Goal: Information Seeking & Learning: Learn about a topic

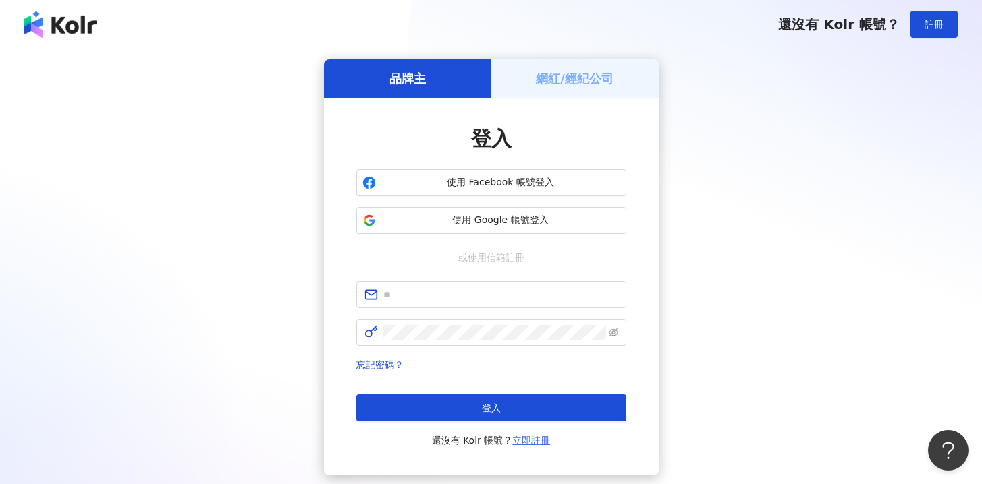
click at [528, 441] on link "立即註冊" at bounding box center [531, 440] width 38 height 11
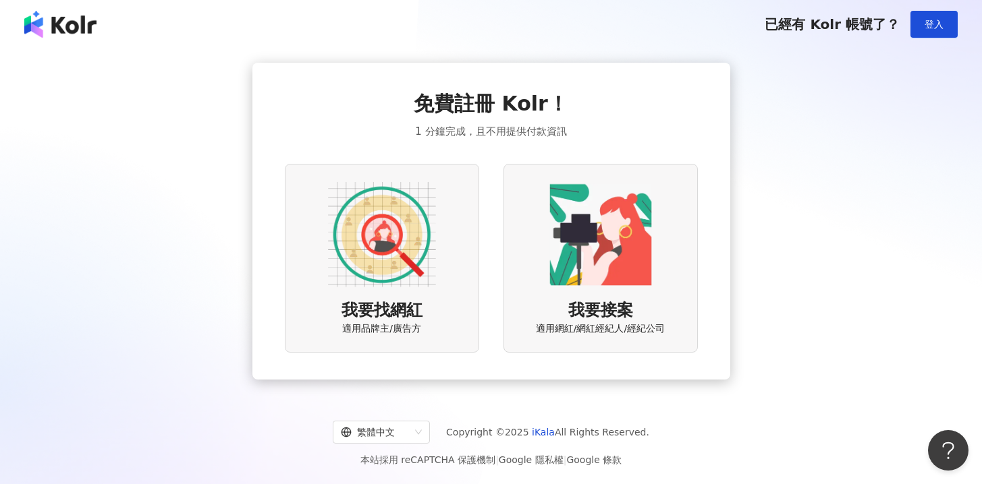
click at [386, 239] on img at bounding box center [382, 235] width 108 height 108
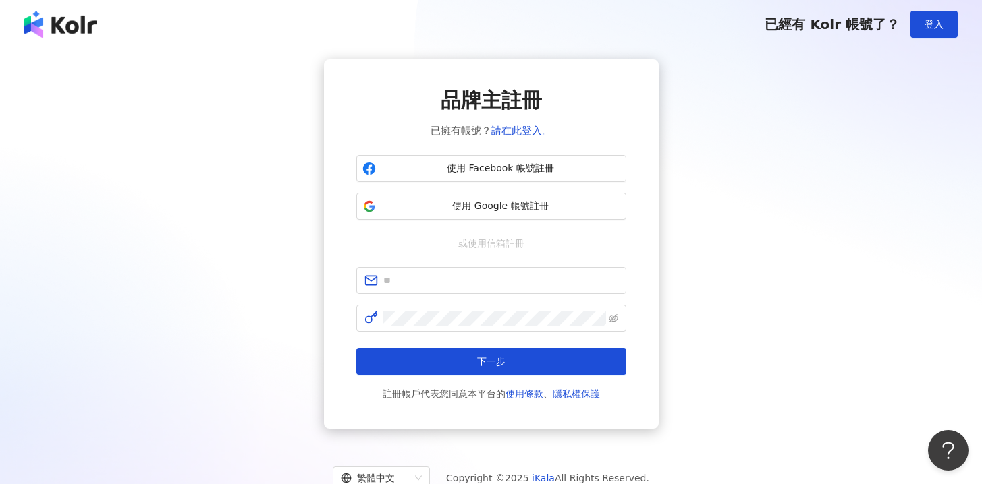
click at [477, 296] on form "下一步 註冊帳戶代表您同意本平台的 使用條款 、 隱私權保護" at bounding box center [491, 334] width 270 height 135
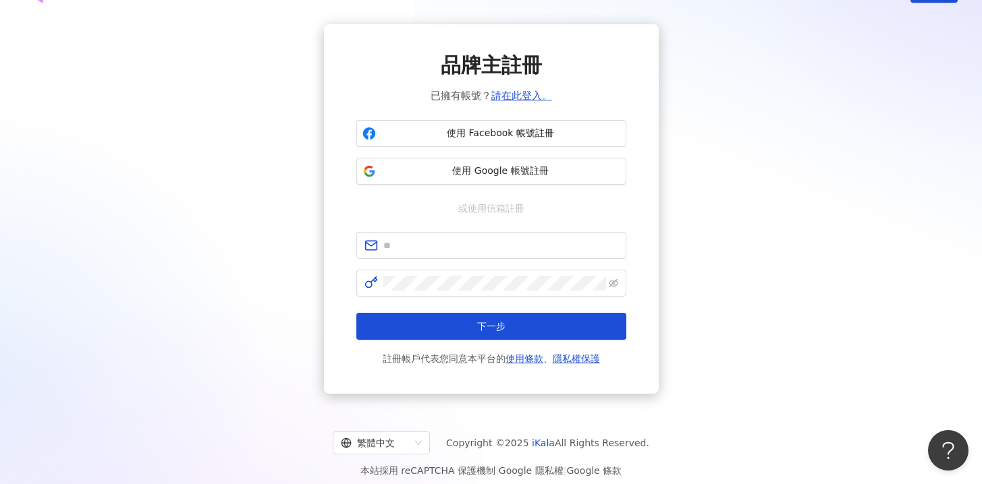
scroll to position [62, 0]
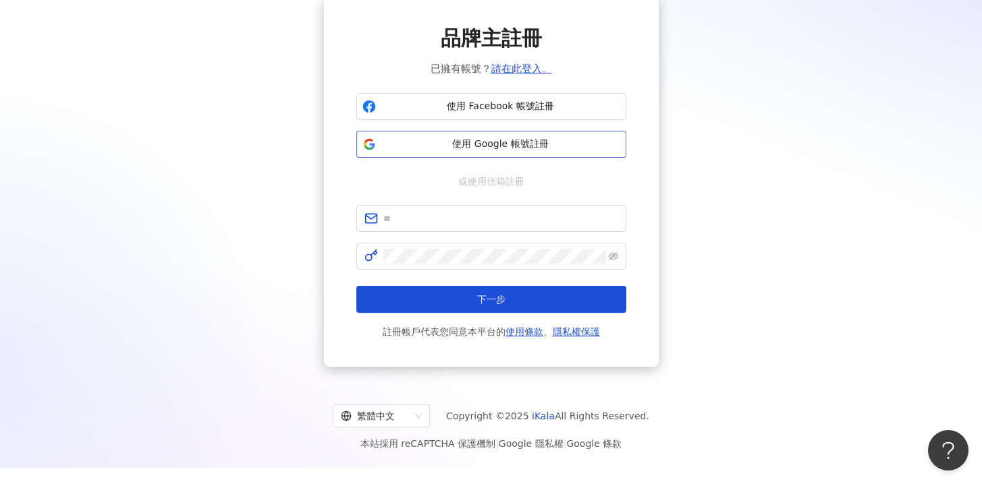
click at [492, 144] on span "使用 Google 帳號註冊" at bounding box center [500, 144] width 239 height 13
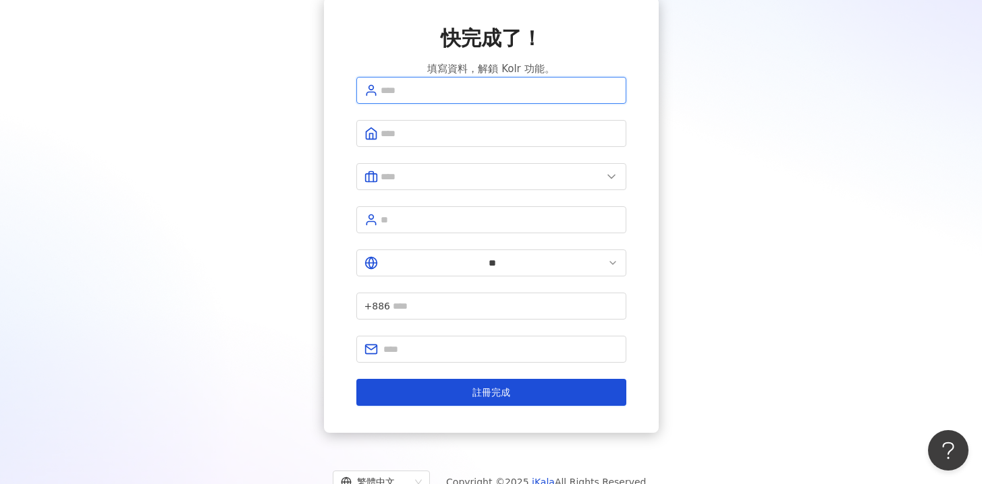
click at [517, 98] on input "text" at bounding box center [498, 90] width 237 height 15
click at [469, 342] on input "text" at bounding box center [500, 349] width 235 height 15
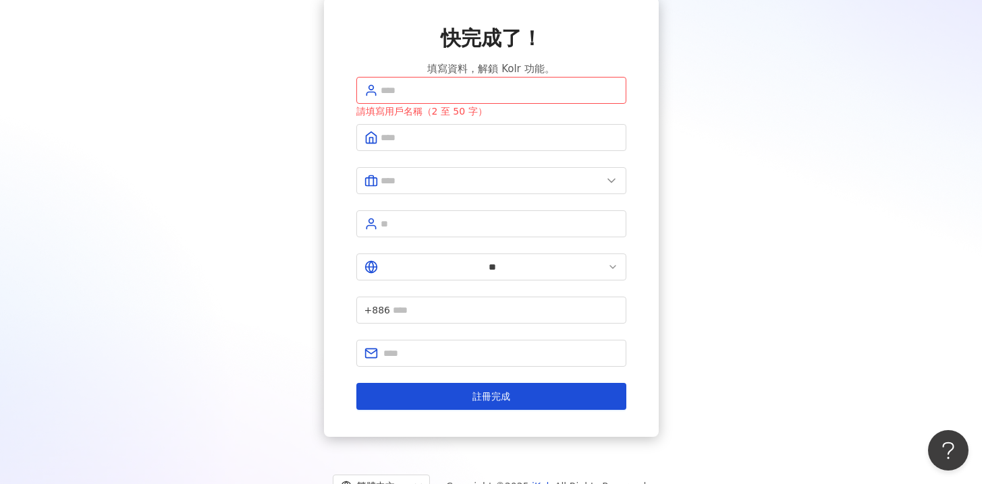
click at [469, 253] on form "請填寫用戶名稱（2 至 50 字） ** +886 註冊完成" at bounding box center [491, 243] width 270 height 333
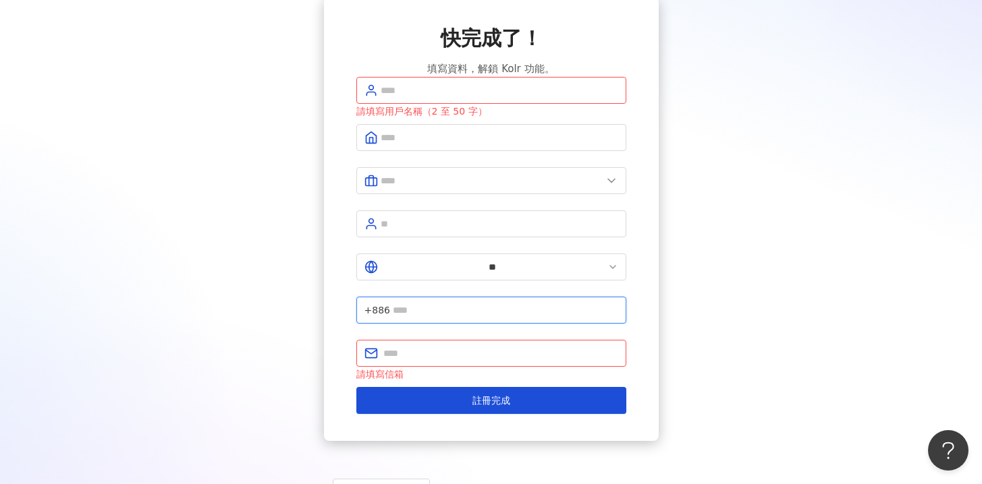
click at [469, 303] on input "text" at bounding box center [505, 310] width 225 height 15
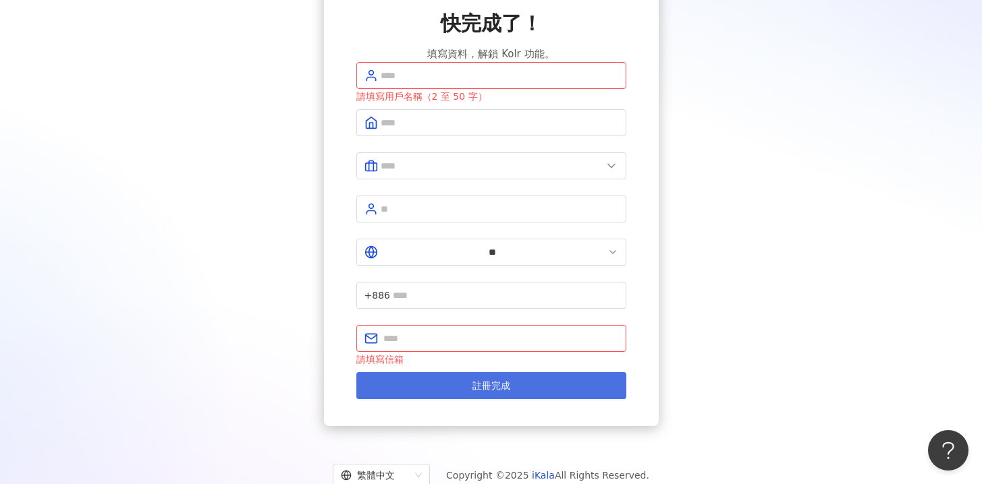
click at [456, 372] on button "註冊完成" at bounding box center [491, 385] width 270 height 27
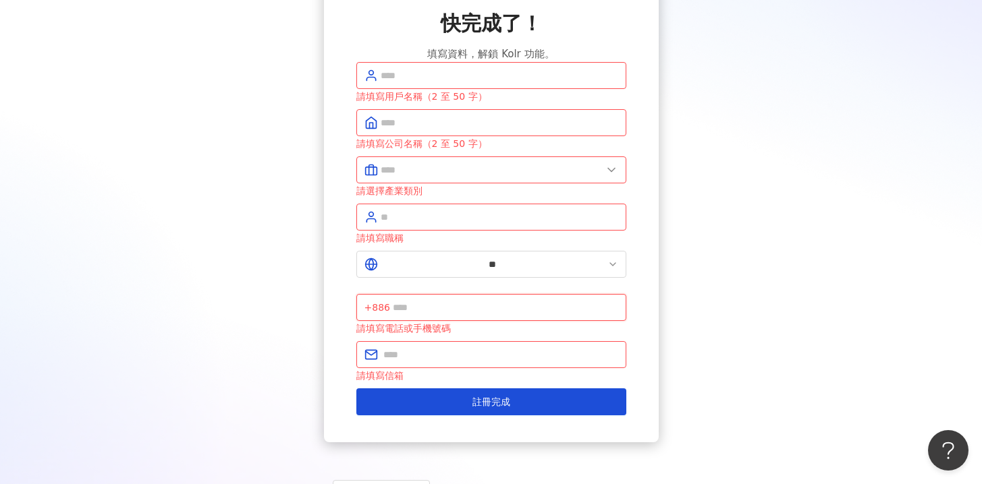
click at [471, 300] on input "text" at bounding box center [505, 307] width 225 height 15
type input "*"
click at [451, 83] on input "text" at bounding box center [498, 75] width 237 height 15
type input "******"
click at [433, 130] on input "text" at bounding box center [498, 122] width 237 height 15
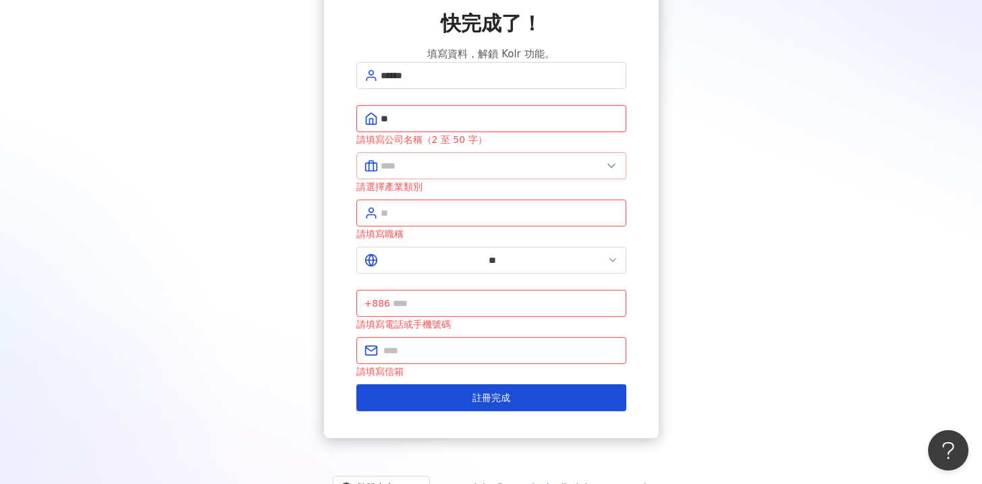
type input "**"
click at [423, 172] on input "text" at bounding box center [490, 166] width 221 height 15
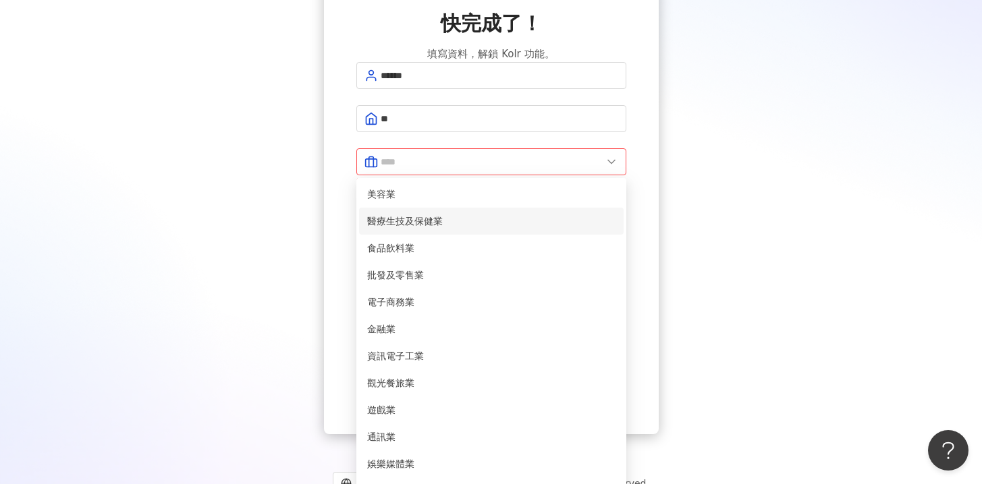
click at [432, 221] on li "醫療生技及保健業" at bounding box center [491, 221] width 264 height 27
type input "********"
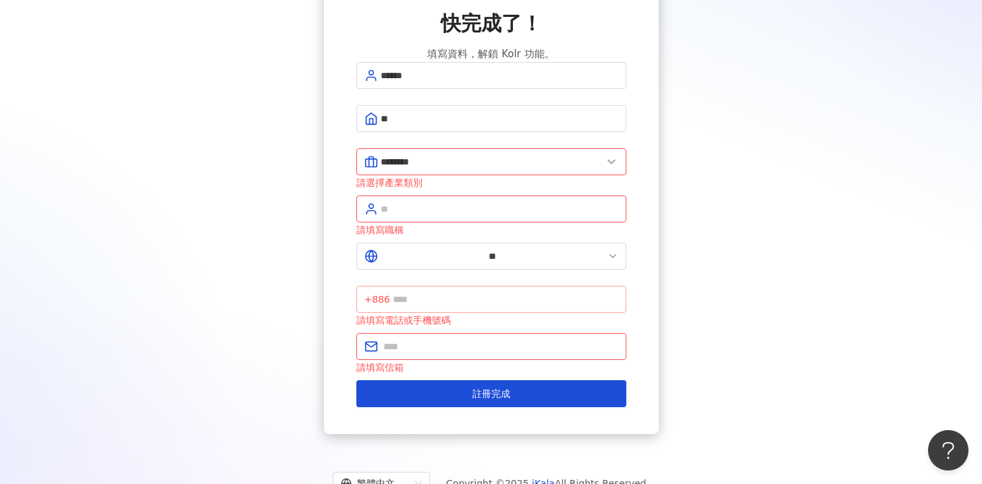
click at [390, 292] on span "+886" at bounding box center [377, 299] width 26 height 15
click at [441, 223] on span at bounding box center [491, 209] width 270 height 27
type input "*"
type input "**"
click at [356, 380] on button "註冊完成" at bounding box center [491, 393] width 270 height 27
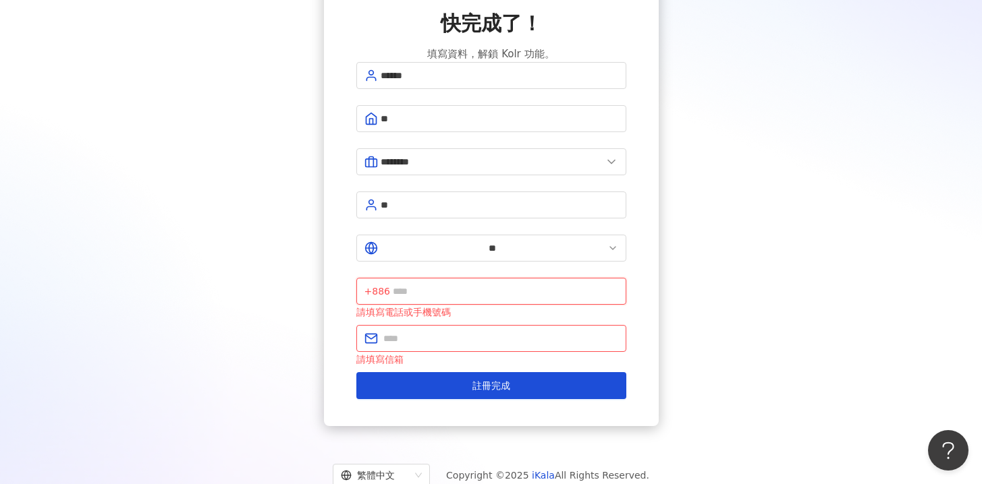
click at [503, 284] on input "text" at bounding box center [505, 291] width 225 height 15
type input "**********"
click at [474, 352] on div "請填寫信箱" at bounding box center [491, 359] width 270 height 15
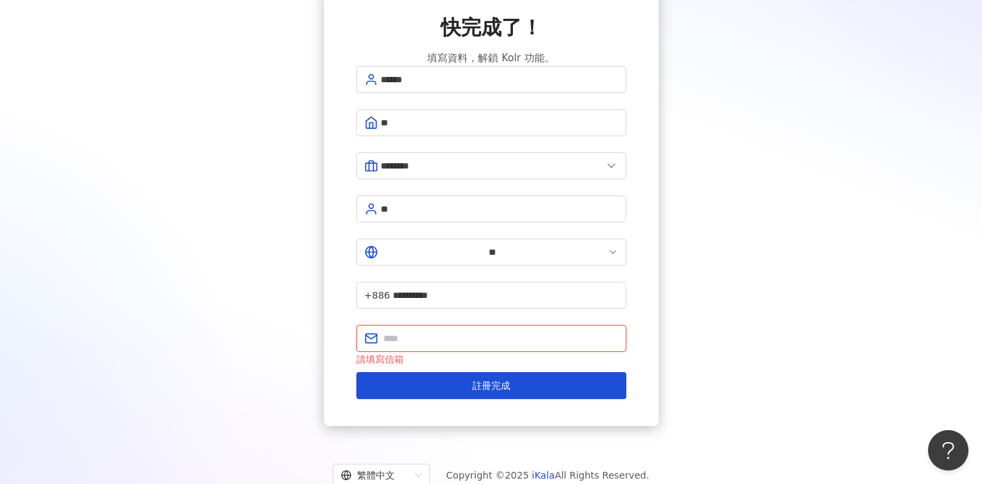
click at [471, 331] on input "text" at bounding box center [500, 338] width 235 height 15
paste input "**********"
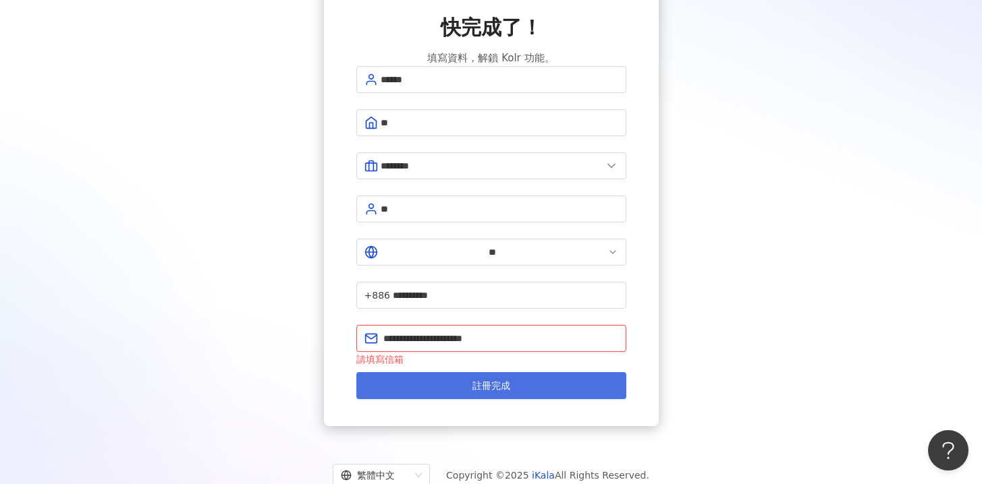
type input "**********"
click at [491, 380] on span "註冊完成" at bounding box center [491, 385] width 38 height 11
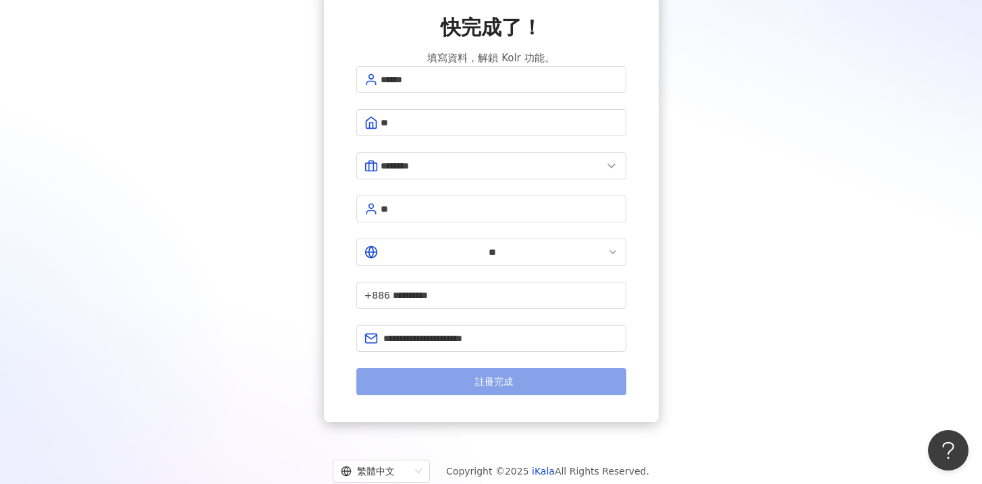
scroll to position [69, 0]
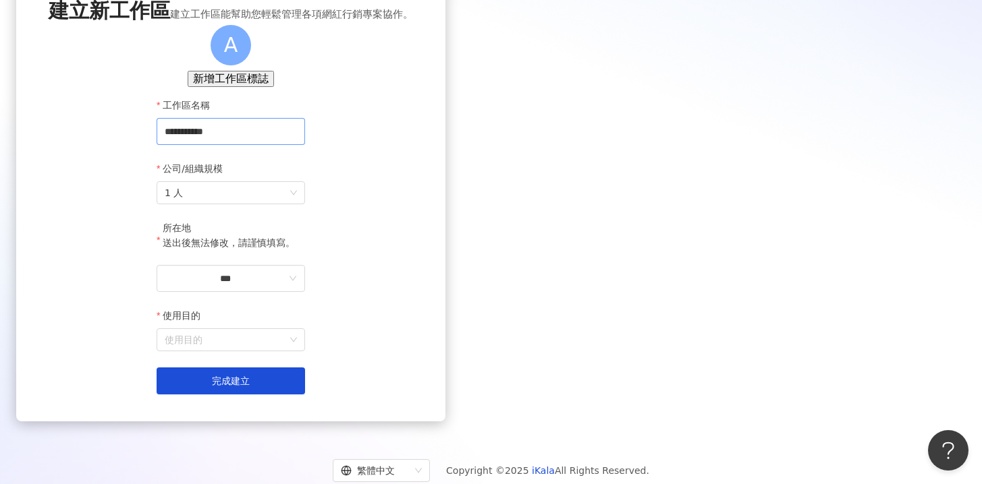
scroll to position [97, 0]
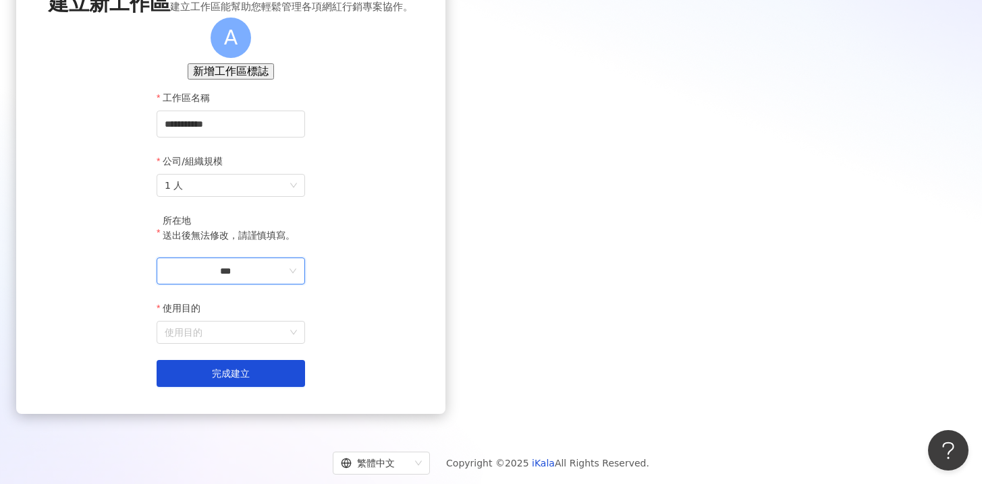
click at [286, 279] on input "***" at bounding box center [225, 271] width 121 height 15
click at [302, 290] on div "中國" at bounding box center [292, 297] width 19 height 15
click at [286, 279] on input "**" at bounding box center [225, 271] width 121 height 15
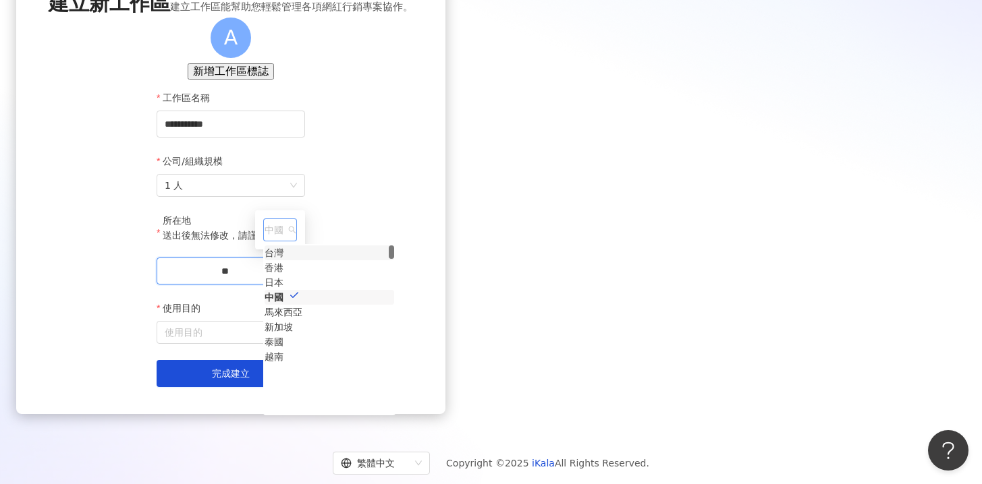
click at [283, 246] on div "台灣" at bounding box center [273, 253] width 19 height 15
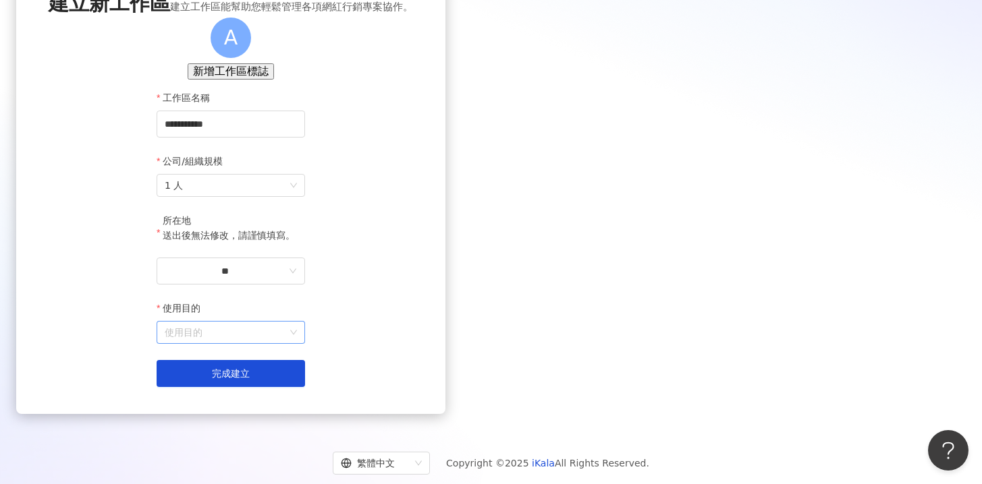
click at [297, 343] on input "使用目的" at bounding box center [231, 333] width 132 height 22
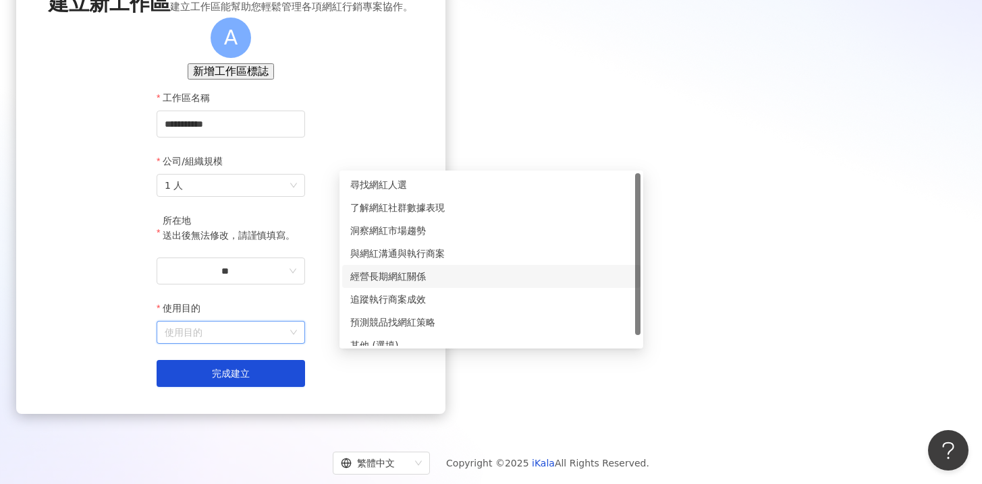
click at [465, 272] on div "經營長期網紅關係" at bounding box center [491, 276] width 282 height 15
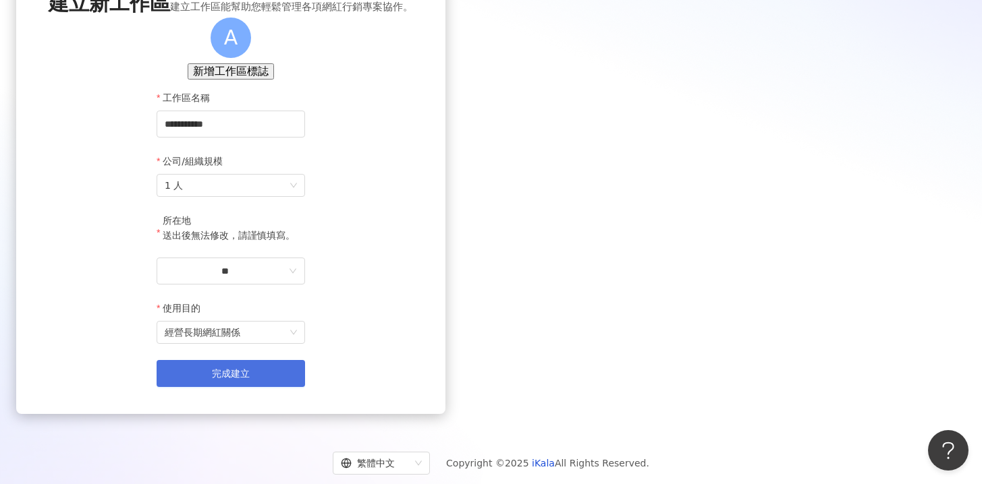
click at [305, 387] on button "完成建立" at bounding box center [231, 373] width 148 height 27
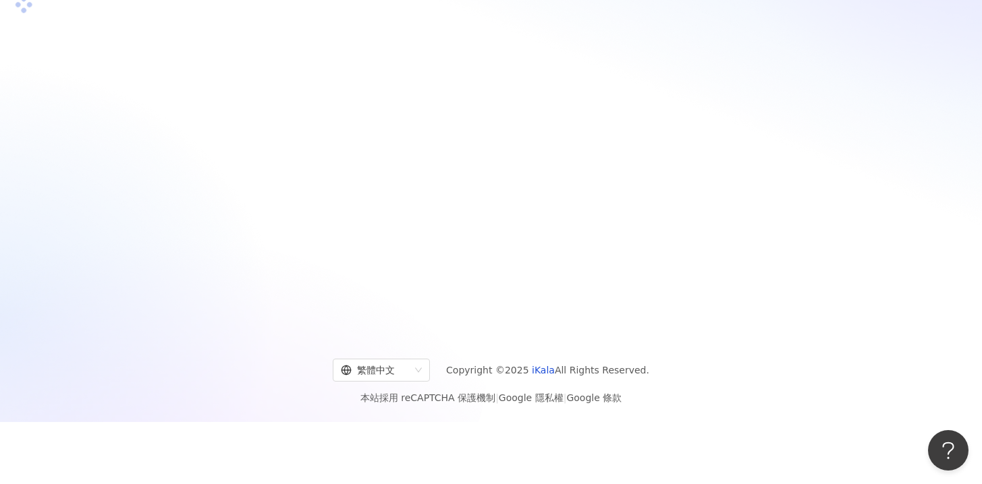
scroll to position [62, 0]
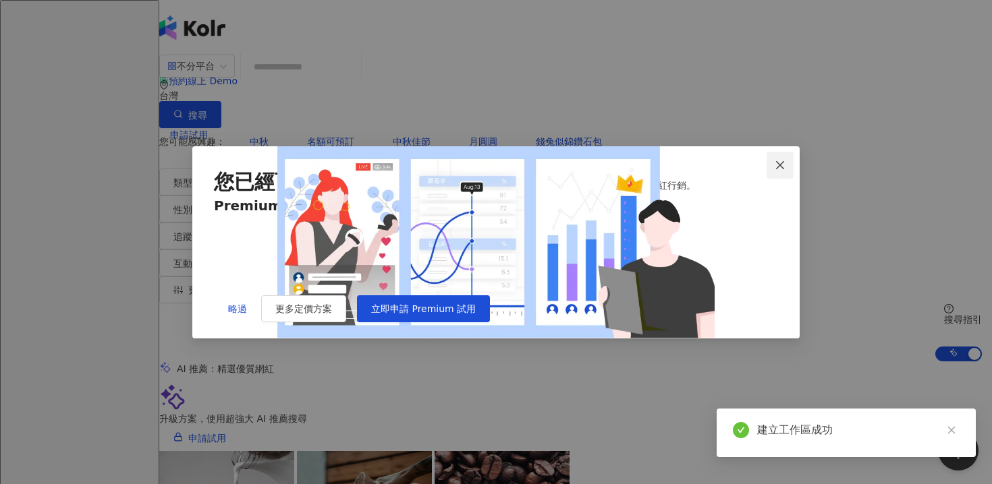
click at [782, 161] on icon "close" at bounding box center [780, 165] width 8 height 8
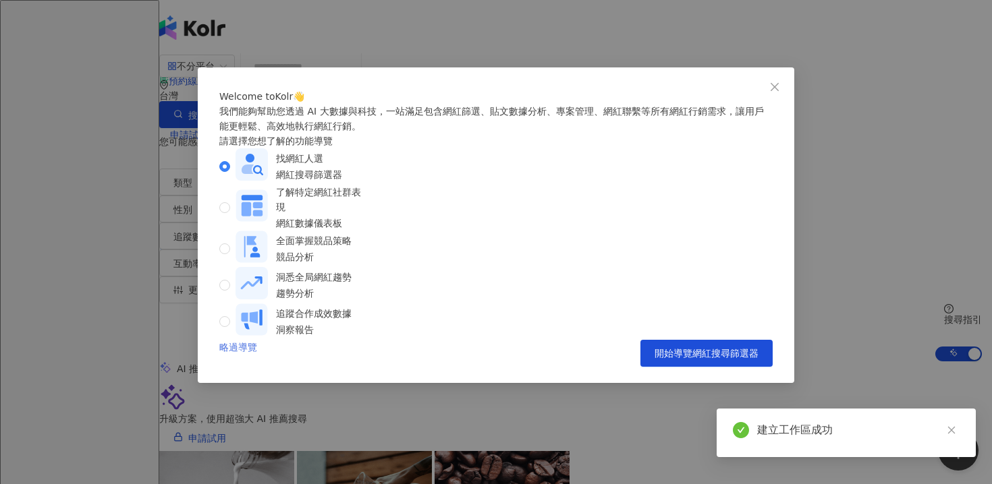
click at [247, 367] on link "略過導覽" at bounding box center [238, 353] width 38 height 27
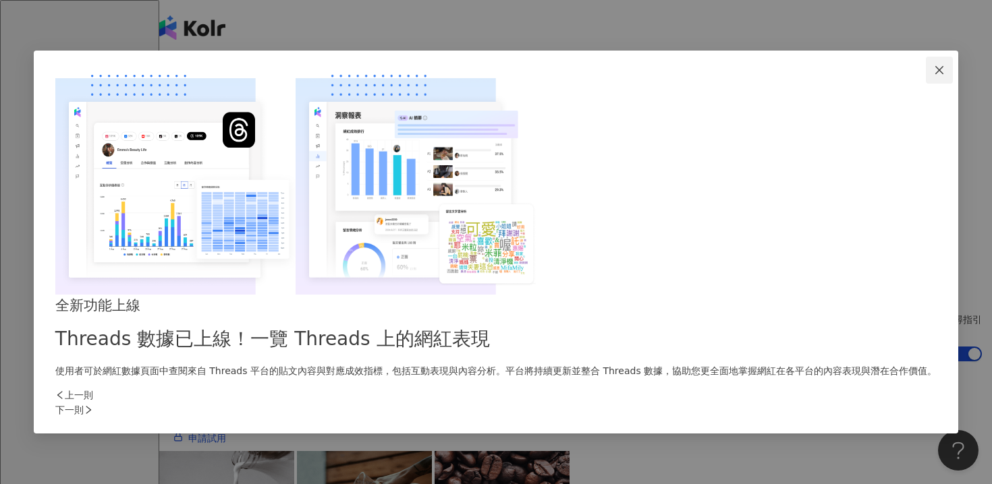
click at [934, 76] on icon "close" at bounding box center [939, 70] width 11 height 11
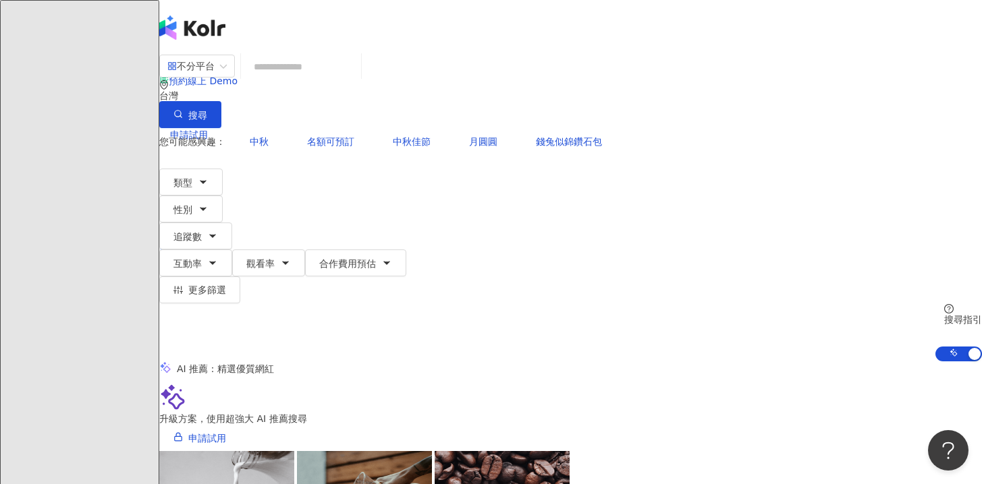
click at [696, 97] on div "不分平台 台灣 搜尋" at bounding box center [570, 91] width 822 height 74
click at [356, 80] on input "search" at bounding box center [300, 67] width 109 height 26
paste input "**********"
type input "**********"
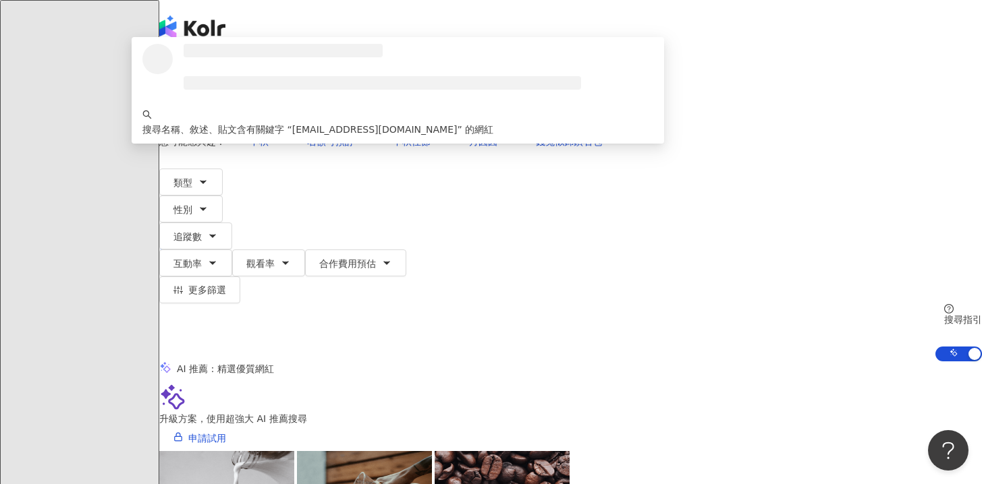
click at [356, 80] on input "**********" at bounding box center [300, 67] width 109 height 26
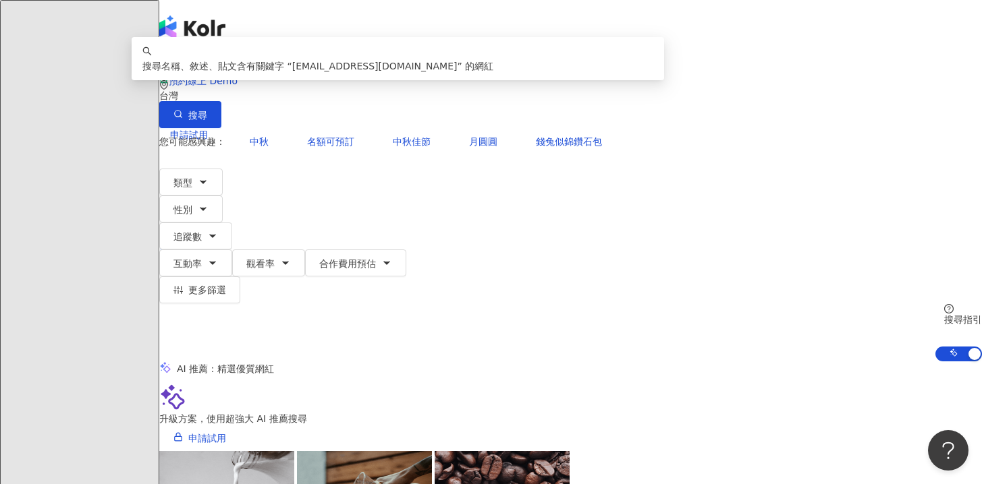
click at [356, 80] on input "**********" at bounding box center [300, 67] width 109 height 26
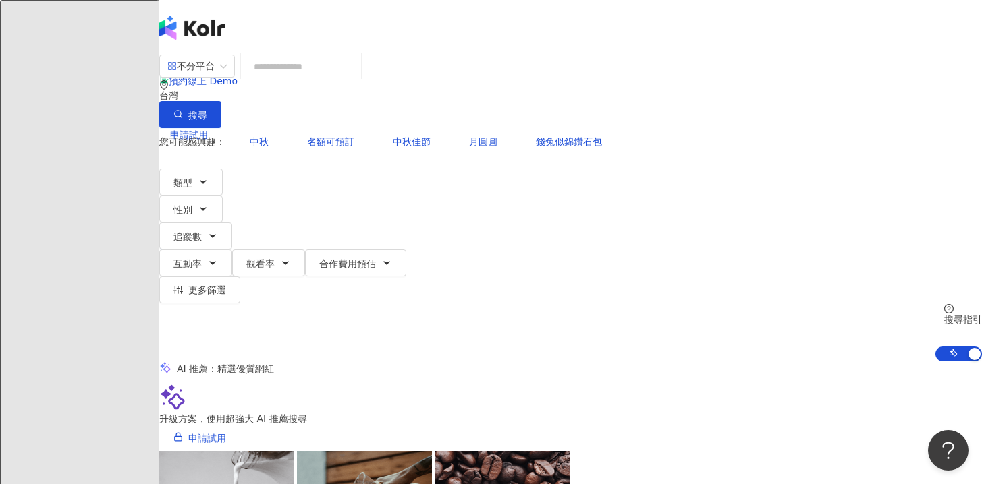
paste input "******"
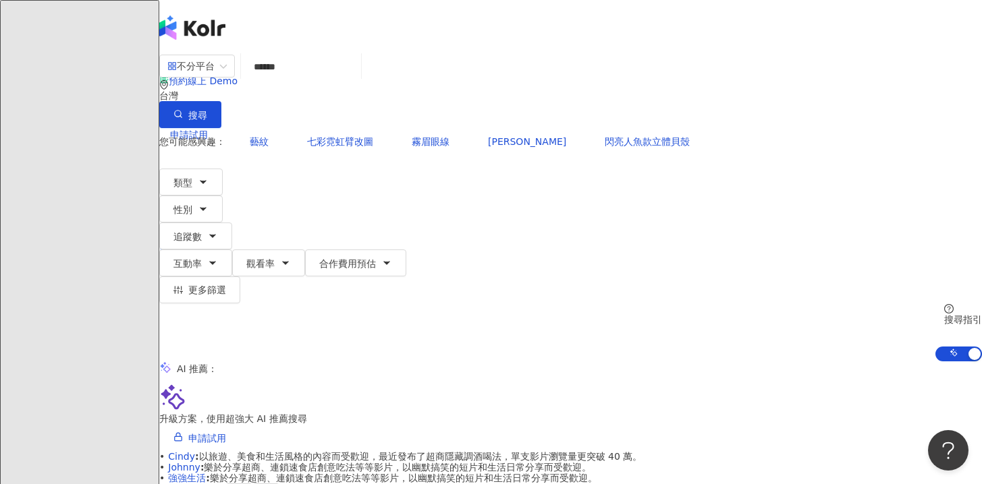
click at [356, 80] on input "******" at bounding box center [300, 67] width 109 height 26
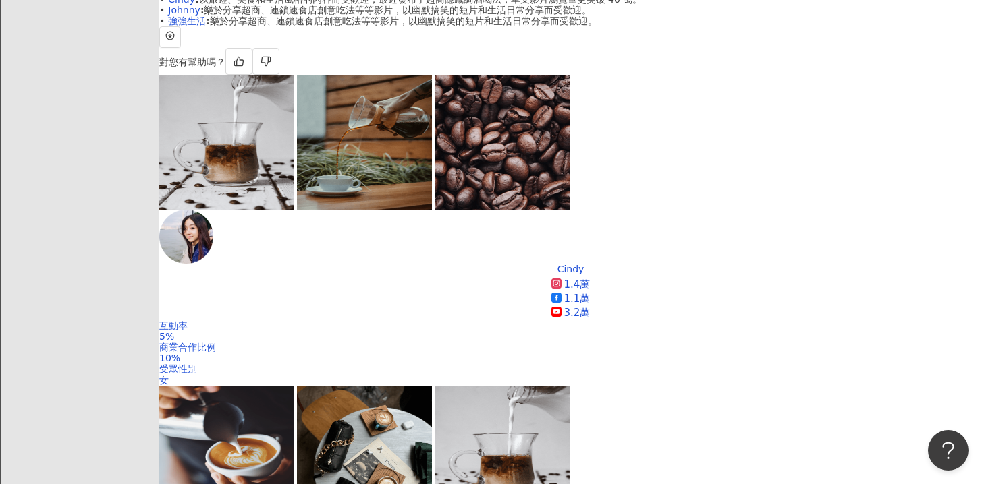
scroll to position [441, 0]
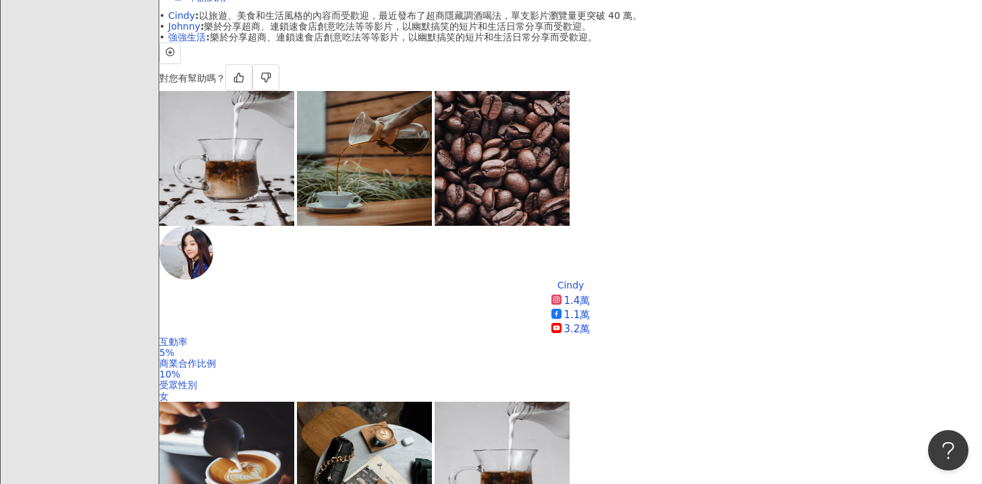
type input "******"
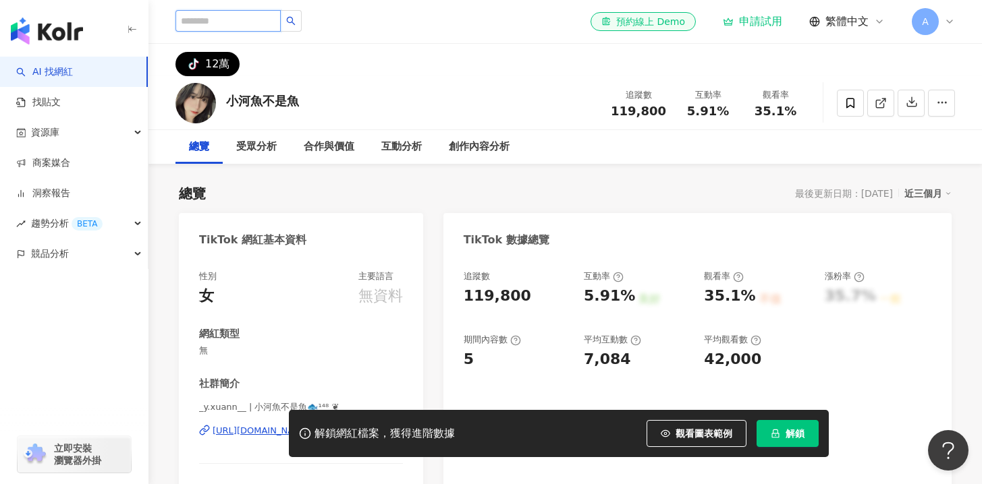
click at [226, 21] on input "search" at bounding box center [227, 21] width 105 height 22
paste input "******"
type input "******"
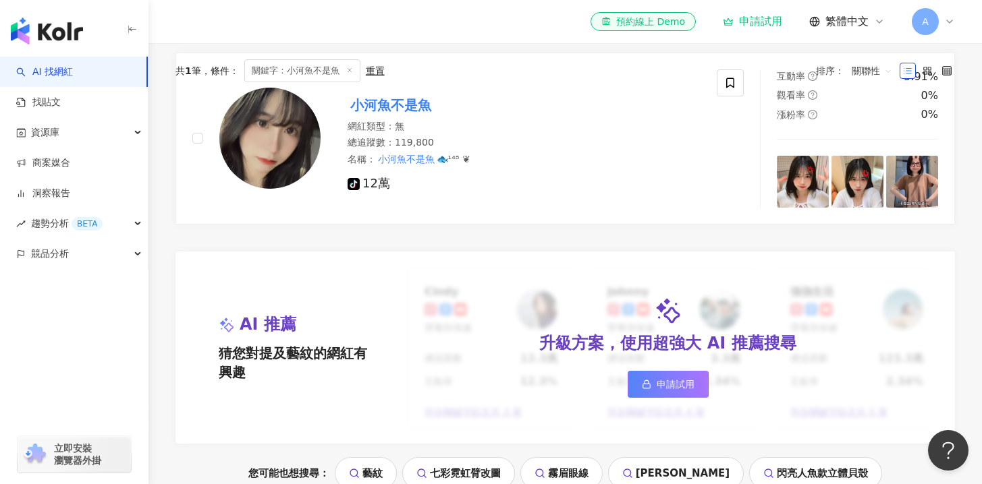
scroll to position [369, 0]
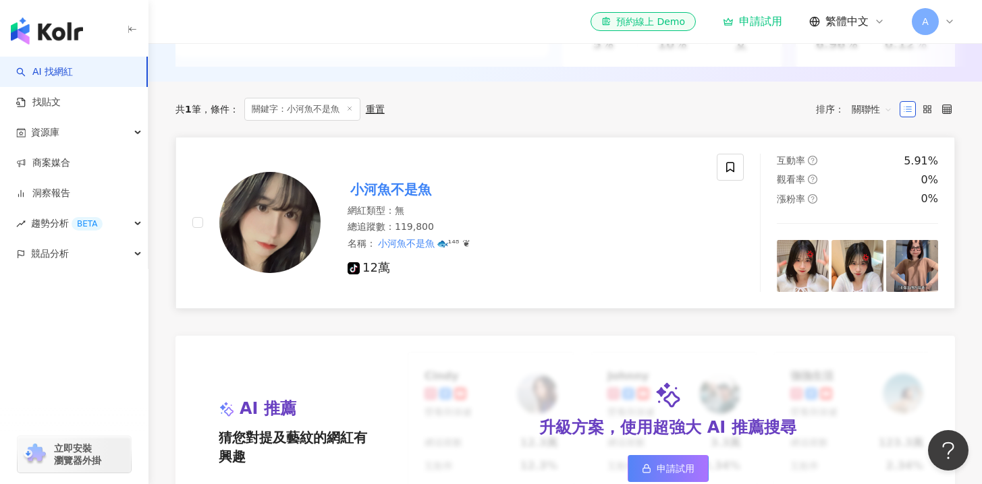
click at [383, 200] on mark "小河魚不是魚" at bounding box center [390, 190] width 86 height 22
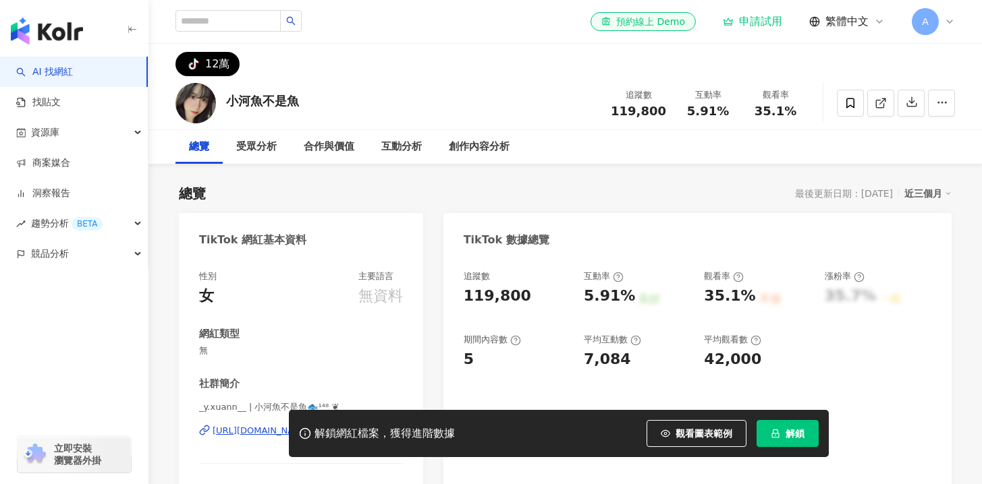
scroll to position [74, 0]
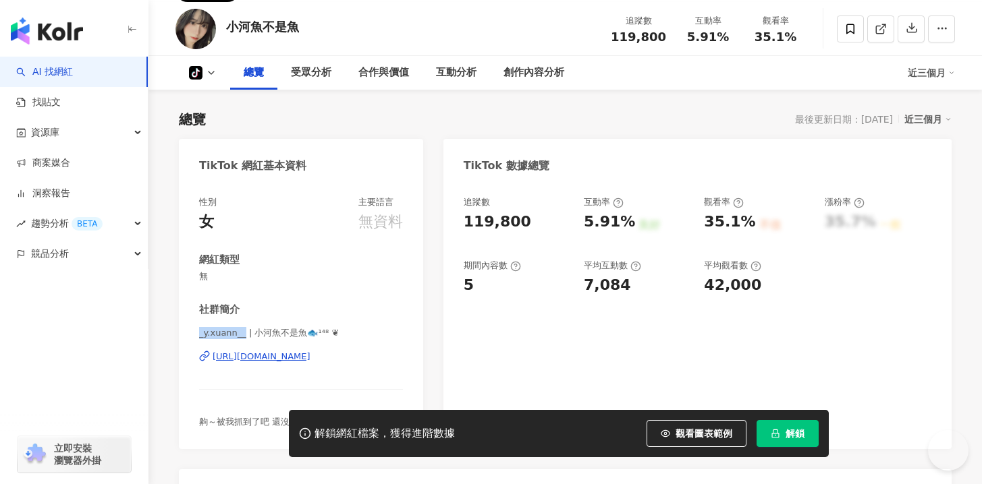
drag, startPoint x: 199, startPoint y: 335, endPoint x: 246, endPoint y: 338, distance: 47.3
click at [246, 338] on span "_y.xuann__ | 小河魚不是魚🐟¹⁴⁸ ❦" at bounding box center [301, 333] width 204 height 12
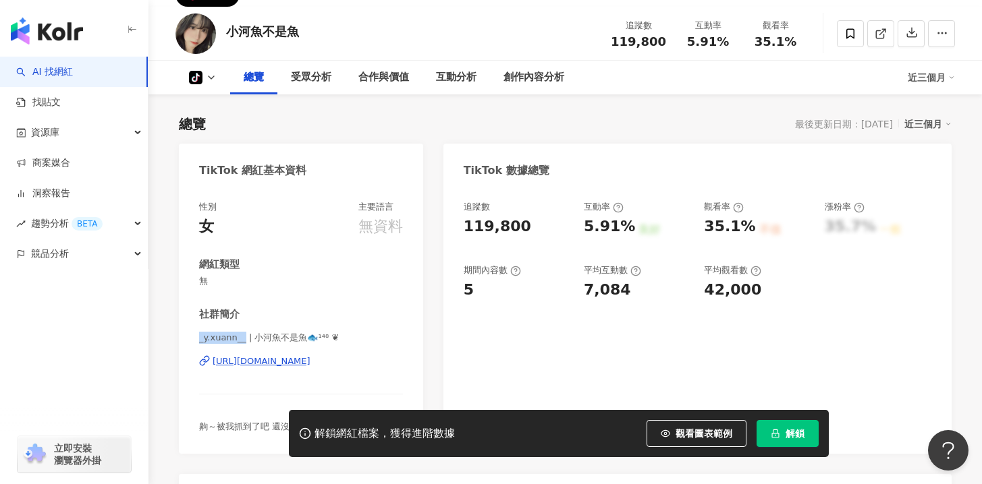
scroll to position [0, 0]
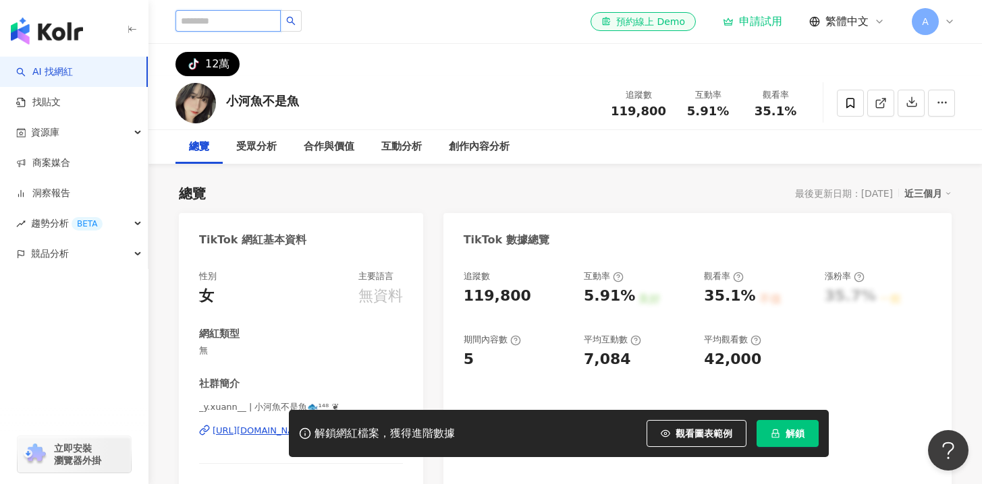
click at [211, 21] on input "search" at bounding box center [227, 21] width 105 height 22
paste input "**********"
type input "**********"
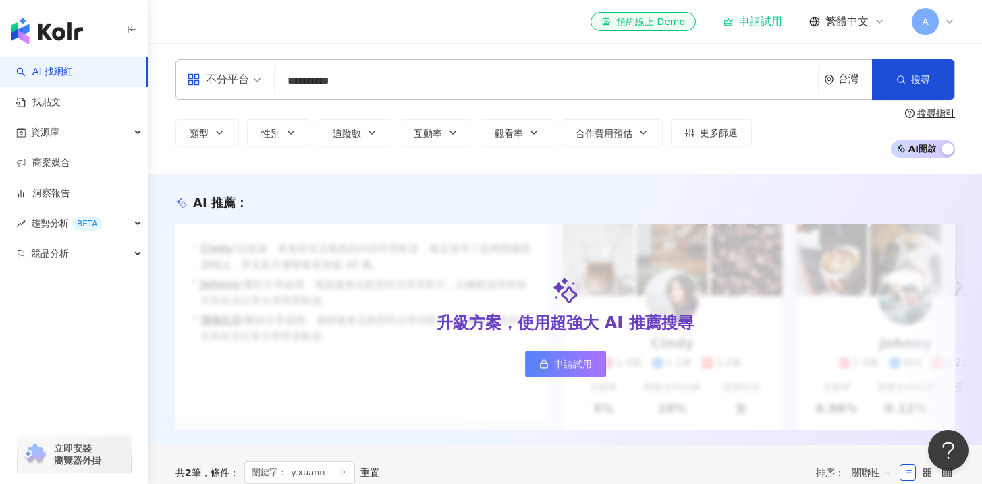
click at [309, 90] on input "**********" at bounding box center [546, 81] width 532 height 26
click at [403, 85] on input "**********" at bounding box center [546, 81] width 532 height 26
drag, startPoint x: 405, startPoint y: 79, endPoint x: 207, endPoint y: 79, distance: 197.7
click at [207, 79] on div "**********" at bounding box center [564, 79] width 779 height 40
click at [308, 82] on input "**********" at bounding box center [546, 81] width 532 height 26
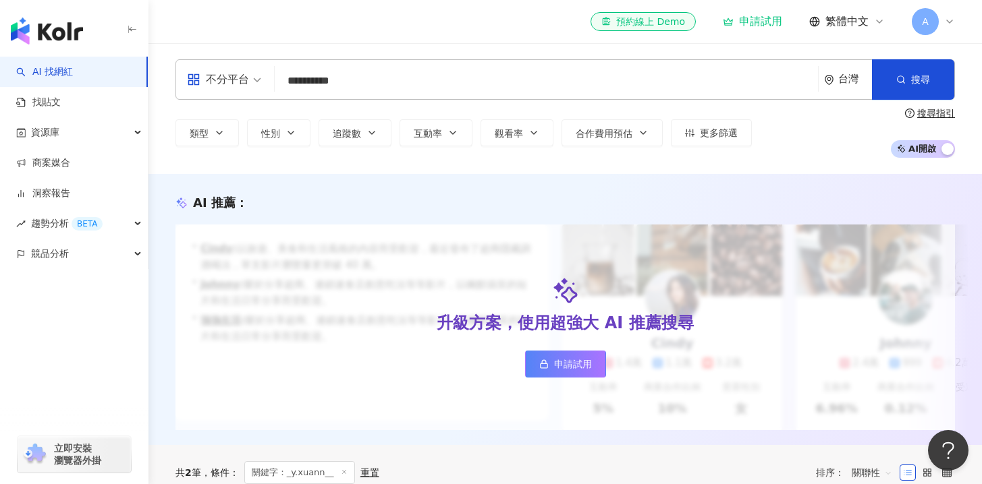
drag, startPoint x: 302, startPoint y: 80, endPoint x: 501, endPoint y: 88, distance: 199.9
click at [481, 86] on input "**********" at bounding box center [546, 81] width 532 height 26
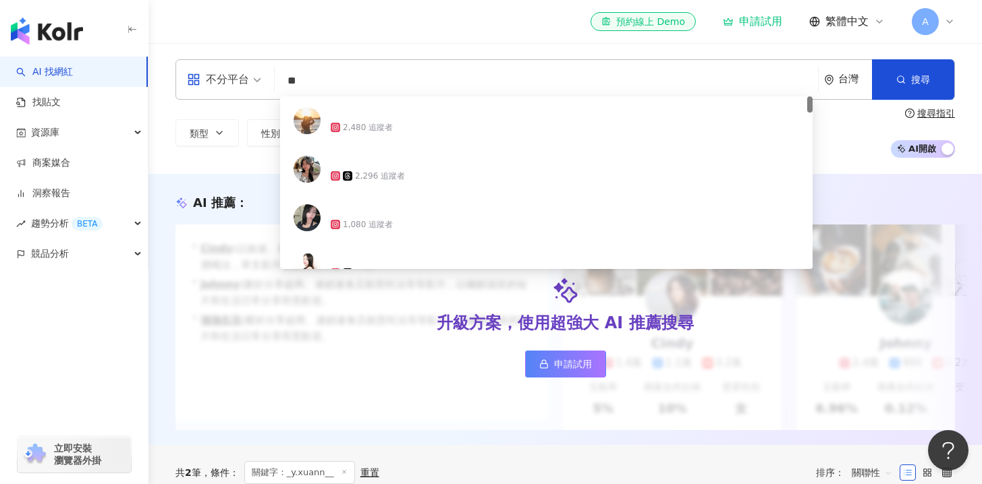
type input "*"
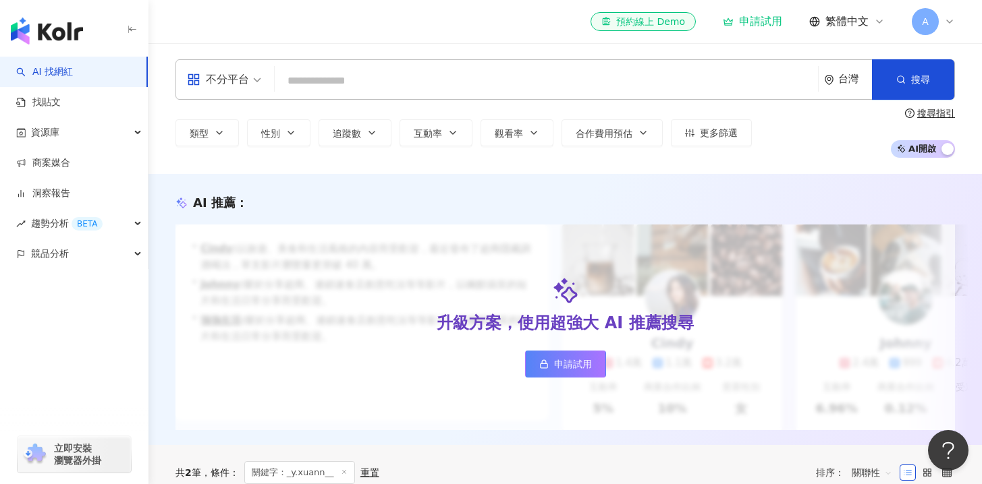
paste input "**********"
type input "**********"
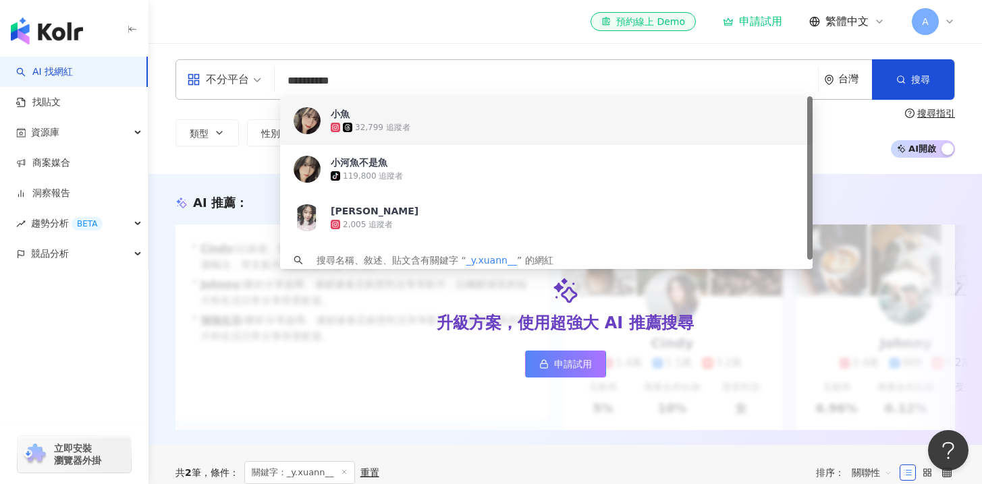
click at [395, 132] on div "32,799 追蹤者" at bounding box center [382, 127] width 55 height 11
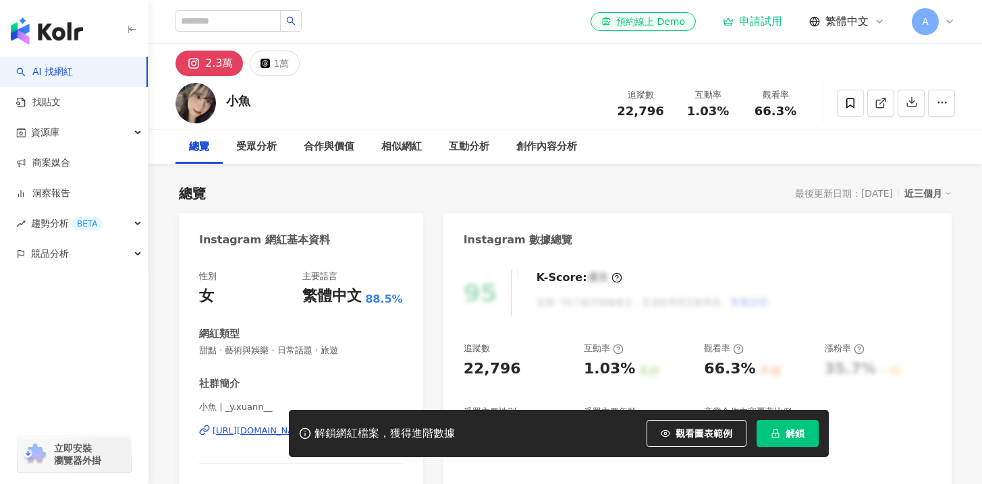
click at [797, 426] on button "解鎖" at bounding box center [787, 433] width 62 height 27
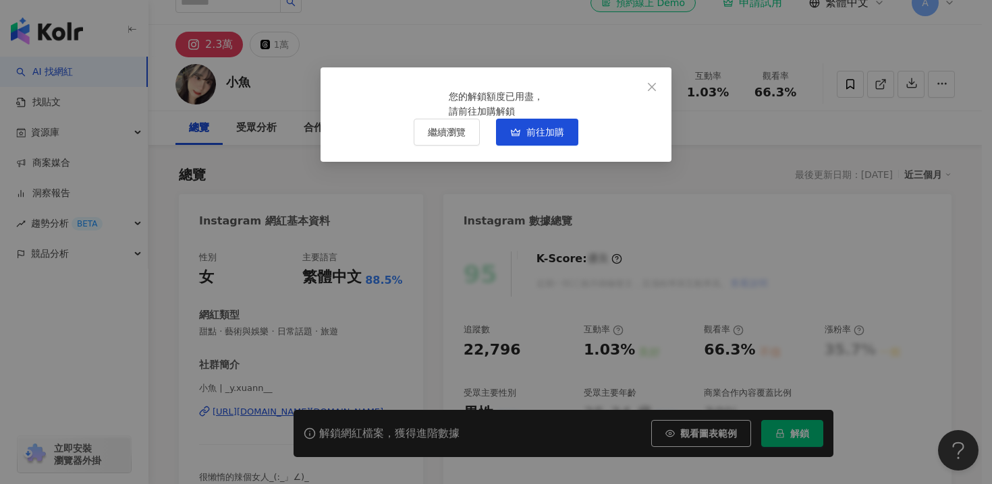
click at [447, 239] on div "您的解鎖額度已用盡， 請前往加購解鎖 繼續瀏覽 前往加購" at bounding box center [496, 242] width 992 height 484
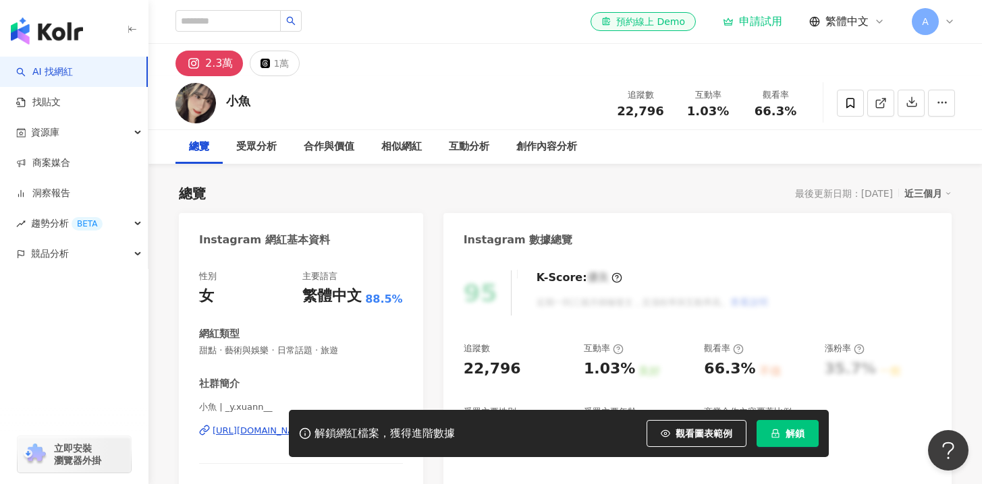
click at [938, 18] on div "A" at bounding box center [932, 21] width 43 height 27
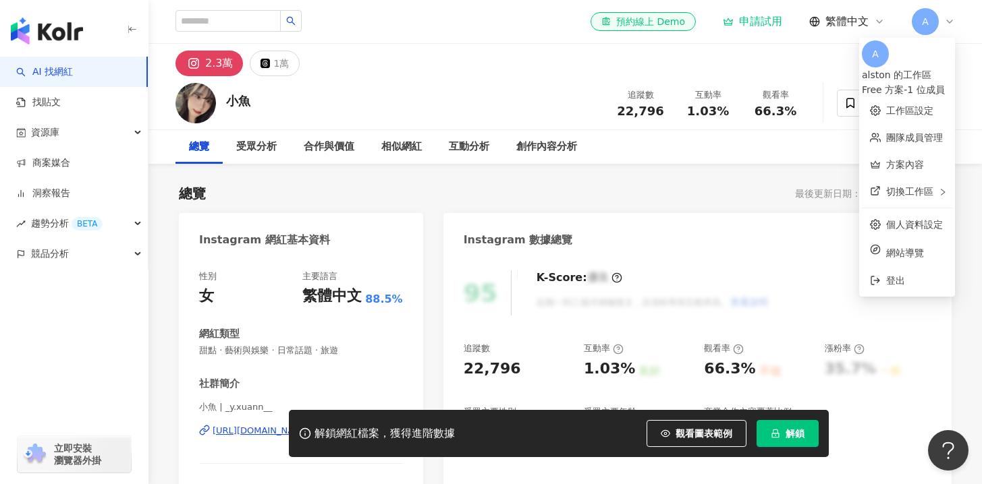
click at [861, 60] on span "A" at bounding box center [874, 53] width 27 height 27
click at [898, 67] on div "alston 的工作區" at bounding box center [906, 74] width 90 height 15
click at [664, 239] on div "Instagram 數據總覽" at bounding box center [697, 235] width 508 height 44
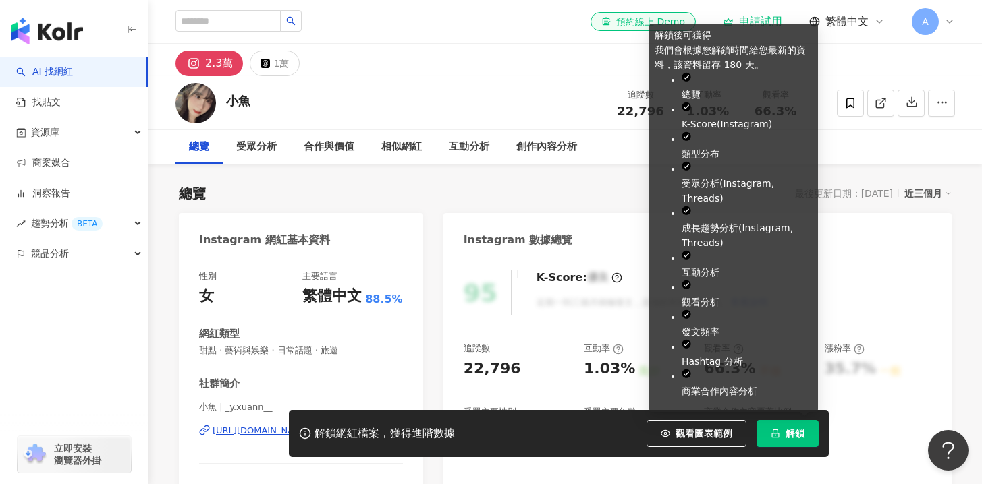
click at [782, 431] on button "解鎖" at bounding box center [787, 433] width 62 height 27
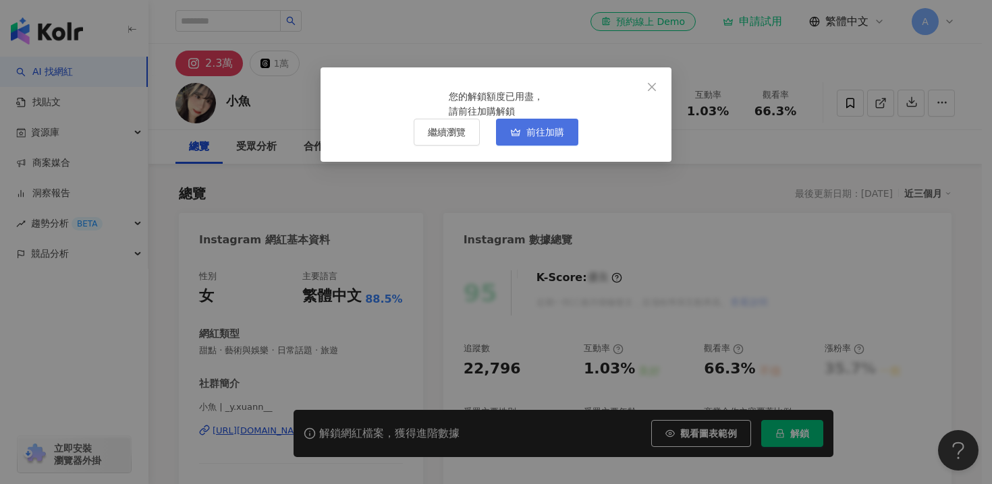
click at [531, 138] on span "前往加購" at bounding box center [545, 132] width 38 height 11
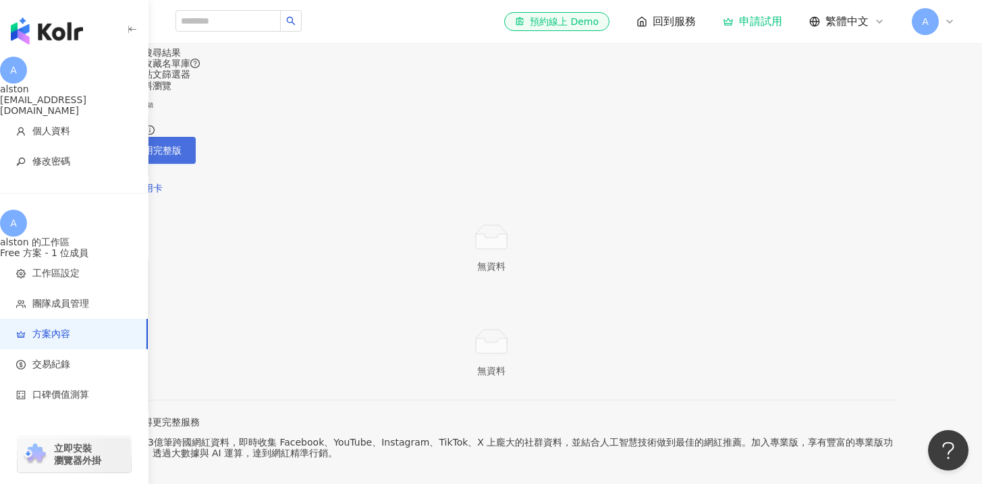
click at [196, 164] on button "申請試用完整版" at bounding box center [140, 150] width 109 height 27
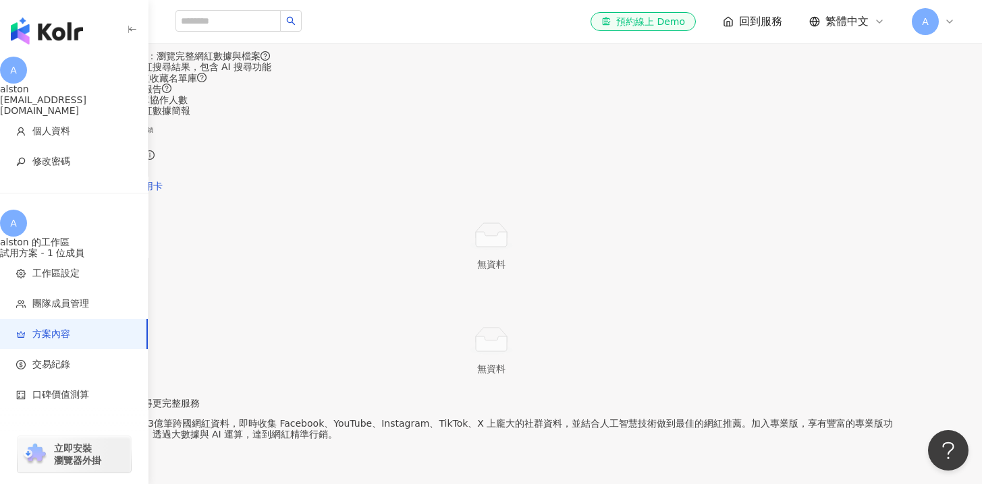
scroll to position [8, 0]
drag, startPoint x: 433, startPoint y: 154, endPoint x: 596, endPoint y: 219, distance: 175.6
click at [596, 161] on div "當前方案 試用方案 試用時間尚餘：3 天 13 時 52 分 包含以下功能 ： 200 次 / 月 ：瀏覽完整網紅數據與檔案 不限量 ：網紅搜尋結果，包含 A…" at bounding box center [491, 82] width 810 height 159
click at [331, 39] on div "當前方案 試用方案 試用時間尚餘：3 天 13 時 52 分" at bounding box center [491, 21] width 810 height 36
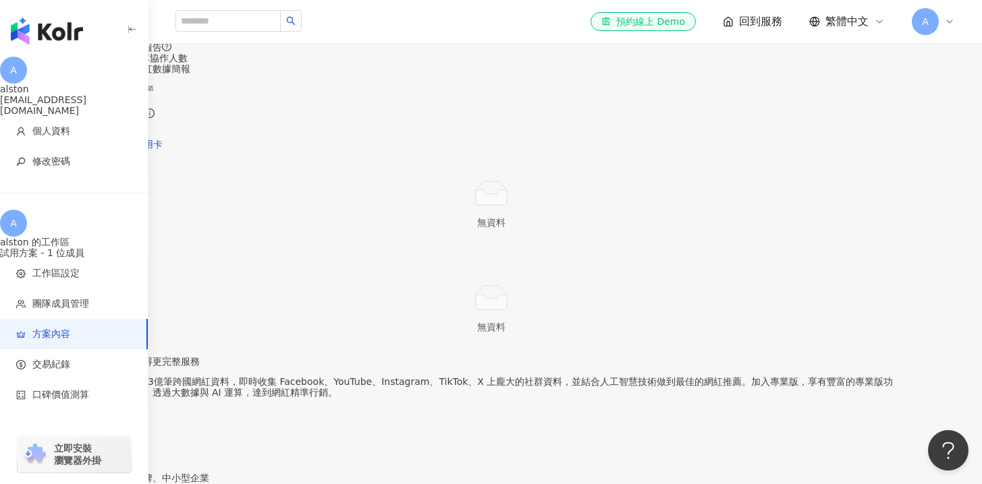
scroll to position [0, 0]
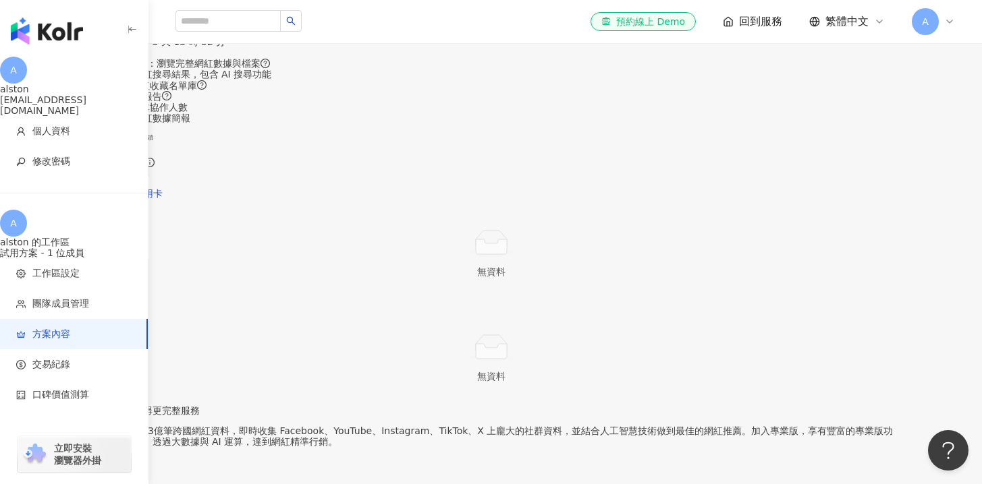
click at [263, 47] on div "試用時間尚餘：3 天 13 時 52 分" at bounding box center [491, 41] width 810 height 11
click at [134, 134] on link "看更多功能" at bounding box center [109, 128] width 47 height 11
click at [130, 26] on span "當前方案" at bounding box center [107, 18] width 43 height 15
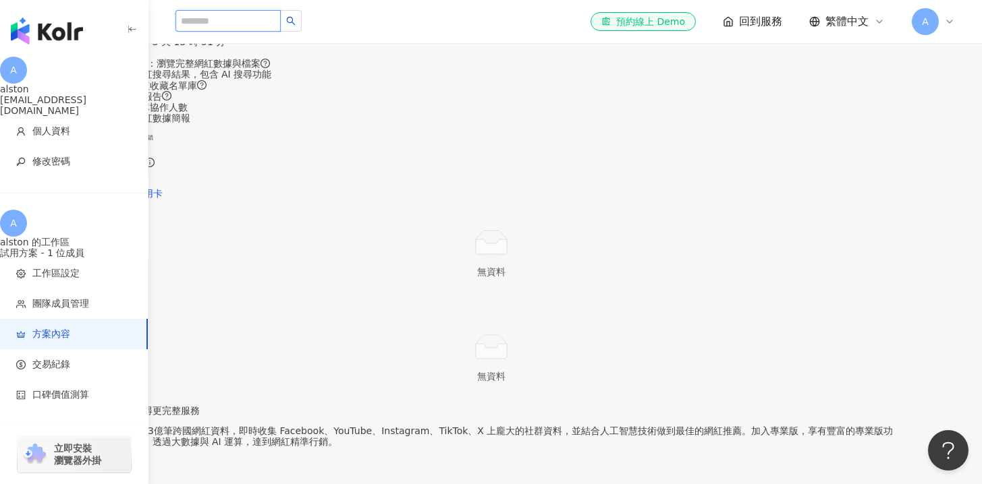
click at [264, 22] on input "search" at bounding box center [227, 21] width 105 height 22
paste input "**********"
type input "**********"
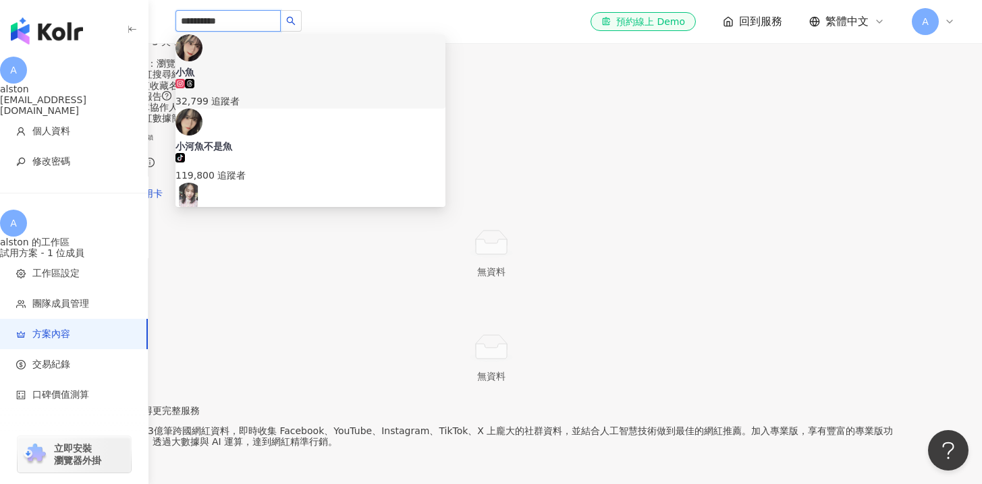
click at [273, 65] on span "小魚" at bounding box center [310, 71] width 270 height 13
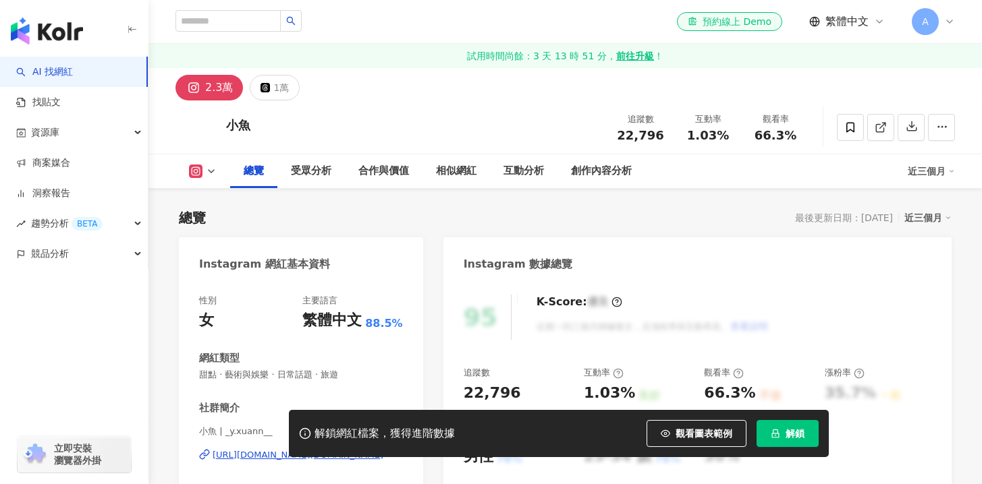
scroll to position [80, 0]
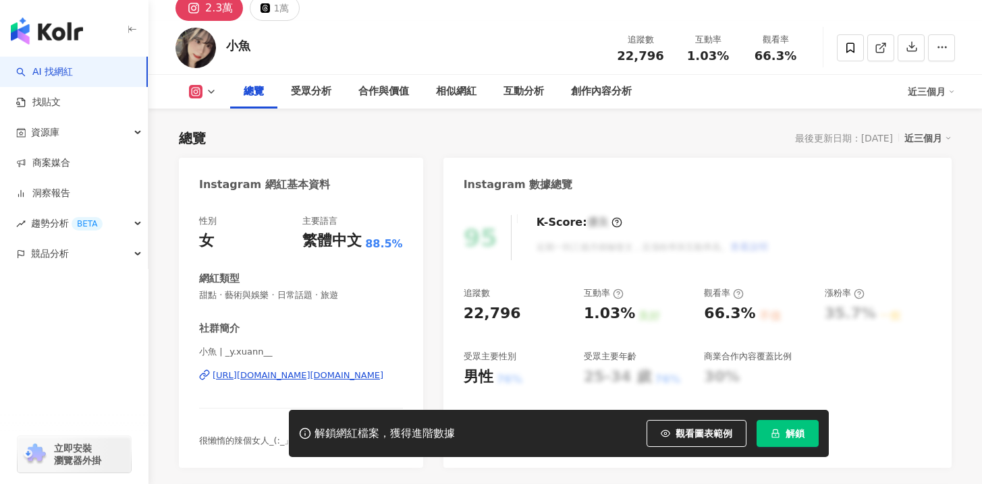
click at [804, 433] on button "解鎖" at bounding box center [787, 433] width 62 height 27
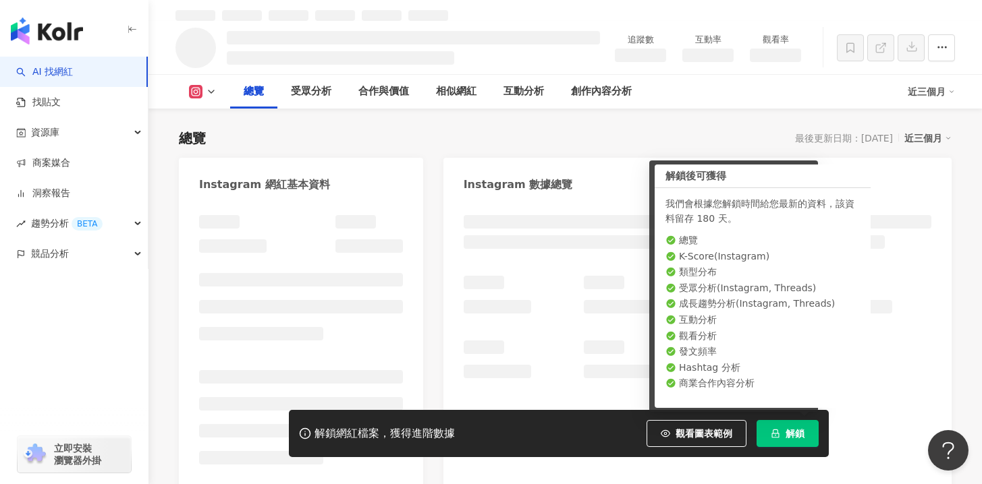
scroll to position [94, 0]
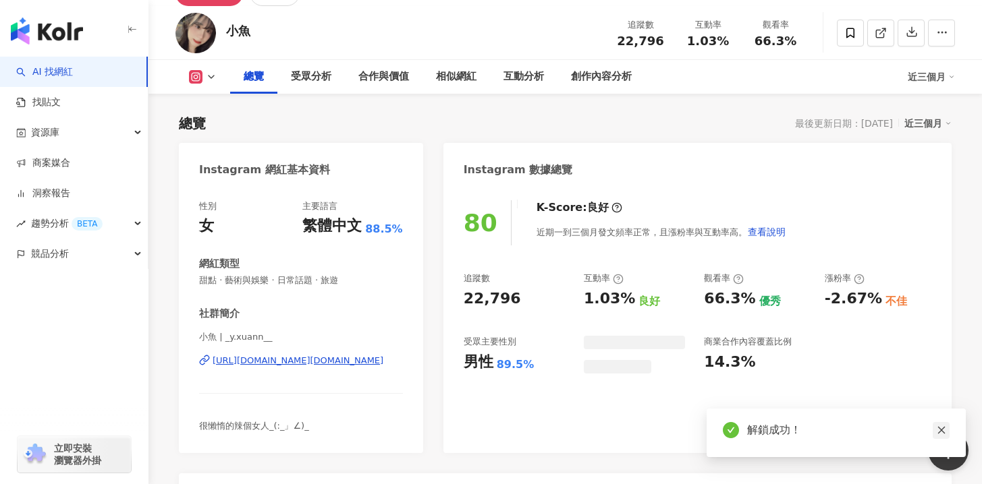
click at [936, 428] on icon "close" at bounding box center [940, 430] width 9 height 9
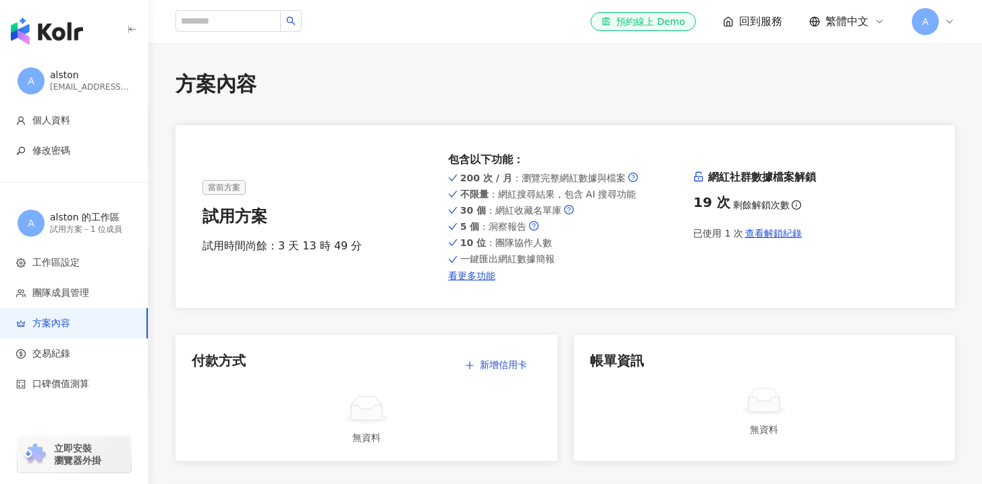
click at [252, 30] on input "search" at bounding box center [227, 21] width 105 height 22
paste input "******"
type input "******"
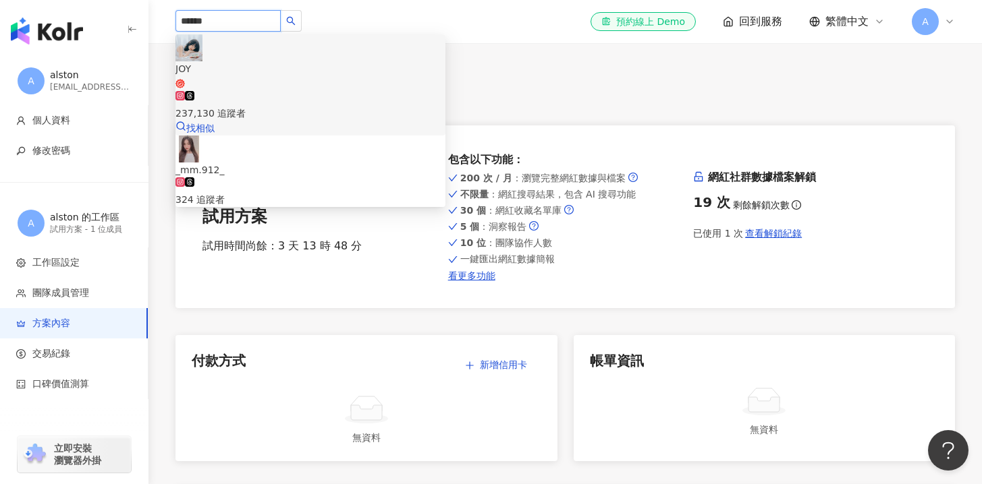
click at [308, 61] on span "JOY" at bounding box center [310, 75] width 270 height 28
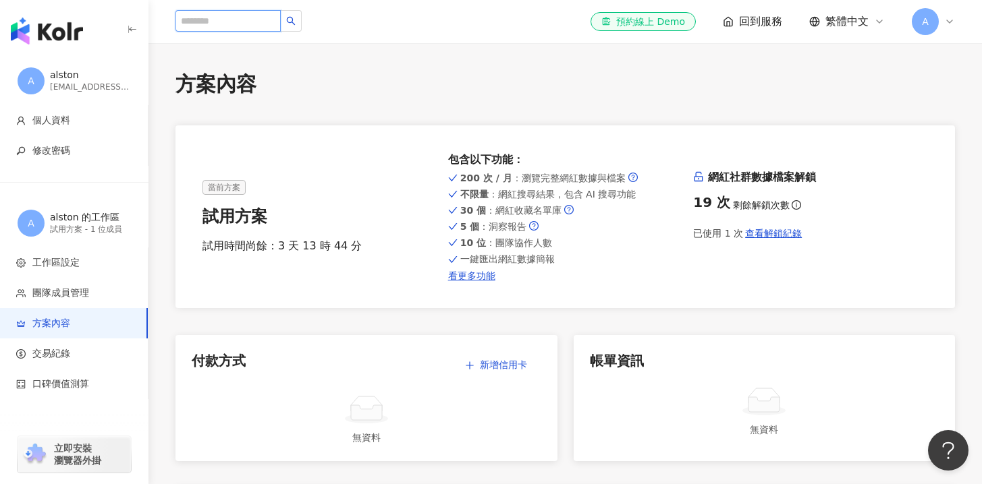
click at [254, 26] on input "search" at bounding box center [227, 21] width 105 height 22
type input "*"
paste input "*****"
type input "*****"
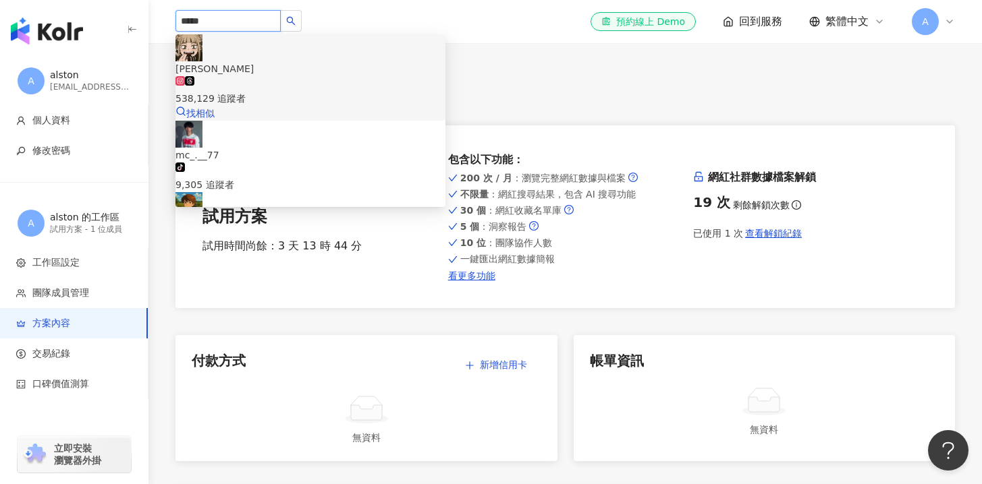
click at [316, 61] on div "紫紫 538,129 追蹤者" at bounding box center [310, 83] width 270 height 45
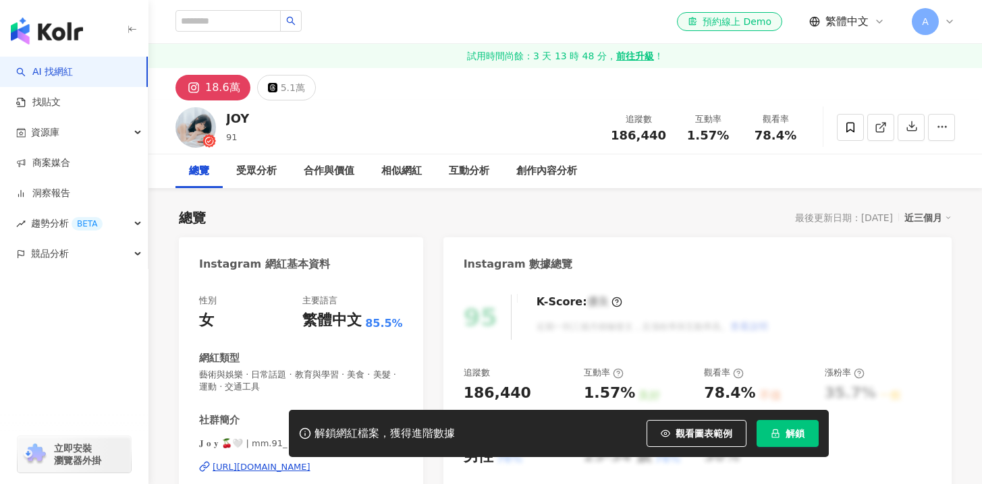
click at [809, 434] on button "解鎖" at bounding box center [787, 433] width 62 height 27
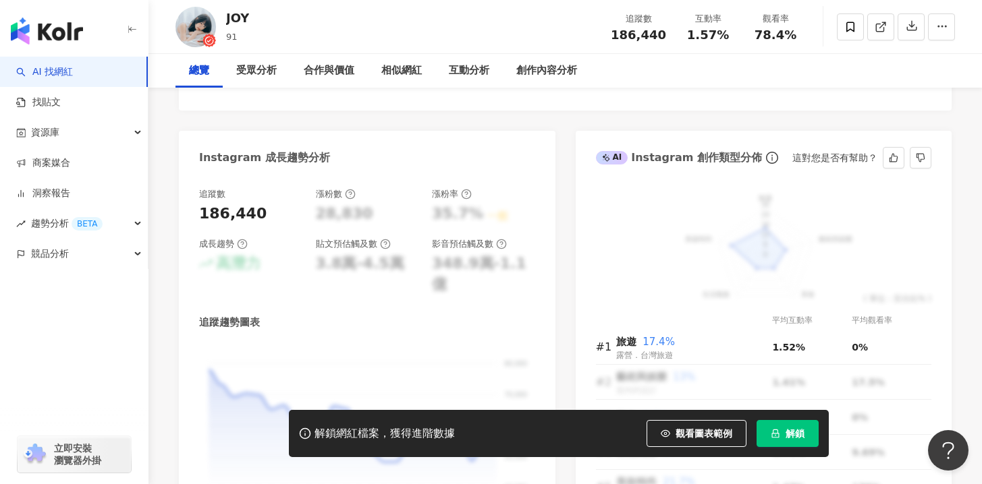
scroll to position [774, 0]
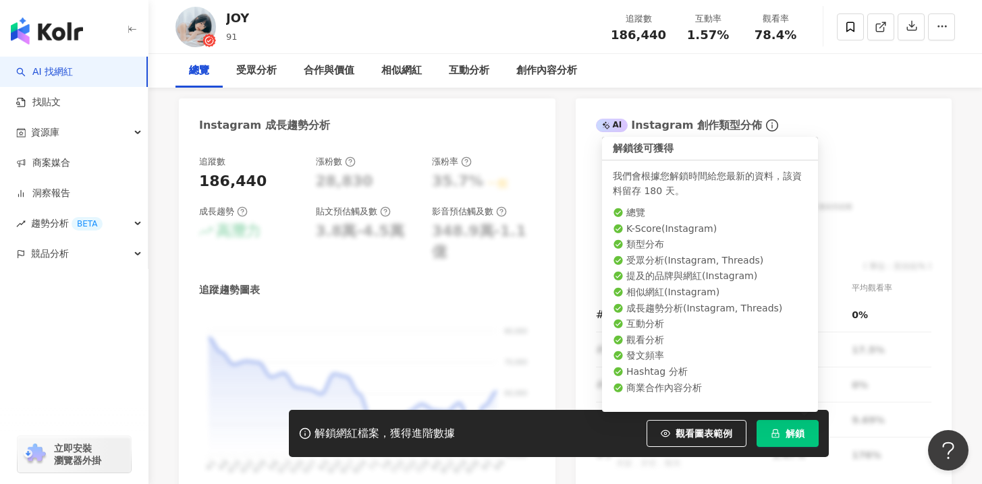
click at [800, 438] on span "解鎖" at bounding box center [794, 433] width 19 height 11
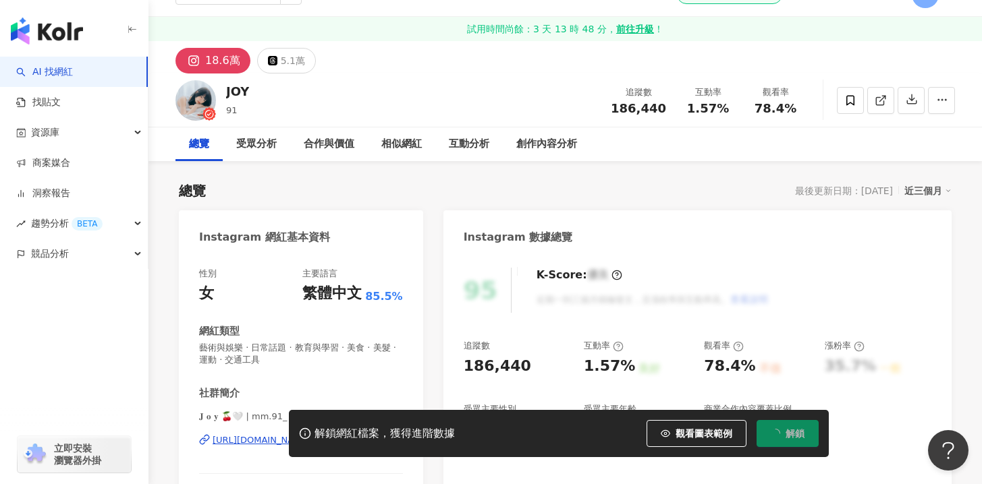
scroll to position [0, 0]
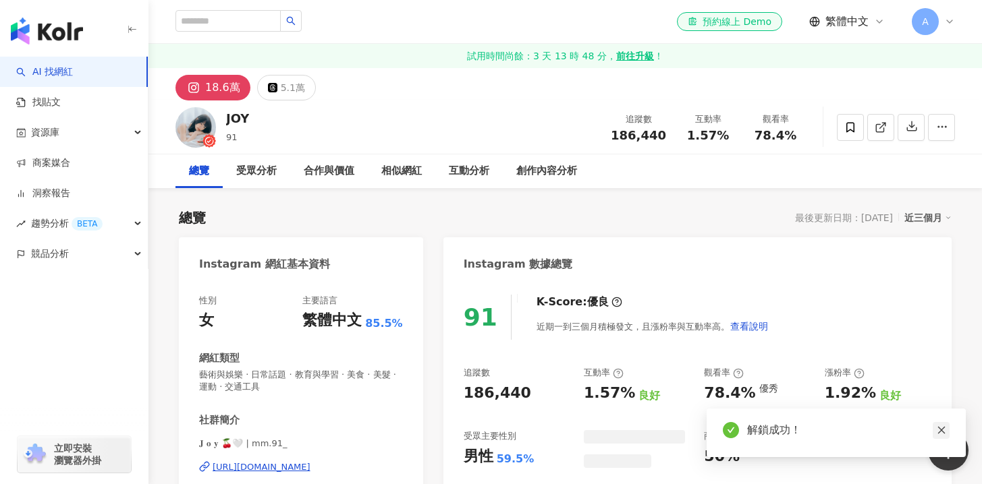
click at [947, 426] on link at bounding box center [940, 430] width 17 height 17
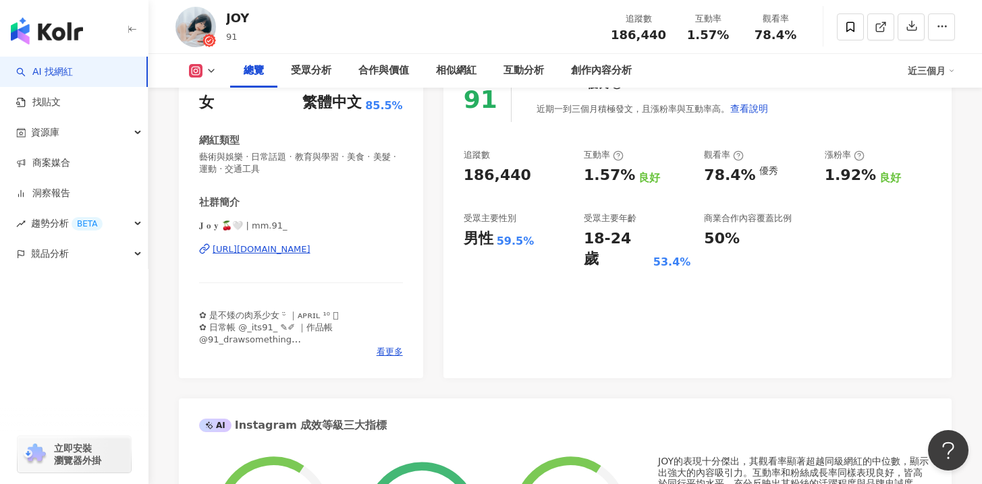
scroll to position [181, 0]
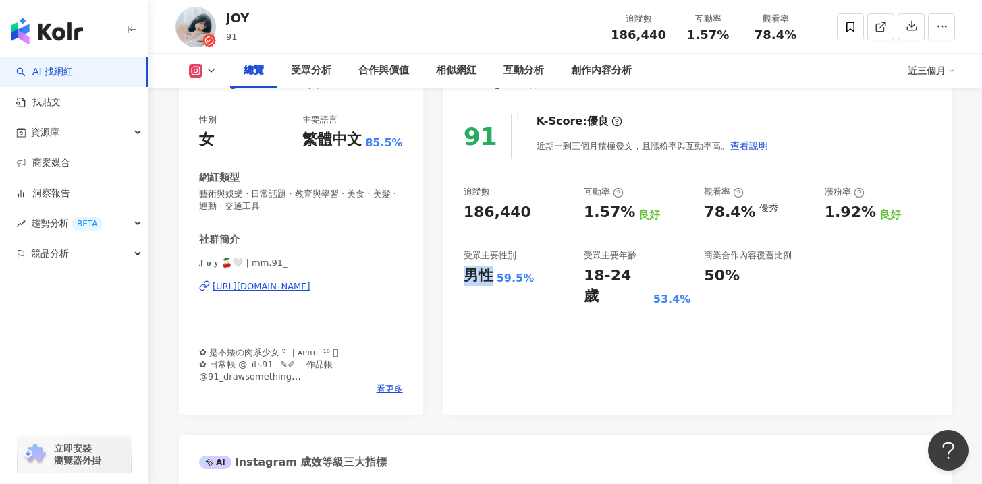
drag, startPoint x: 462, startPoint y: 274, endPoint x: 623, endPoint y: 271, distance: 160.6
click at [623, 271] on div "91 K-Score : 優良 近期一到三個月積極發文，且漲粉率與互動率高。 查看說明 追蹤數 186,440 互動率 1.57% 良好 觀看率 78.4% …" at bounding box center [697, 258] width 508 height 315
drag, startPoint x: 623, startPoint y: 271, endPoint x: 677, endPoint y: 285, distance: 55.8
click at [623, 271] on div "18-24 歲" at bounding box center [617, 287] width 66 height 42
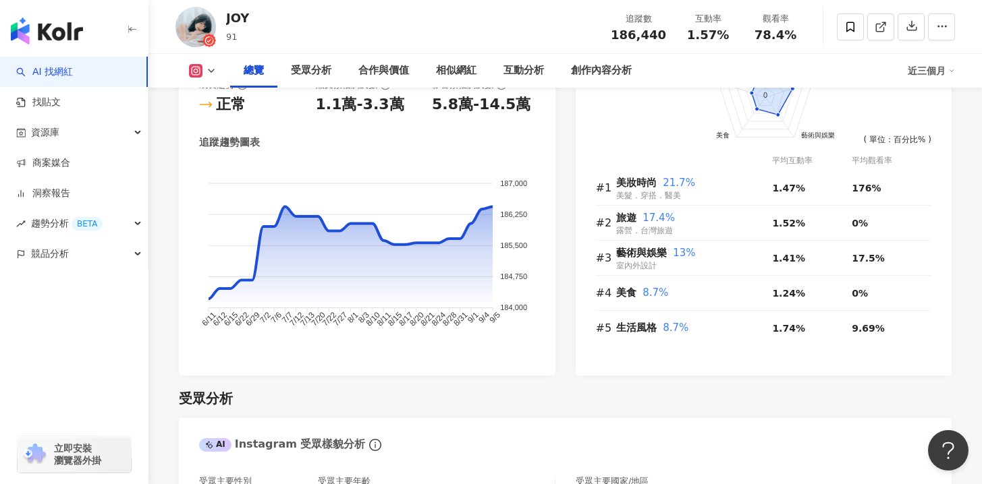
scroll to position [776, 0]
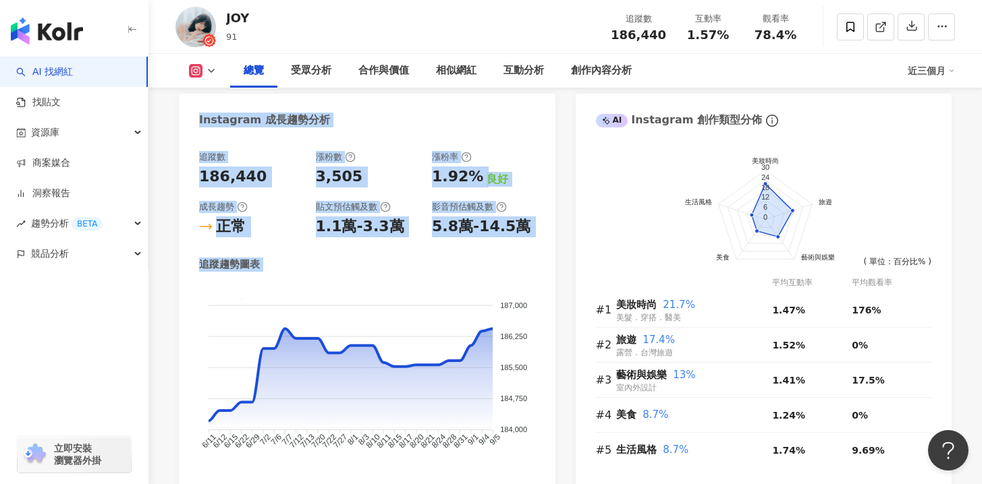
drag, startPoint x: 185, startPoint y: 113, endPoint x: 520, endPoint y: 353, distance: 412.0
click at [520, 353] on div "Instagram 成長趨勢分析 追蹤數 186,440 漲粉數 3,505 漲粉率 1.92% 良好 成長趨勢 正常 貼文預估觸及數 1.1萬-3.3萬 影…" at bounding box center [367, 296] width 376 height 404
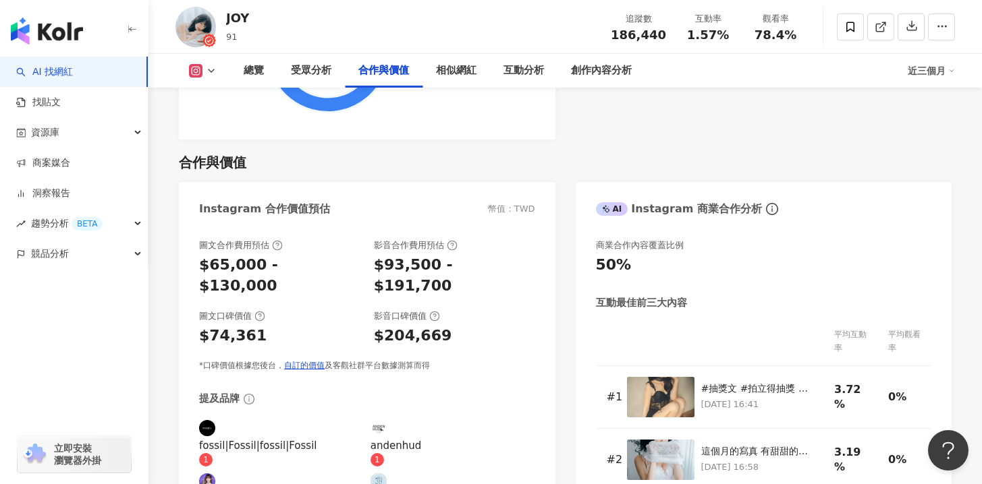
scroll to position [1782, 0]
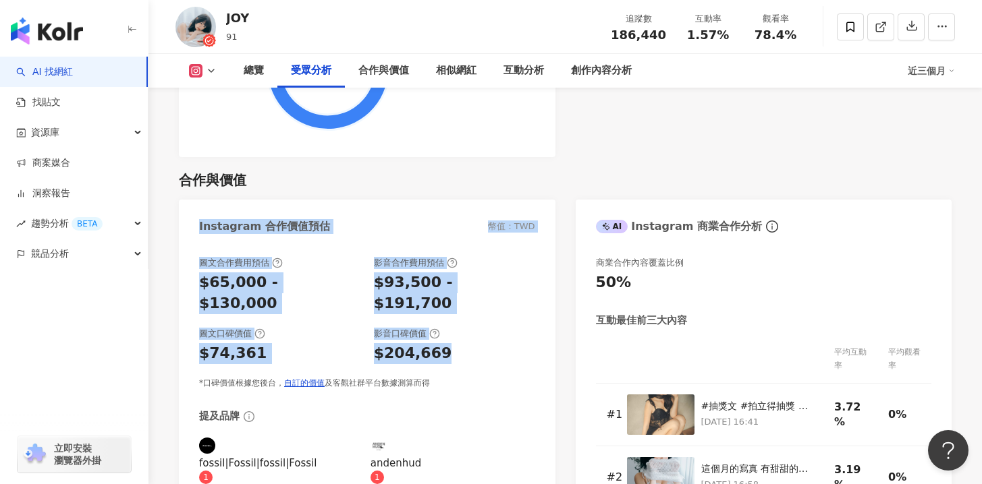
drag, startPoint x: 168, startPoint y: 217, endPoint x: 472, endPoint y: 340, distance: 327.5
click at [532, 349] on div "圖文合作費用預估 $65,000 - $130,000 影音合作費用預估 $93,500 - $191,700 圖文口碑價值 $74,361 影音口碑價值 $…" at bounding box center [367, 323] width 336 height 132
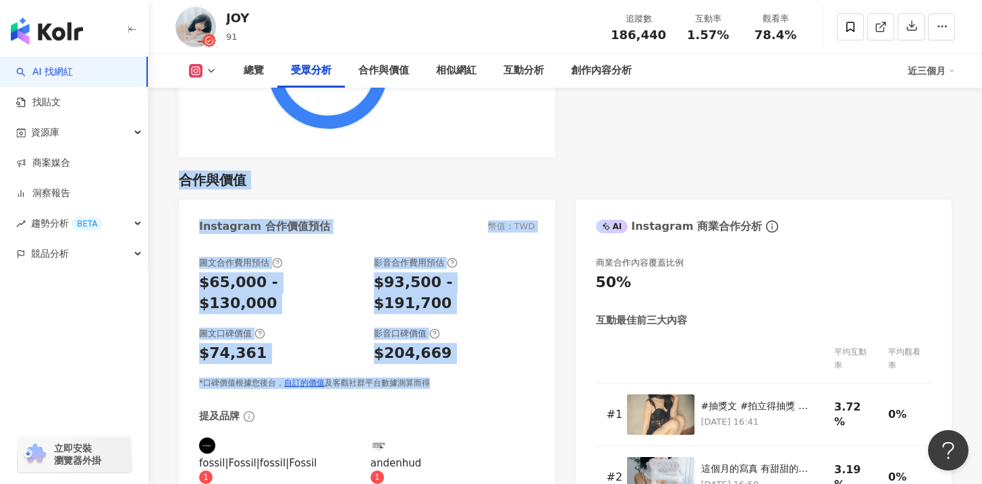
drag, startPoint x: 168, startPoint y: 175, endPoint x: 503, endPoint y: 361, distance: 382.6
click at [492, 352] on div "圖文合作費用預估 $65,000 - $130,000 影音合作費用預估 $93,500 - $191,700 圖文口碑價值 $74,361 影音口碑價值 $…" at bounding box center [367, 323] width 336 height 132
drag, startPoint x: 490, startPoint y: 351, endPoint x: 181, endPoint y: 179, distance: 354.5
click at [181, 178] on div "合作與價值 Instagram 合作價值預估 幣值：TWD 圖文合作費用預估 $65,000 - $130,000 影音合作費用預估 $93,500 - $1…" at bounding box center [565, 384] width 772 height 454
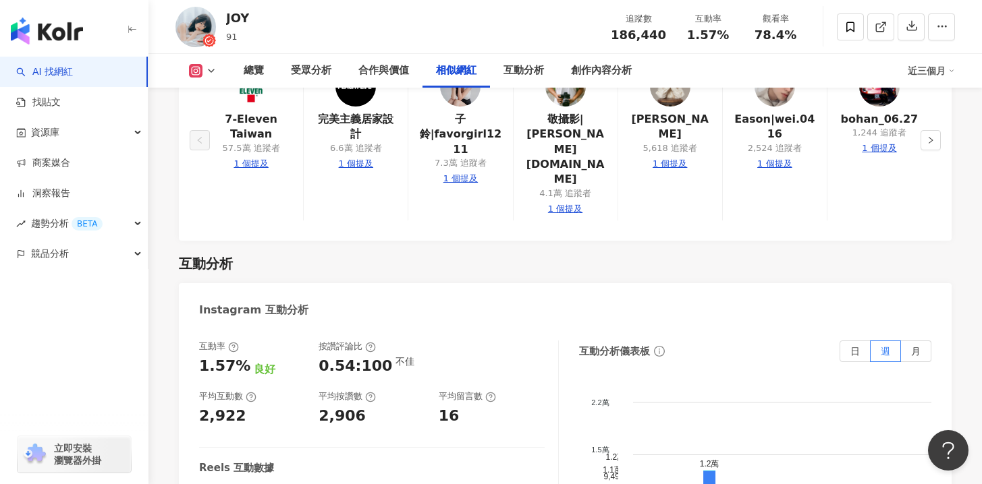
scroll to position [2628, 0]
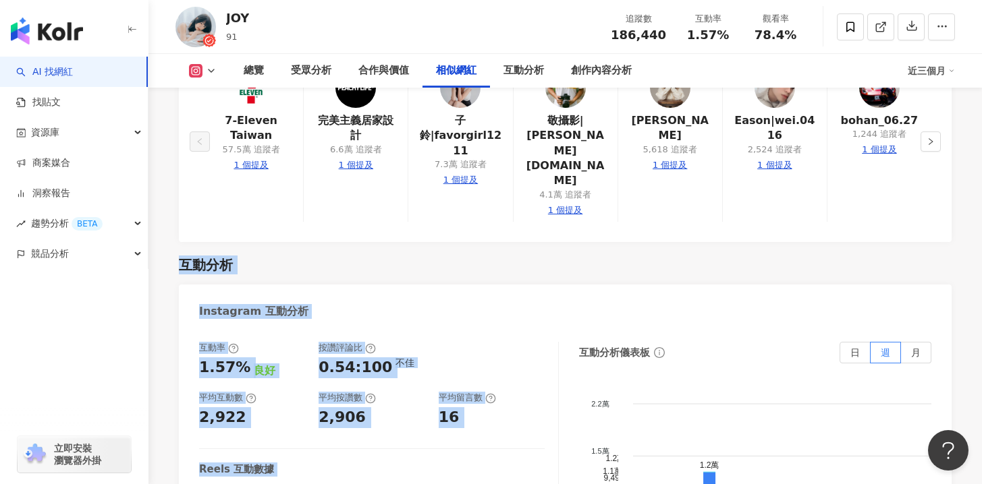
drag, startPoint x: 196, startPoint y: 199, endPoint x: 390, endPoint y: 435, distance: 305.8
click at [390, 435] on div "總覽 最後更新日期：2025/9/5 近三個月 Instagram 網紅基本資料 性別 女 主要語言 繁體中文 85.5% 網紅類型 藝術與娛樂 · 日常話題…" at bounding box center [564, 121] width 833 height 5120
click at [390, 435] on div "互動率 1.57% 良好 按讚評論比 0.54:100 不佳 平均互動數 2,922 平均按讚數 2,906 平均留言數 16 Reels 互動數據 Reel…" at bounding box center [379, 477] width 360 height 270
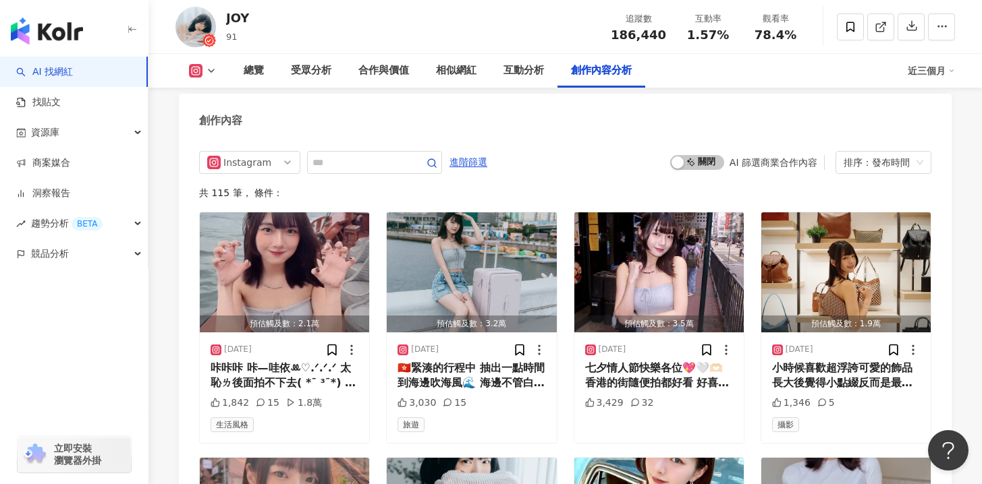
scroll to position [4763, 0]
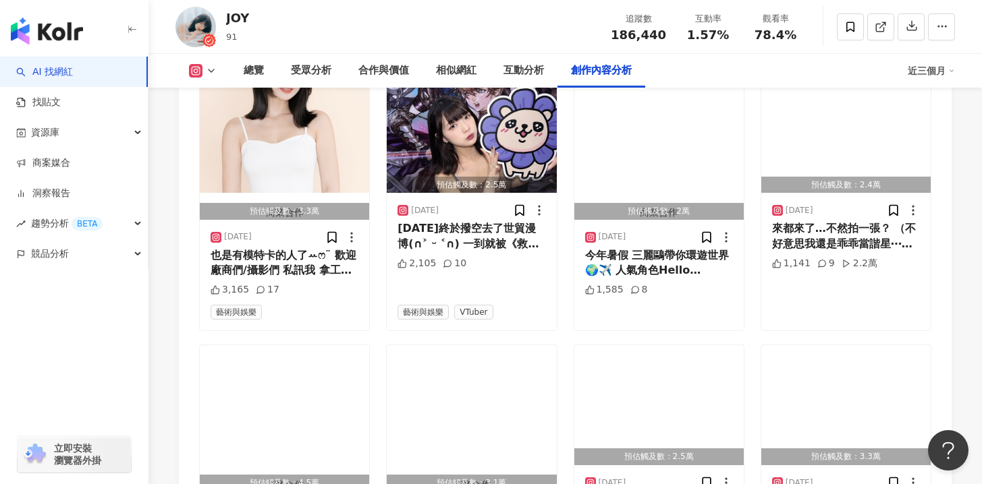
scroll to position [5436, 0]
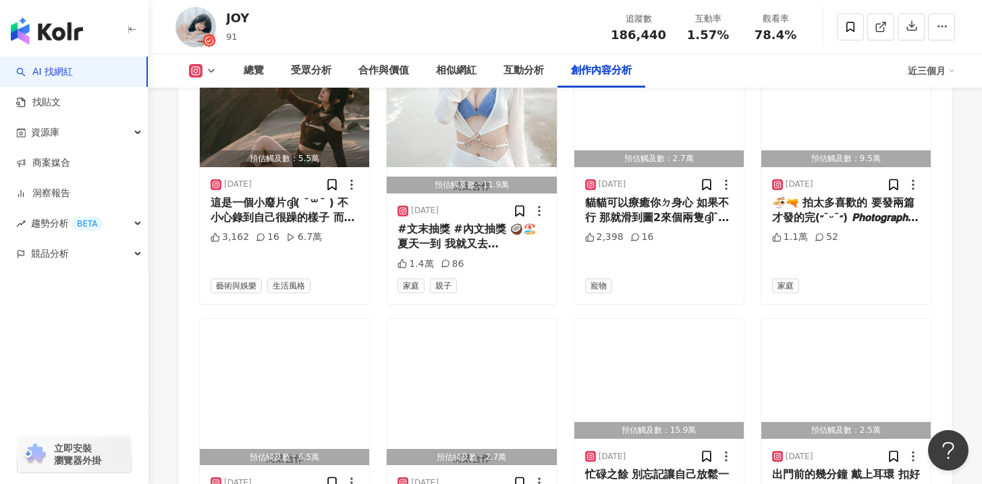
scroll to position [6308, 0]
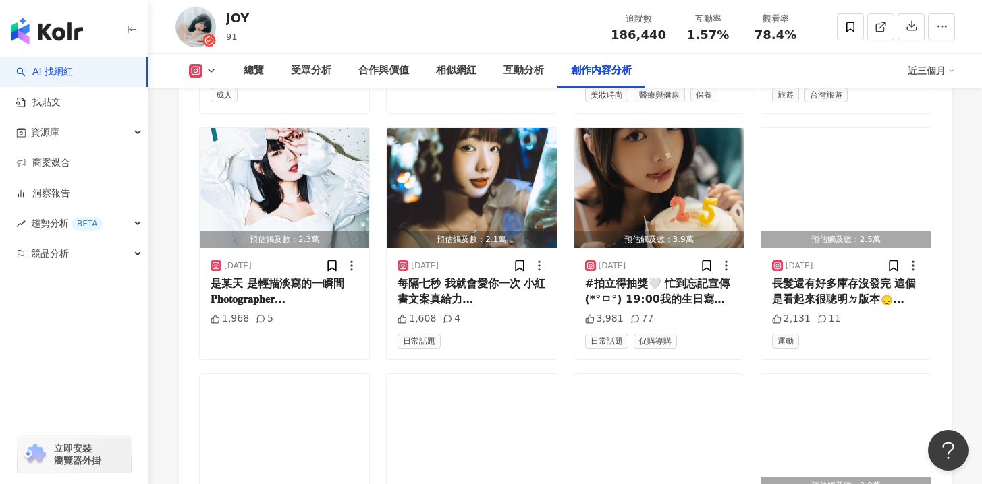
scroll to position [7046, 0]
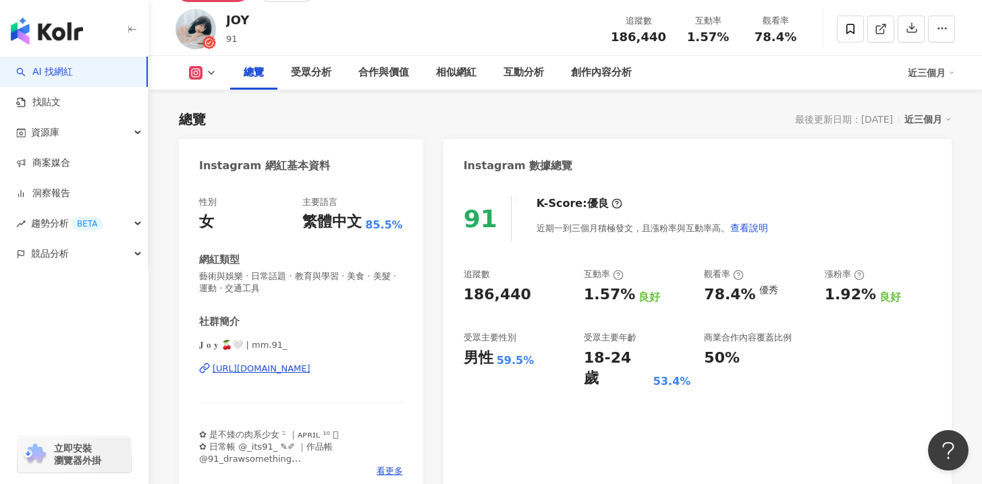
scroll to position [182, 0]
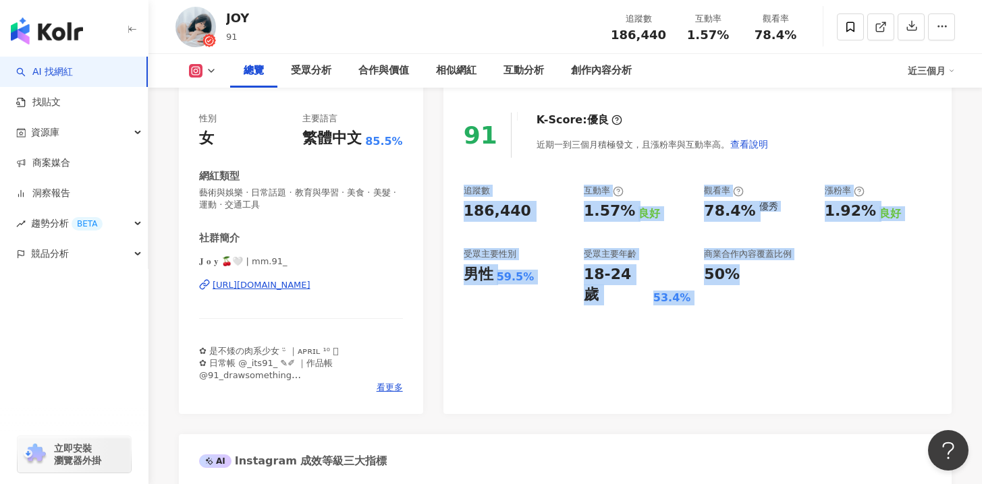
drag, startPoint x: 463, startPoint y: 171, endPoint x: 853, endPoint y: 297, distance: 409.2
click at [853, 293] on div "91 K-Score : 優良 近期一到三個月積極發文，且漲粉率與互動率高。 查看說明 追蹤數 186,440 互動率 1.57% 良好 觀看率 78.4% …" at bounding box center [697, 256] width 508 height 315
click at [853, 298] on div "91 K-Score : 優良 近期一到三個月積極發文，且漲粉率與互動率高。 查看說明 追蹤數 186,440 互動率 1.57% 良好 觀看率 78.4% …" at bounding box center [697, 256] width 508 height 315
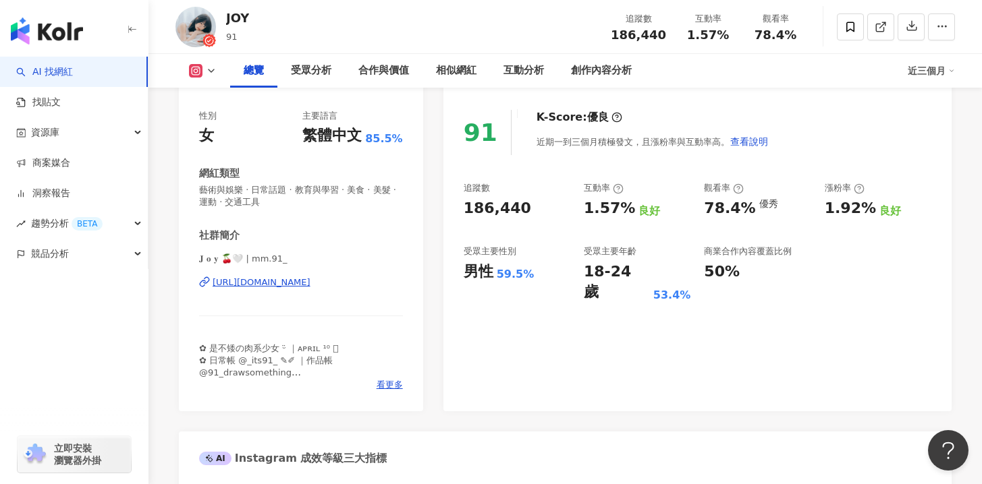
scroll to position [185, 0]
drag, startPoint x: 494, startPoint y: 252, endPoint x: 760, endPoint y: 292, distance: 269.4
click at [669, 280] on div "追蹤數 186,440 互動率 1.57% 良好 觀看率 78.4% 優秀 漲粉率 1.92% 良好 受眾主要性別 男性 59.5% 受眾主要年齡 18-24…" at bounding box center [696, 242] width 467 height 121
click at [760, 292] on div "91 K-Score : 優良 近期一到三個月積極發文，且漲粉率與互動率高。 查看說明 追蹤數 186,440 互動率 1.57% 良好 觀看率 78.4% …" at bounding box center [697, 253] width 508 height 315
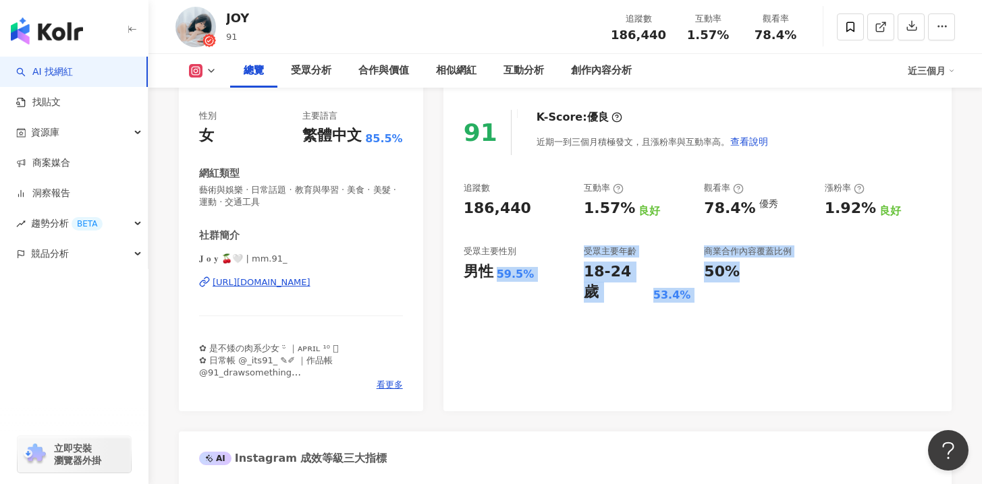
drag, startPoint x: 732, startPoint y: 277, endPoint x: 485, endPoint y: 262, distance: 247.4
click at [502, 262] on div "追蹤數 186,440 互動率 1.57% 良好 觀看率 78.4% 優秀 漲粉率 1.92% 良好 受眾主要性別 男性 59.5% 受眾主要年齡 18-24…" at bounding box center [696, 242] width 467 height 121
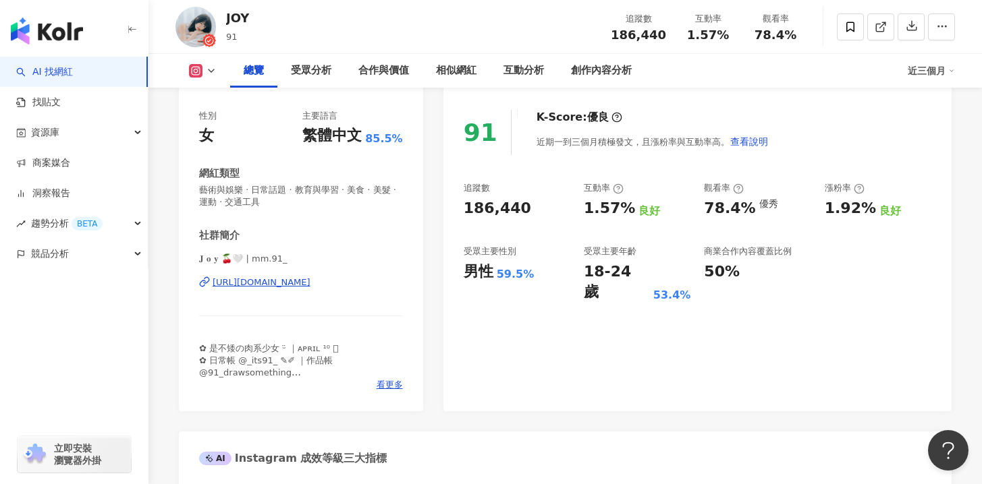
drag, startPoint x: 451, startPoint y: 249, endPoint x: 478, endPoint y: 244, distance: 26.9
click at [470, 242] on div "91 K-Score : 優良 近期一到三個月積極發文，且漲粉率與互動率高。 查看說明 追蹤數 186,440 互動率 1.57% 良好 觀看率 78.4% …" at bounding box center [697, 253] width 508 height 315
click at [478, 244] on div "追蹤數 186,440 互動率 1.57% 良好 觀看率 78.4% 優秀 漲粉率 1.92% 良好 受眾主要性別 男性 59.5% 受眾主要年齡 18-24…" at bounding box center [696, 242] width 467 height 121
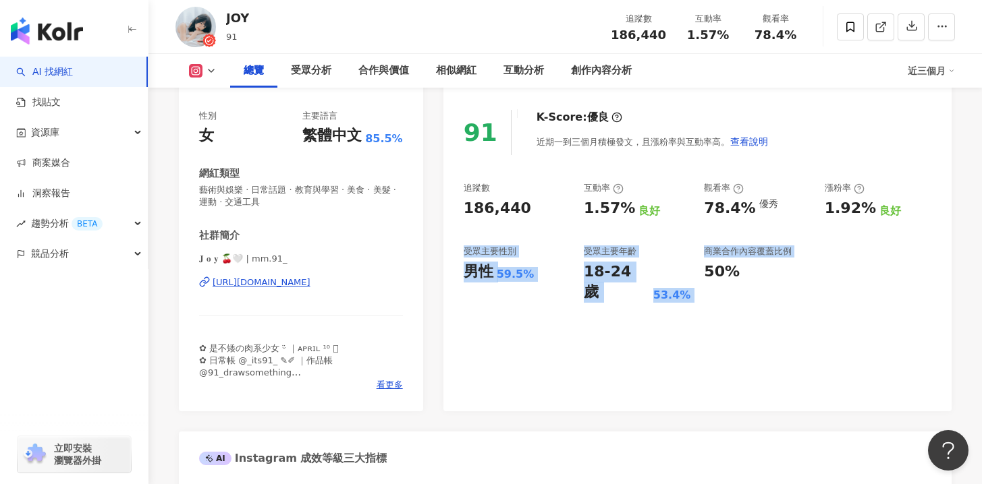
drag, startPoint x: 462, startPoint y: 248, endPoint x: 803, endPoint y: 293, distance: 344.4
click at [741, 285] on div "91 K-Score : 優良 近期一到三個月積極發文，且漲粉率與互動率高。 查看說明 追蹤數 186,440 互動率 1.57% 良好 觀看率 78.4% …" at bounding box center [697, 253] width 508 height 315
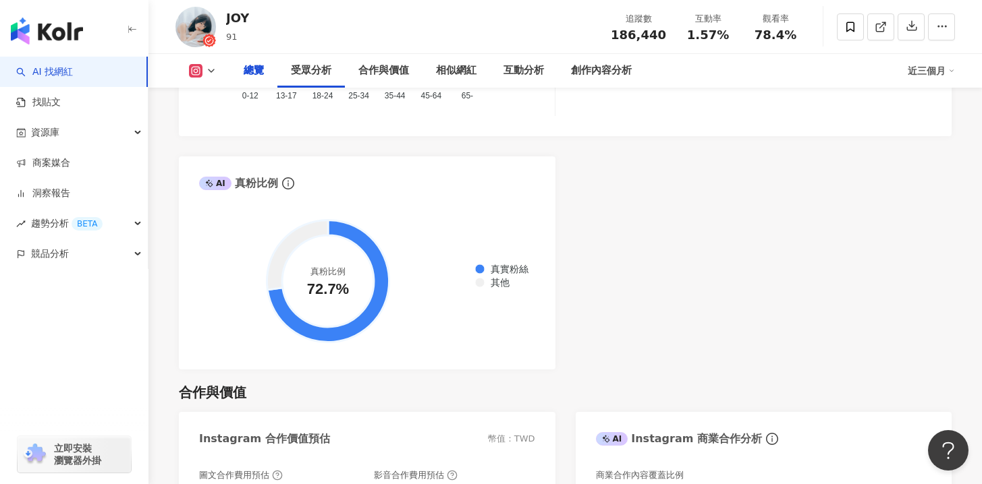
scroll to position [0, 0]
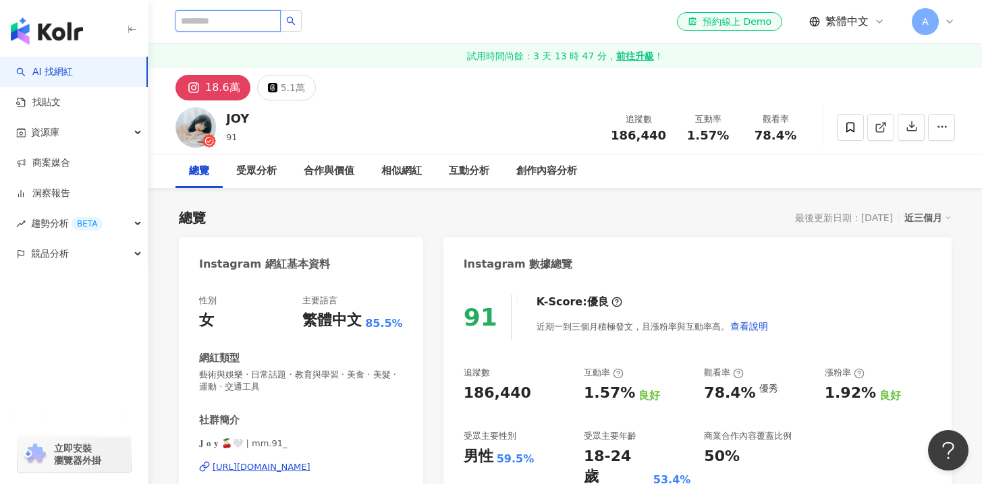
click at [229, 20] on input "search" at bounding box center [227, 21] width 105 height 22
paste input "********"
type input "********"
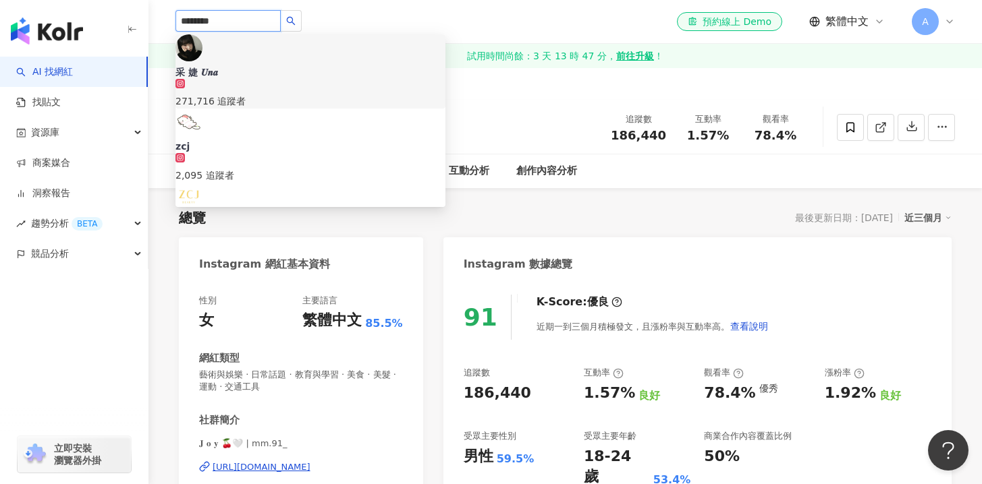
click at [220, 66] on div "采 婕 𝑼𝒏𝒂 271,716 追蹤者" at bounding box center [310, 71] width 270 height 74
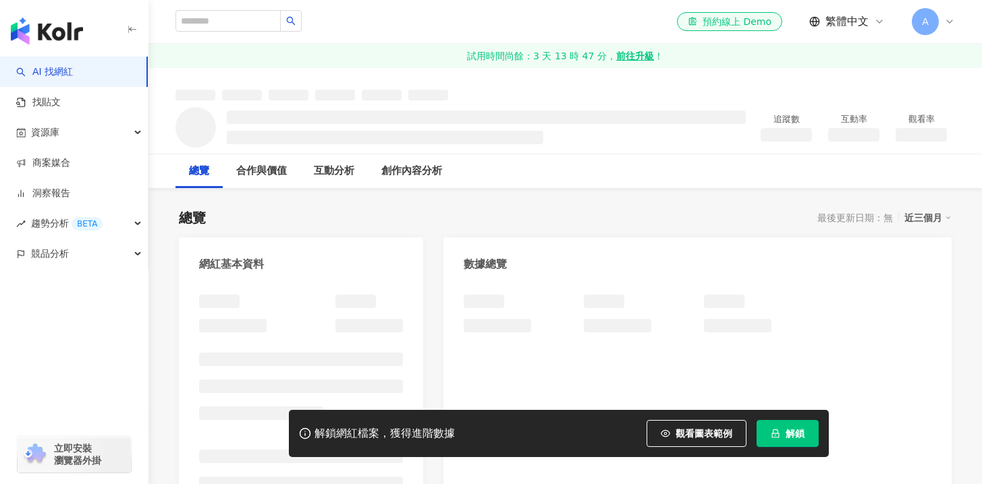
click at [793, 429] on span "解鎖" at bounding box center [794, 433] width 19 height 11
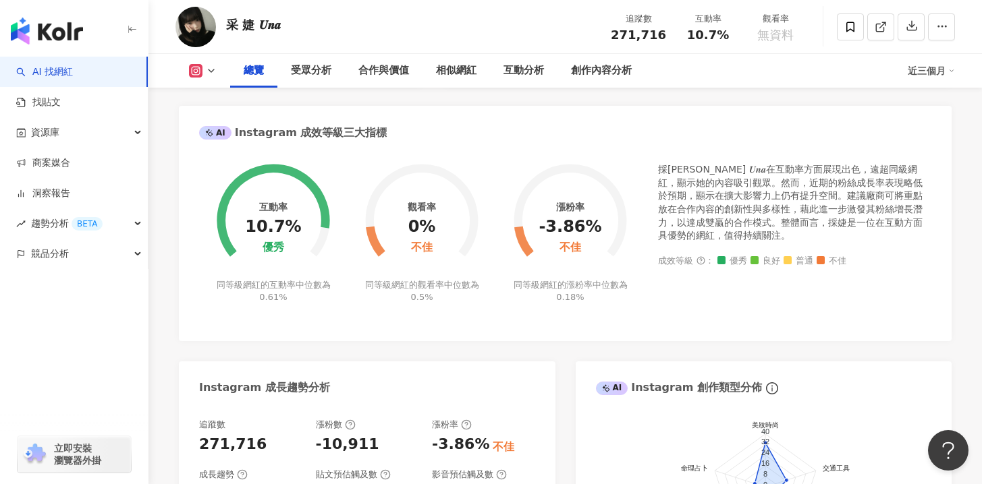
scroll to position [712, 0]
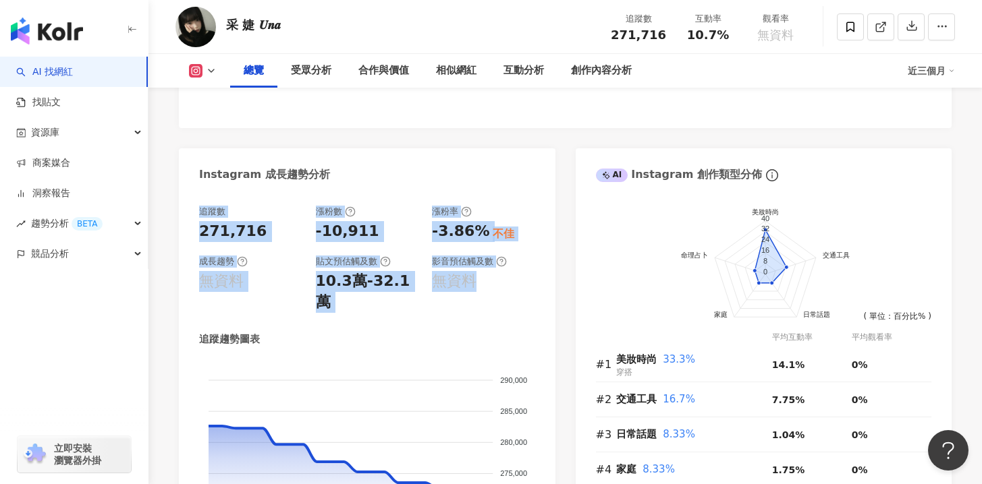
drag, startPoint x: 168, startPoint y: 192, endPoint x: 547, endPoint y: 299, distance: 394.0
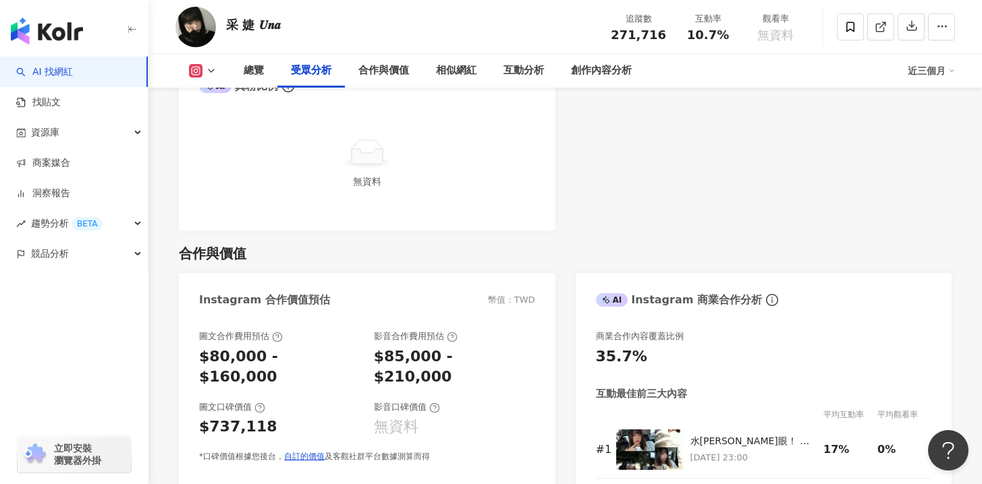
scroll to position [1332, 0]
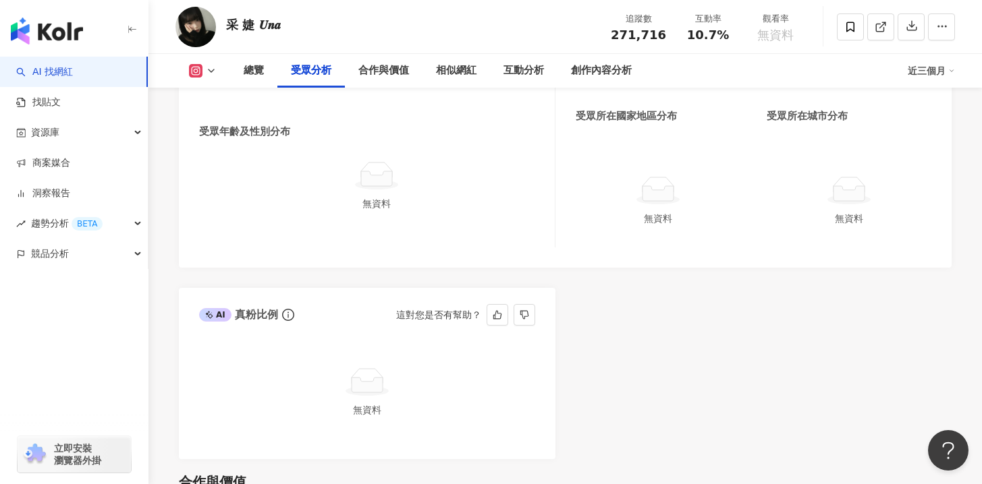
click at [306, 405] on div "無資料" at bounding box center [367, 395] width 376 height 127
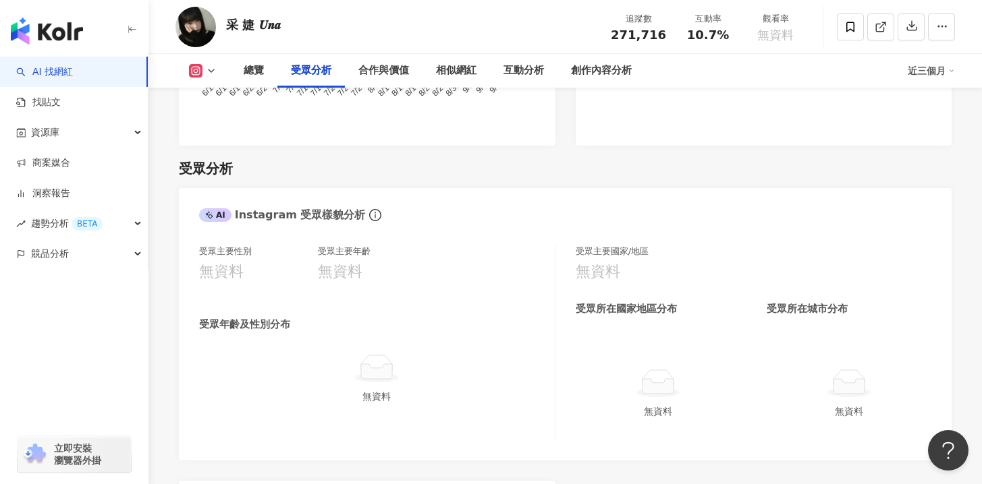
scroll to position [1088, 0]
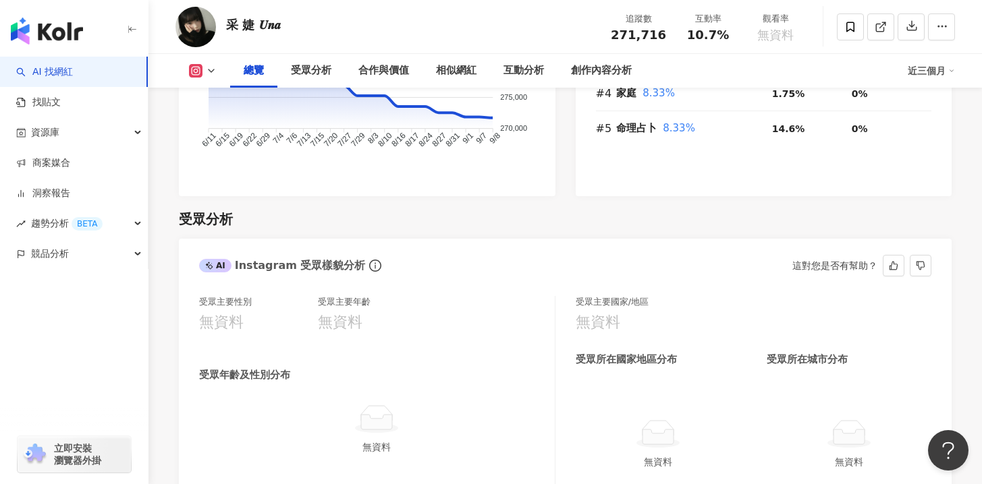
click at [401, 404] on div at bounding box center [376, 419] width 345 height 30
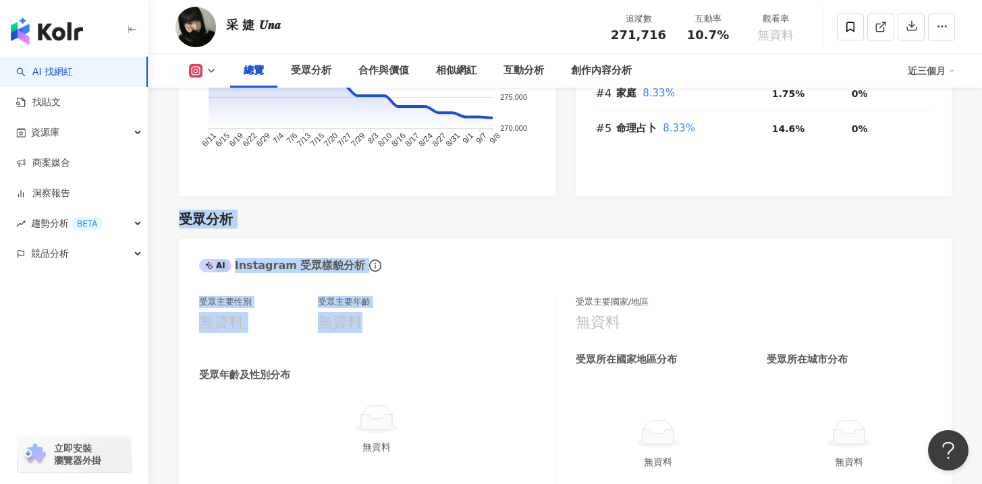
drag, startPoint x: 161, startPoint y: 183, endPoint x: 537, endPoint y: 360, distance: 416.1
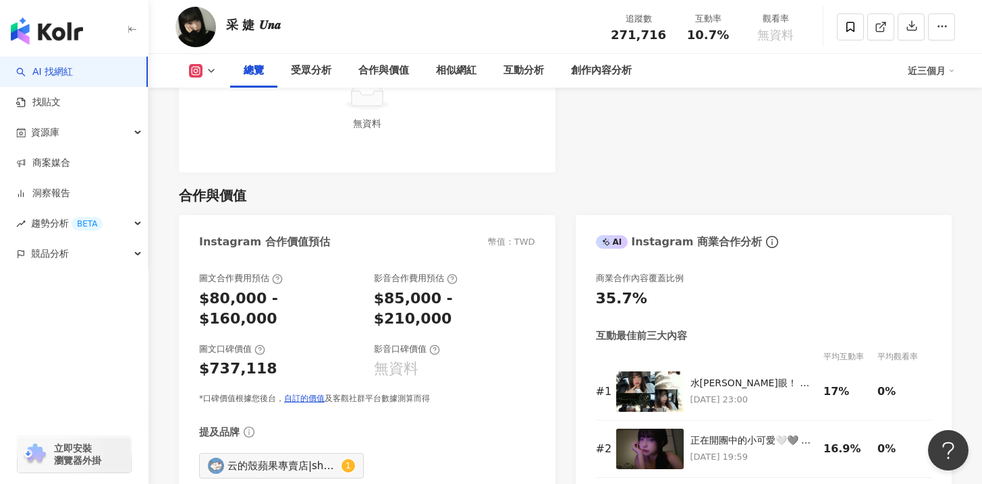
scroll to position [1631, 0]
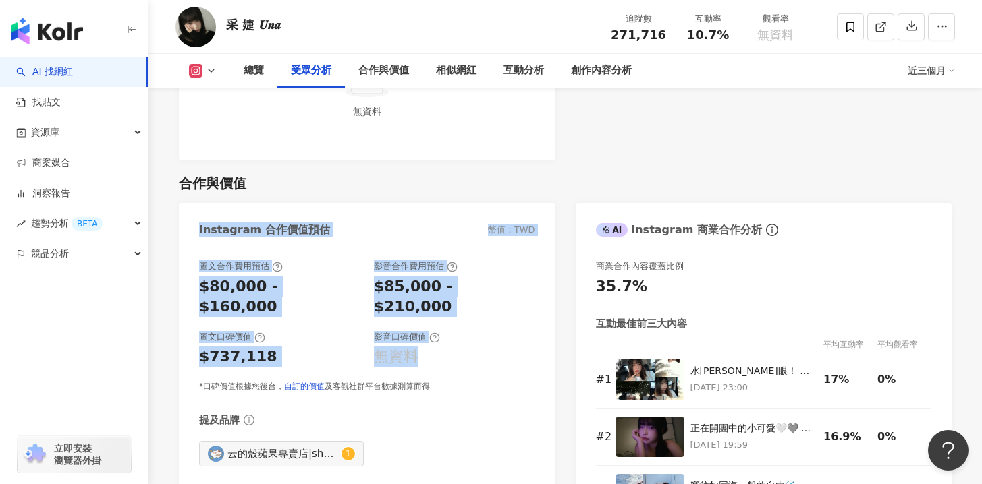
drag, startPoint x: 204, startPoint y: 203, endPoint x: 482, endPoint y: 318, distance: 300.9
click at [482, 318] on div "Instagram 合作價值預估 幣值：TWD 圖文合作費用預估 $80,000 - $160,000 影音合作費用預估 $85,000 - $210,000…" at bounding box center [367, 373] width 376 height 341
drag, startPoint x: 488, startPoint y: 327, endPoint x: 510, endPoint y: 366, distance: 45.6
click at [488, 327] on div "圖文合作費用預估 $80,000 - $160,000 影音合作費用預估 $85,000 - $210,000 圖文口碑價值 $737,118 影音口碑價值 …" at bounding box center [367, 326] width 336 height 132
click at [510, 413] on div "提及品牌" at bounding box center [367, 420] width 336 height 15
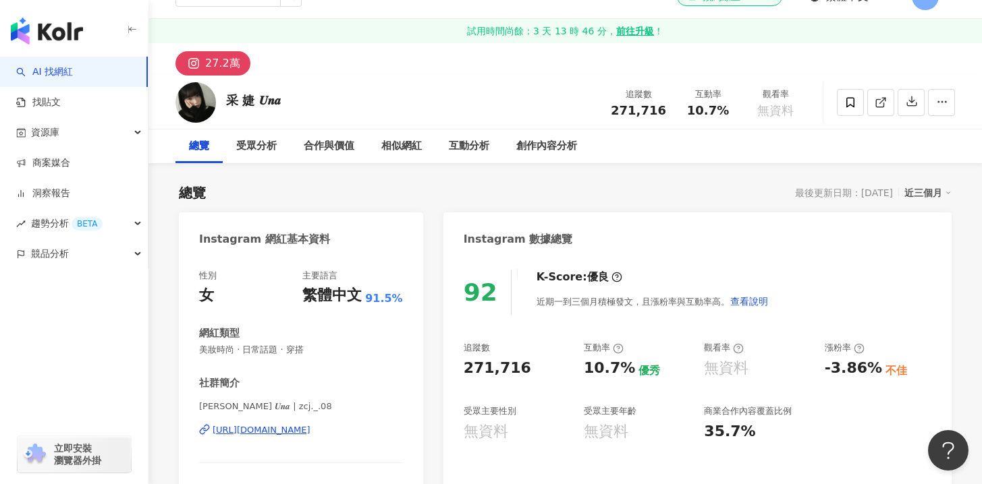
scroll to position [0, 0]
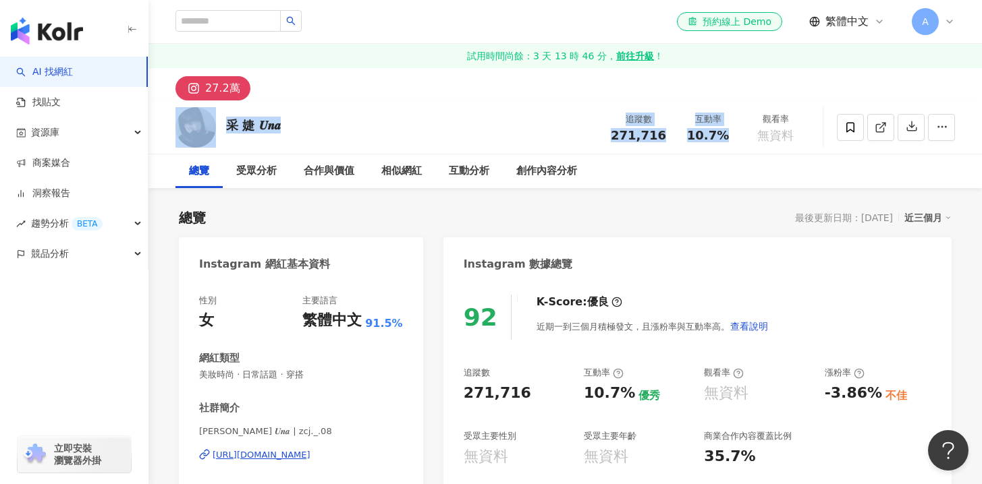
drag, startPoint x: 597, startPoint y: 94, endPoint x: 752, endPoint y: 179, distance: 176.6
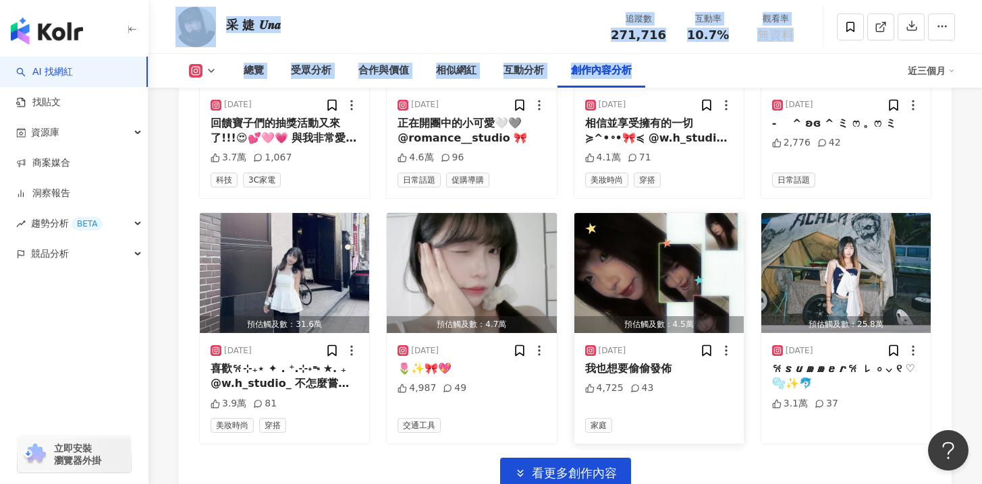
scroll to position [4386, 0]
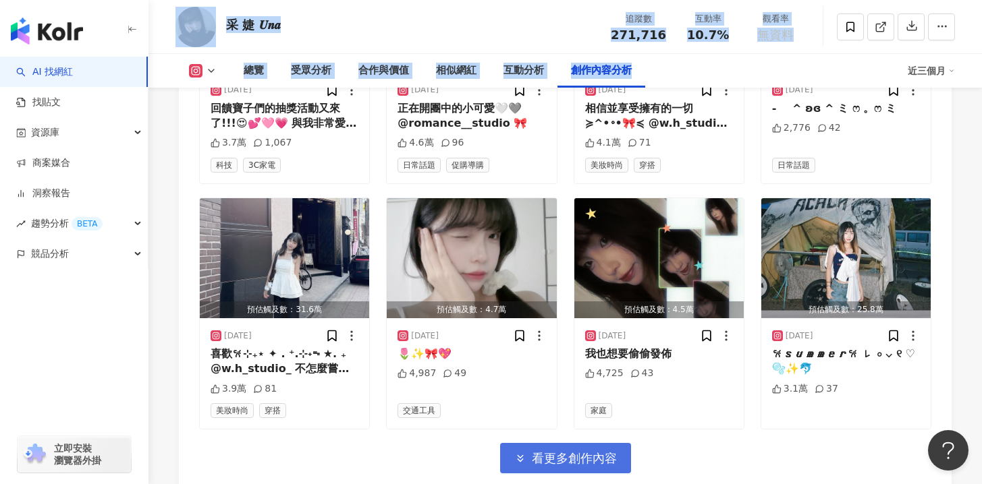
click at [581, 451] on span "看更多創作內容" at bounding box center [574, 458] width 85 height 15
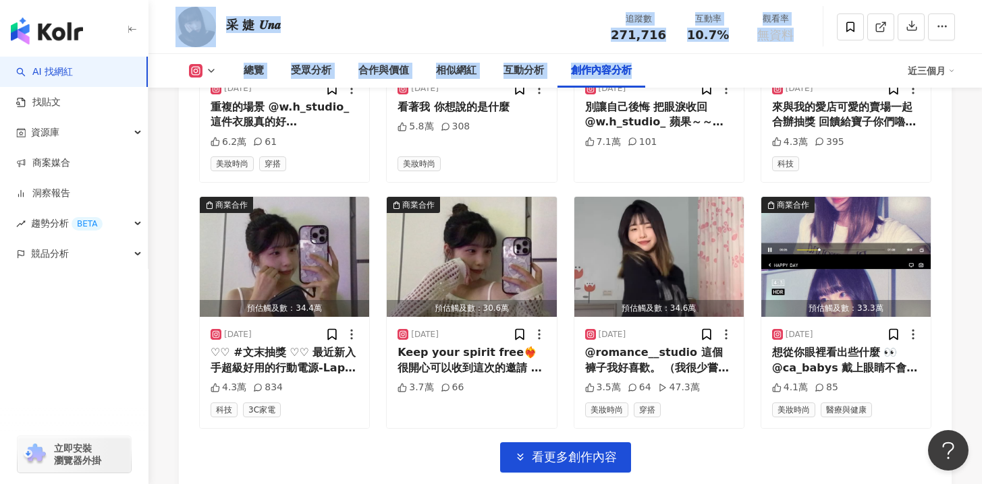
scroll to position [5273, 0]
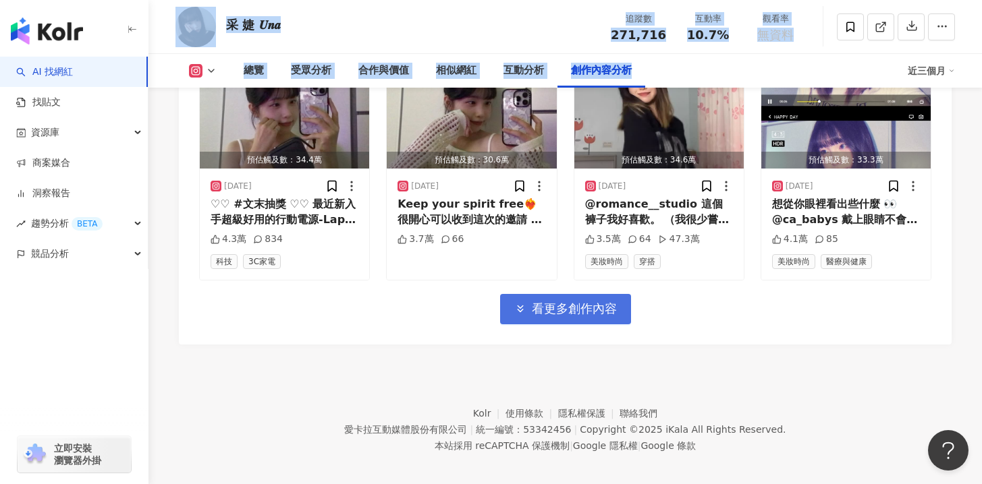
click at [619, 294] on button "看更多創作內容" at bounding box center [565, 309] width 131 height 30
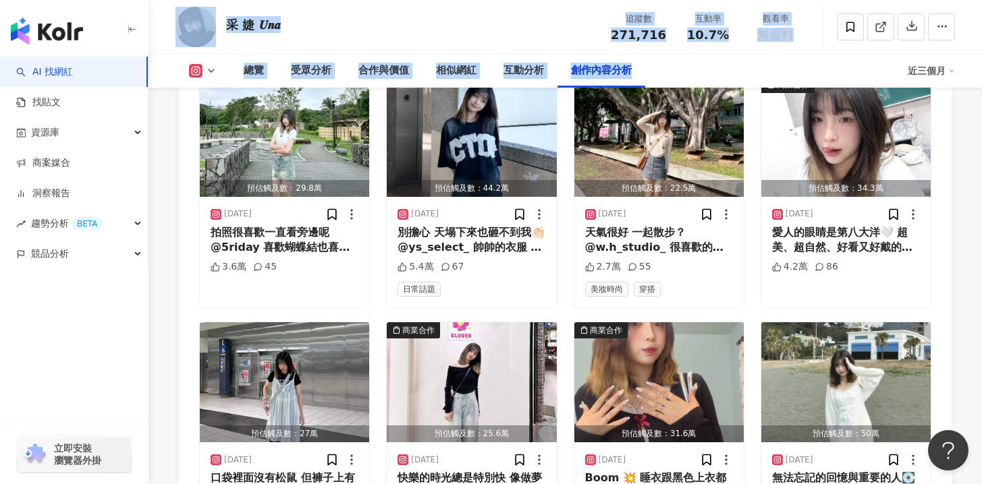
scroll to position [5963, 0]
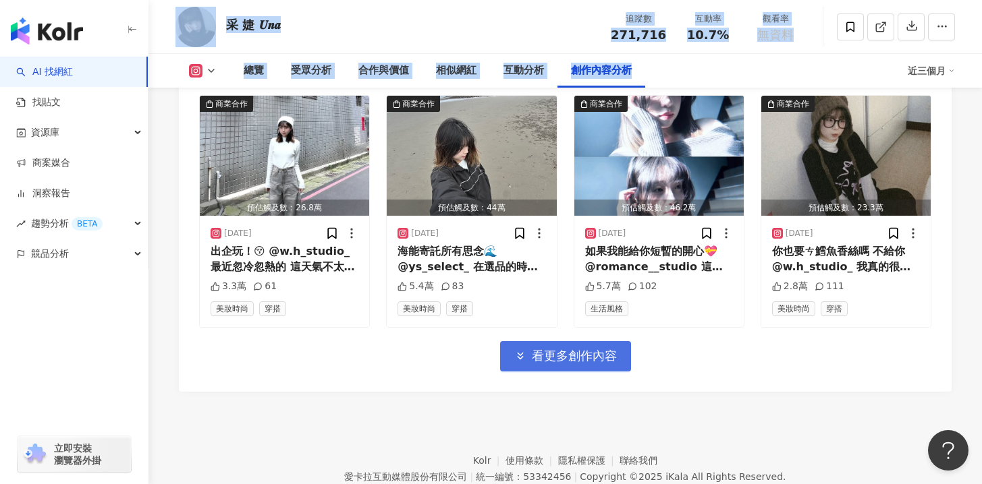
click at [564, 349] on span "看更多創作內容" at bounding box center [574, 356] width 85 height 15
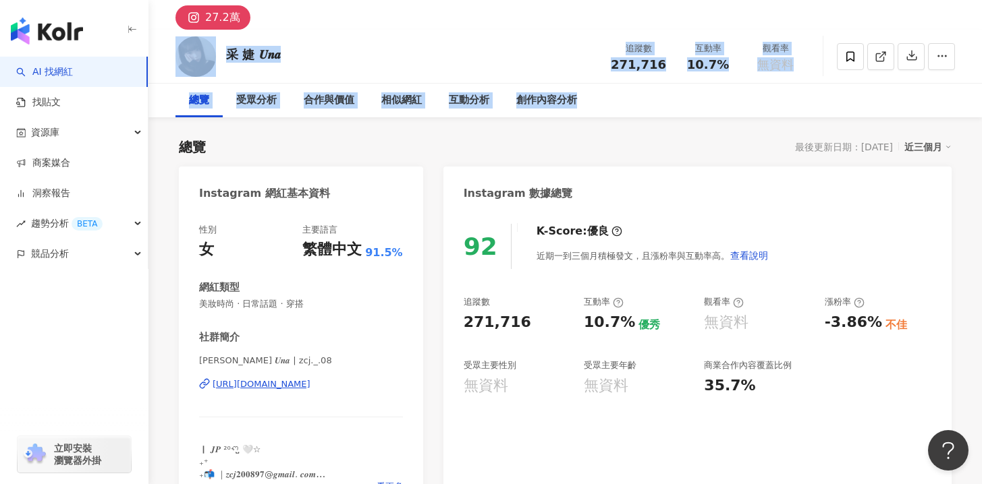
scroll to position [72, 0]
click at [628, 389] on div "92 K-Score : 優良 近期一到三個月積極發文，且漲粉率與互動率高。 查看說明 追蹤數 271,716 互動率 10.7% 優秀 觀看率 無資料 漲粉…" at bounding box center [697, 361] width 508 height 303
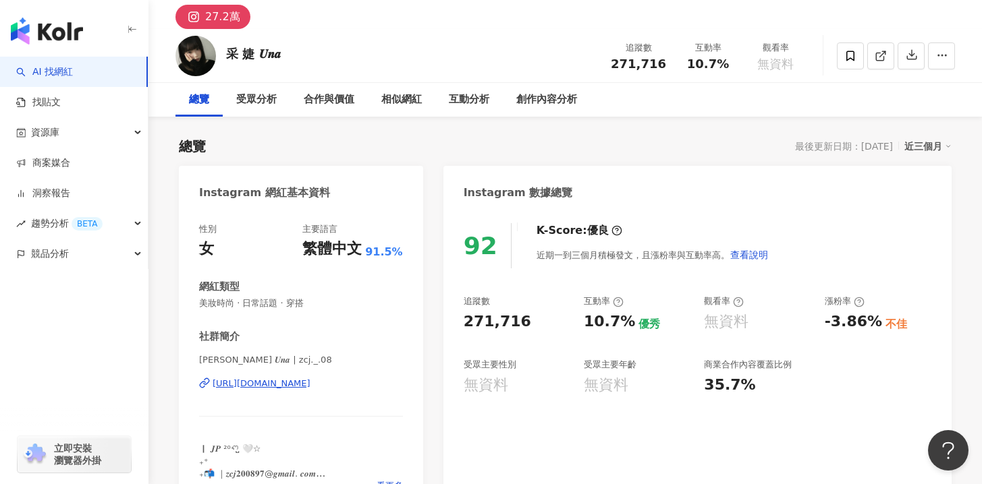
click at [645, 385] on div "無資料" at bounding box center [637, 385] width 107 height 21
drag, startPoint x: 572, startPoint y: 382, endPoint x: 452, endPoint y: 360, distance: 122.1
click at [452, 360] on div "92 K-Score : 優良 近期一到三個月積極發文，且漲粉率與互動率高。 查看說明 追蹤數 271,716 互動率 10.7% 優秀 觀看率 無資料 漲粉…" at bounding box center [697, 361] width 508 height 303
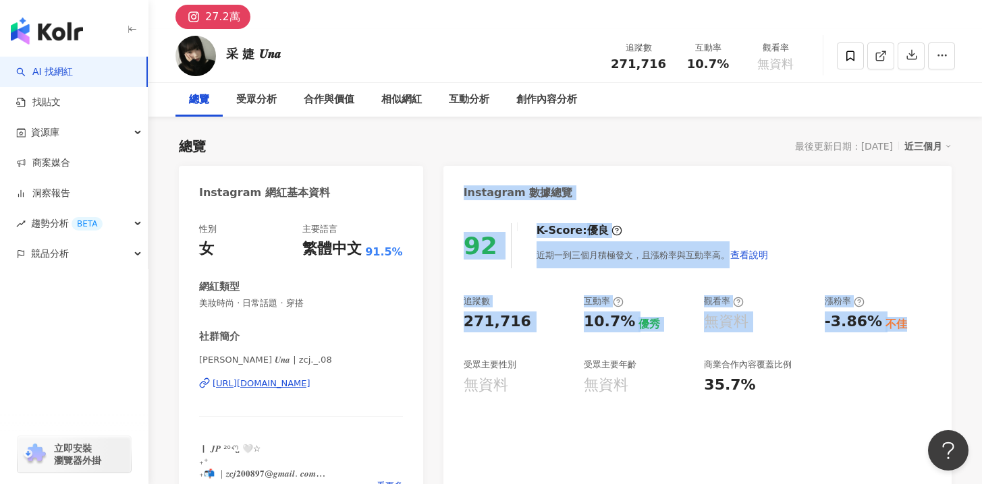
drag, startPoint x: 461, startPoint y: 198, endPoint x: 931, endPoint y: 344, distance: 491.6
click at [931, 344] on div "Instagram 數據總覽 92 K-Score : 優良 近期一到三個月積極發文，且漲粉率與互動率高。 查看說明 追蹤數 271,716 互動率 10.7…" at bounding box center [697, 339] width 508 height 347
click at [882, 352] on div "追蹤數 271,716 互動率 10.7% 優秀 觀看率 無資料 漲粉率 -3.86% 不佳 受眾主要性別 無資料 受眾主要年齡 無資料 商業合作內容覆蓋比例…" at bounding box center [696, 345] width 467 height 100
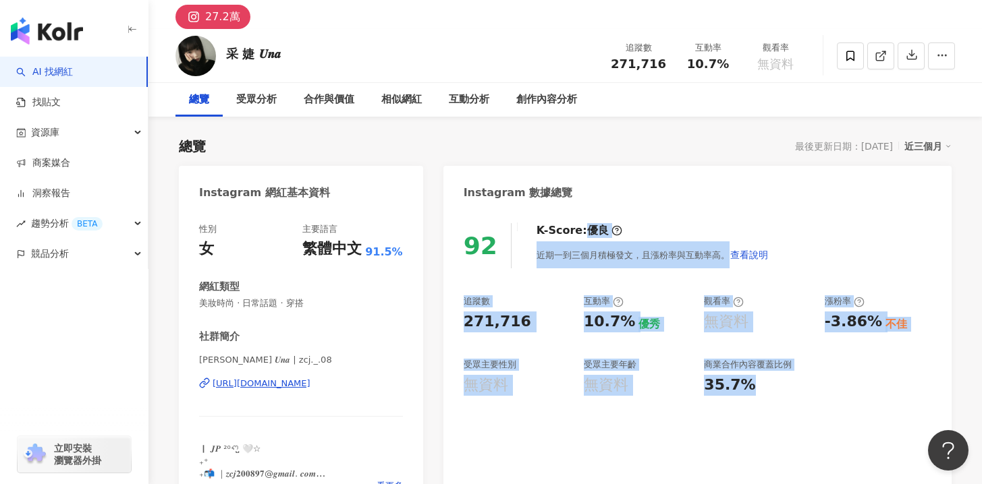
drag, startPoint x: 849, startPoint y: 389, endPoint x: 563, endPoint y: 234, distance: 325.4
click at [582, 235] on div "92 K-Score : 優良 近期一到三個月積極發文，且漲粉率與互動率高。 查看說明 追蹤數 271,716 互動率 10.7% 優秀 觀看率 無資料 漲粉…" at bounding box center [697, 361] width 508 height 303
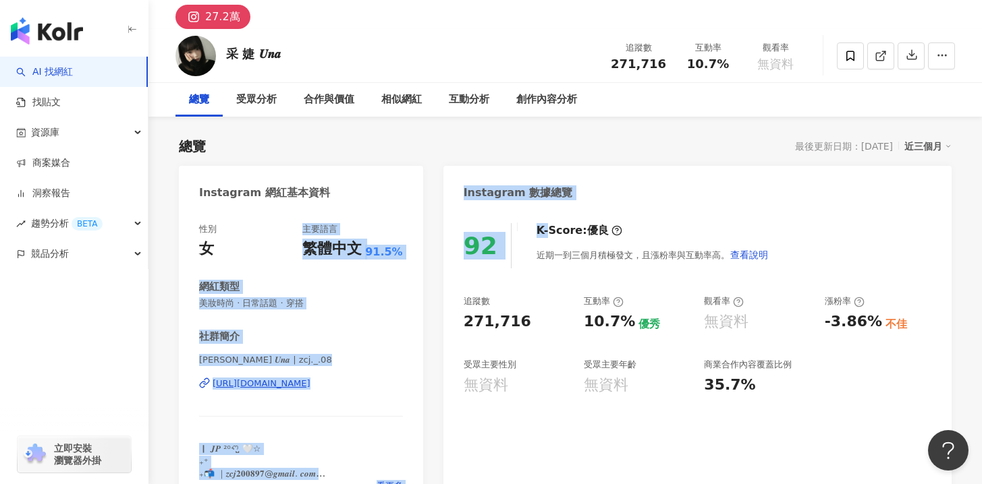
drag, startPoint x: 448, startPoint y: 225, endPoint x: 421, endPoint y: 220, distance: 27.4
click at [469, 201] on div "Instagram 數據總覽" at bounding box center [517, 193] width 109 height 20
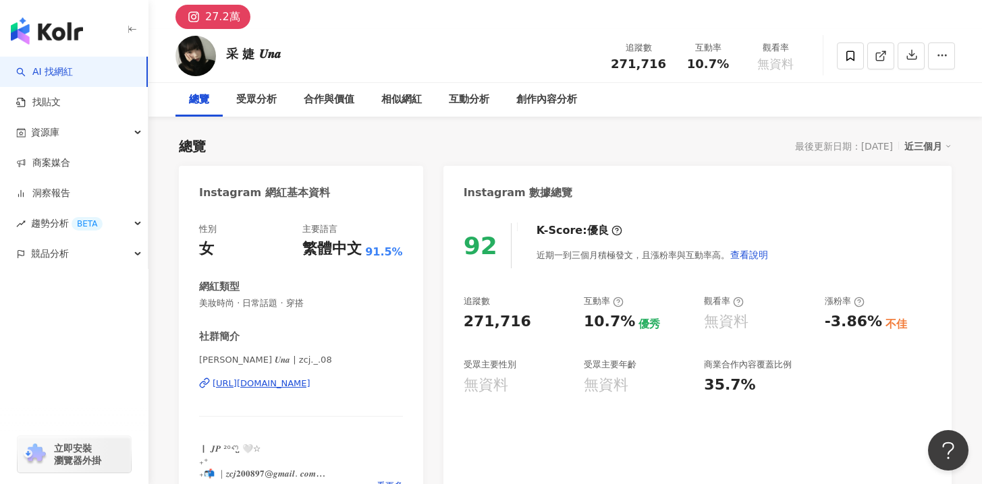
click at [129, 26] on icon "button" at bounding box center [132, 29] width 11 height 11
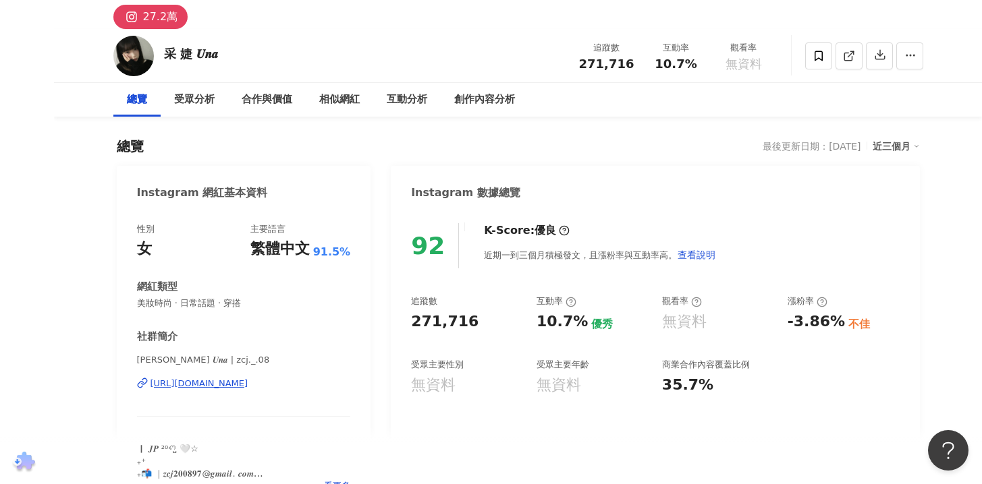
click at [518, 155] on div "總覽 最後更新日期：2025/9/8 近三個月" at bounding box center [518, 146] width 803 height 19
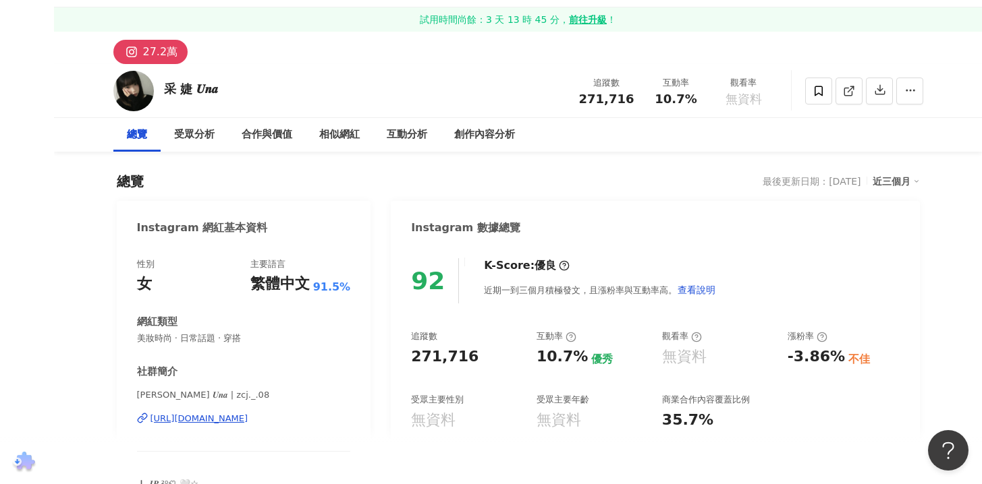
scroll to position [0, 0]
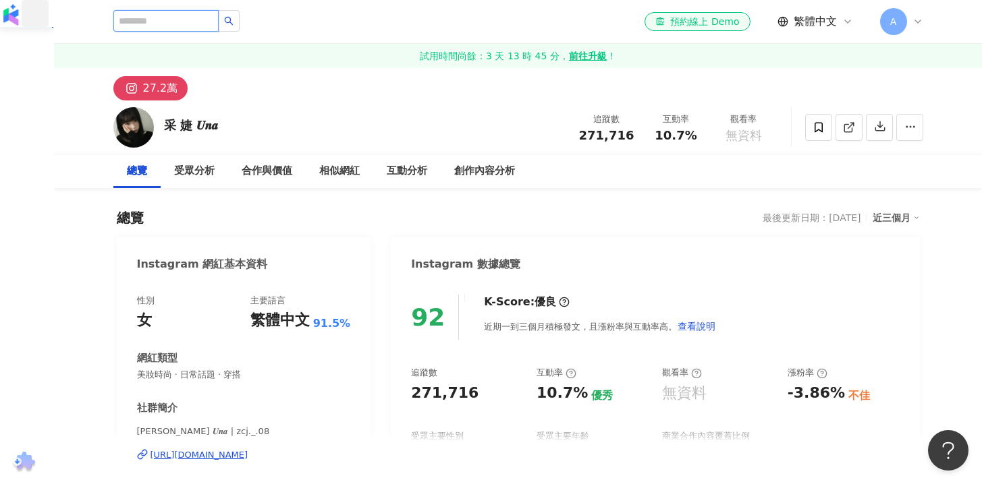
click at [142, 17] on input "search" at bounding box center [165, 21] width 105 height 22
click at [184, 32] on div at bounding box center [176, 21] width 126 height 23
click at [183, 27] on input "search" at bounding box center [165, 21] width 105 height 22
click at [210, 28] on input "search" at bounding box center [165, 21] width 105 height 22
paste input "**********"
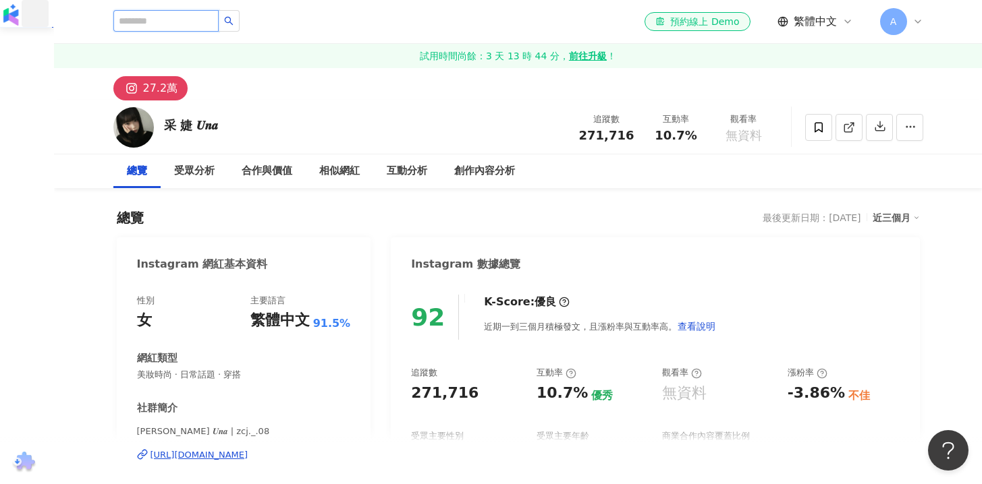
type input "**********"
click at [202, 94] on div "2,005 追蹤者" at bounding box center [248, 101] width 270 height 15
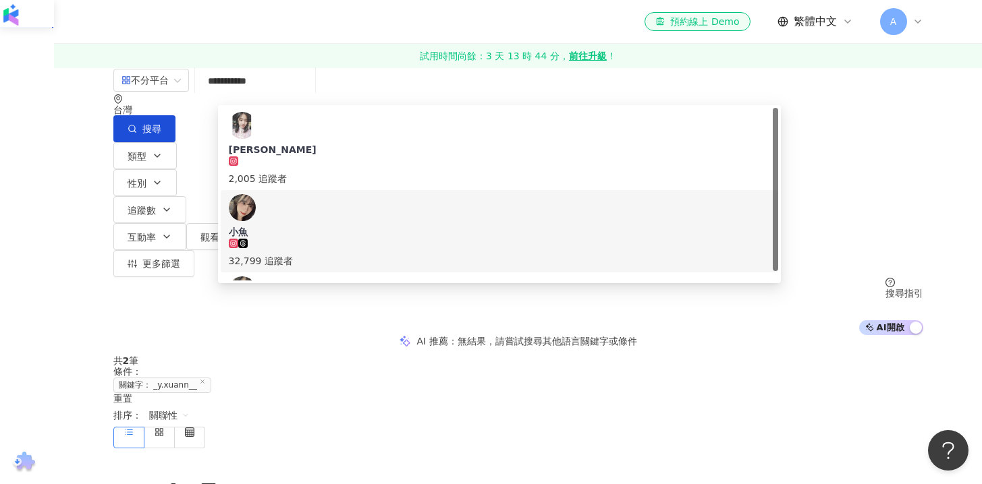
click at [343, 254] on div "32,799 追蹤者" at bounding box center [499, 261] width 541 height 15
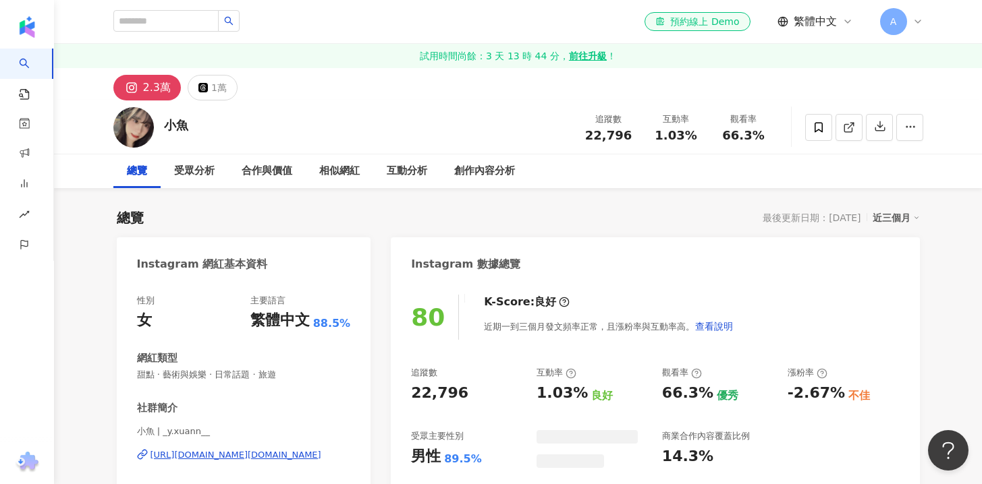
click at [747, 214] on div "總覽 最後更新日期：2025/8/1 近三個月" at bounding box center [518, 217] width 803 height 19
click at [738, 213] on div "總覽 最後更新日期：2025/8/1 近三個月" at bounding box center [518, 217] width 803 height 19
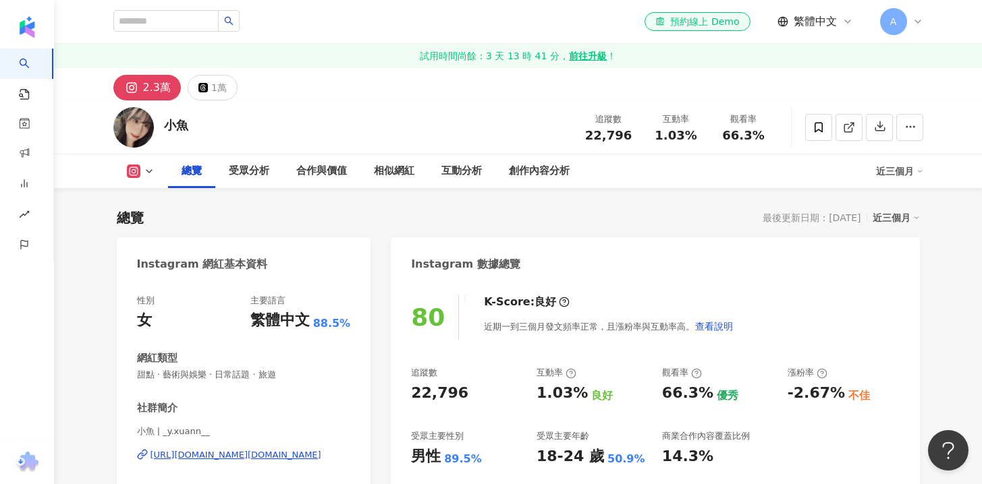
scroll to position [212, 0]
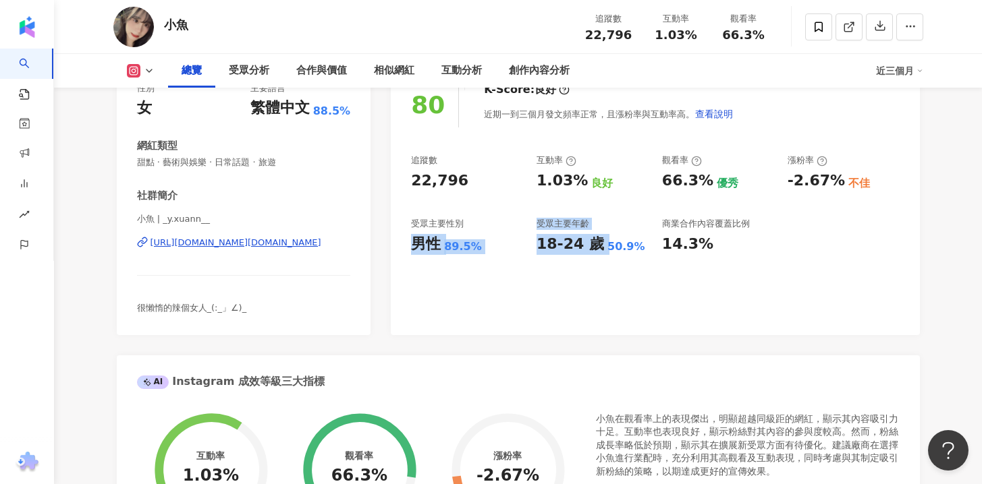
drag, startPoint x: 555, startPoint y: 233, endPoint x: 667, endPoint y: 239, distance: 111.5
click at [611, 239] on div "追蹤數 22,796 互動率 1.03% 良好 觀看率 66.3% 優秀 漲粉率 -2.67% 不佳 受眾主要性別 男性 89.5% 受眾主要年齡 18-24…" at bounding box center [655, 204] width 488 height 100
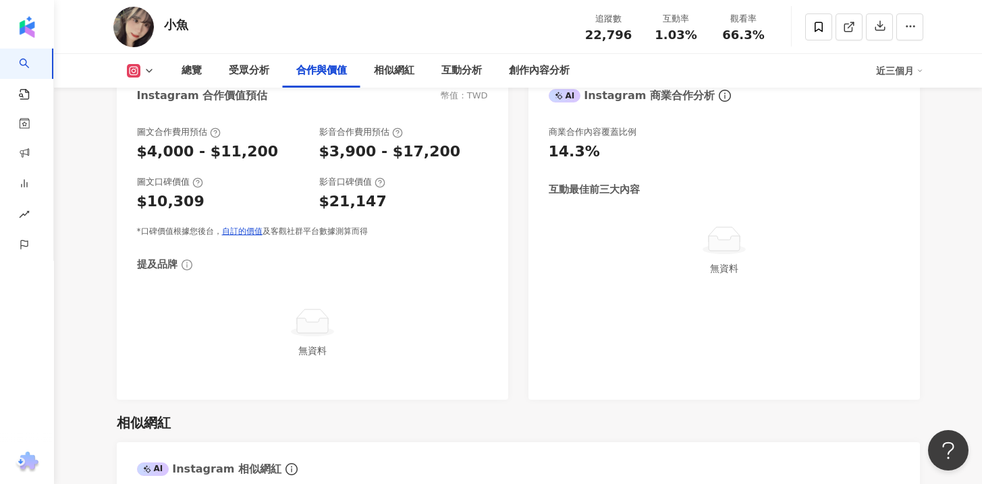
scroll to position [1875, 0]
click at [259, 233] on link "自訂的價值" at bounding box center [242, 231] width 40 height 9
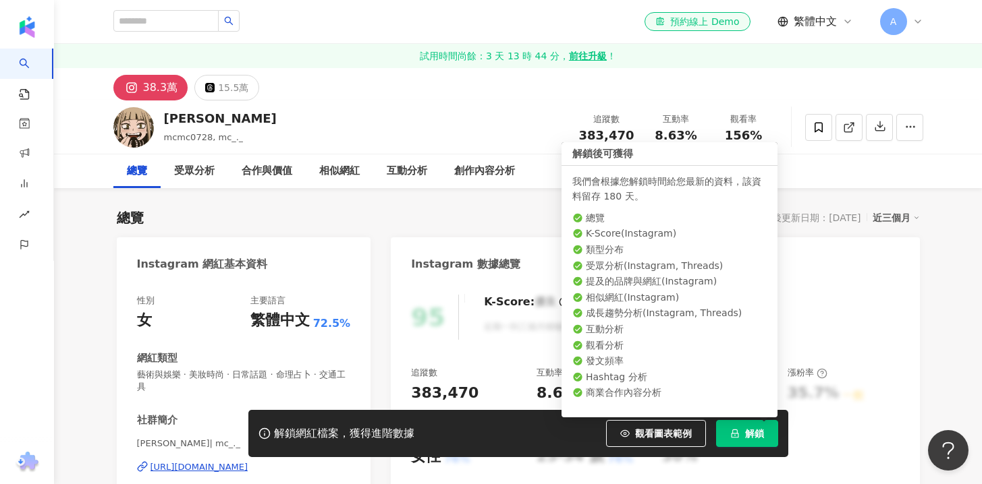
scroll to position [192, 0]
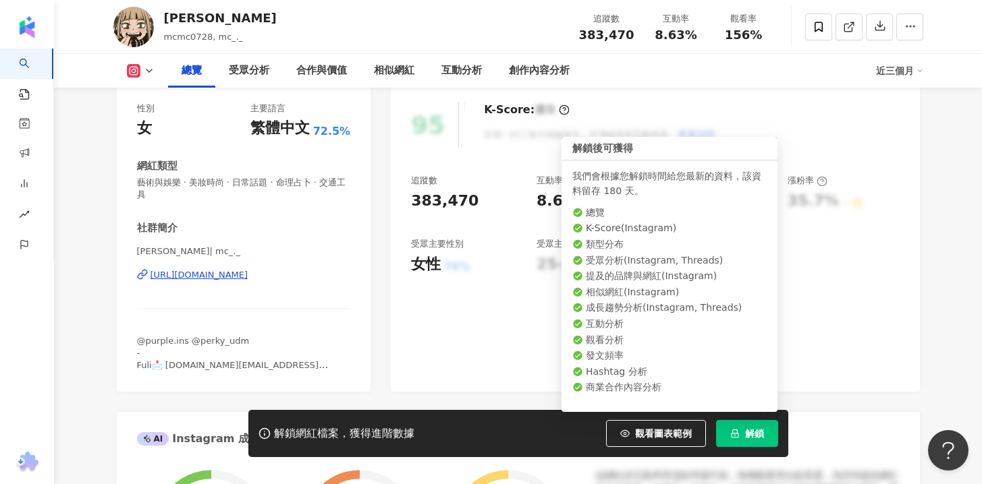
click at [758, 433] on span "解鎖" at bounding box center [754, 433] width 19 height 11
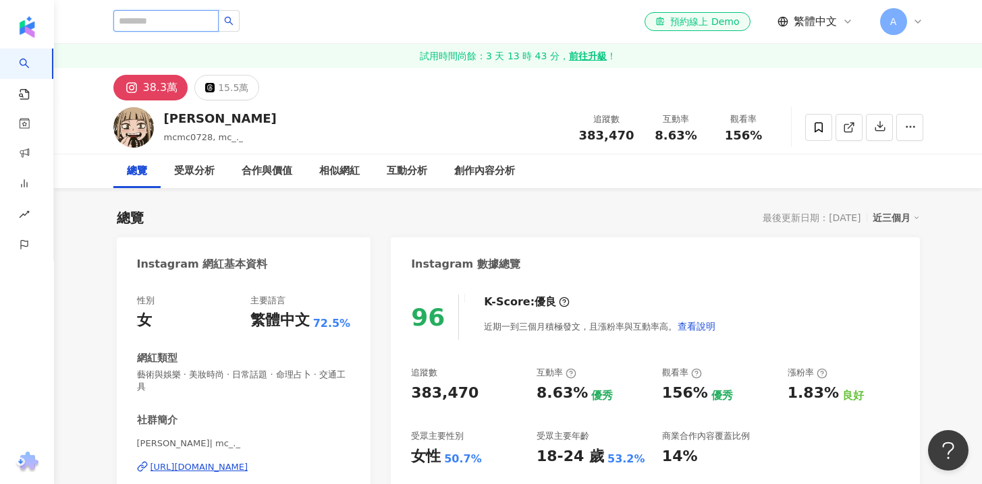
click at [199, 24] on input "search" at bounding box center [165, 21] width 105 height 22
paste input "**********"
type input "**********"
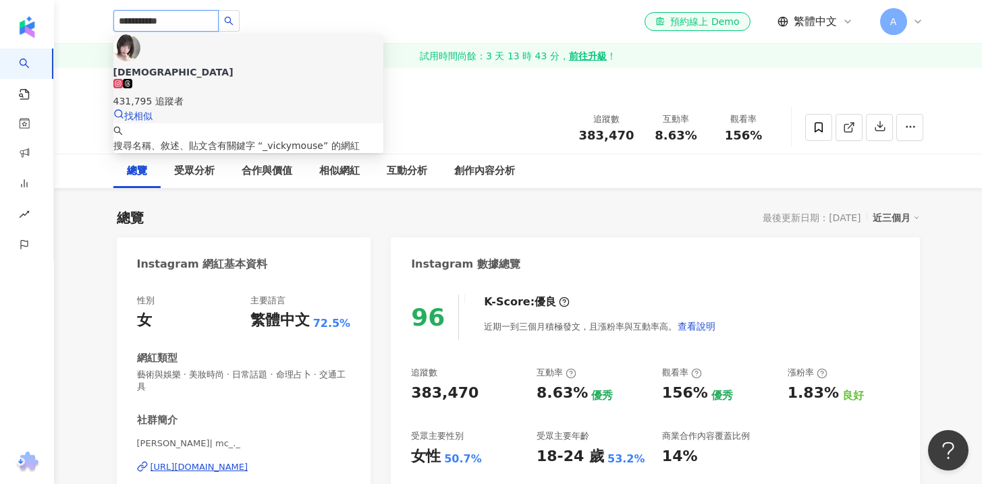
click at [132, 81] on span at bounding box center [127, 86] width 9 height 11
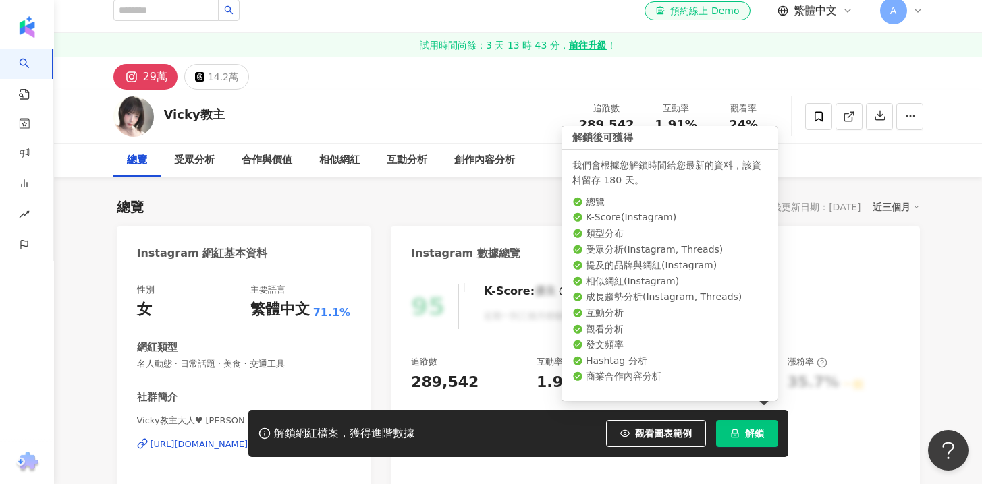
scroll to position [186, 0]
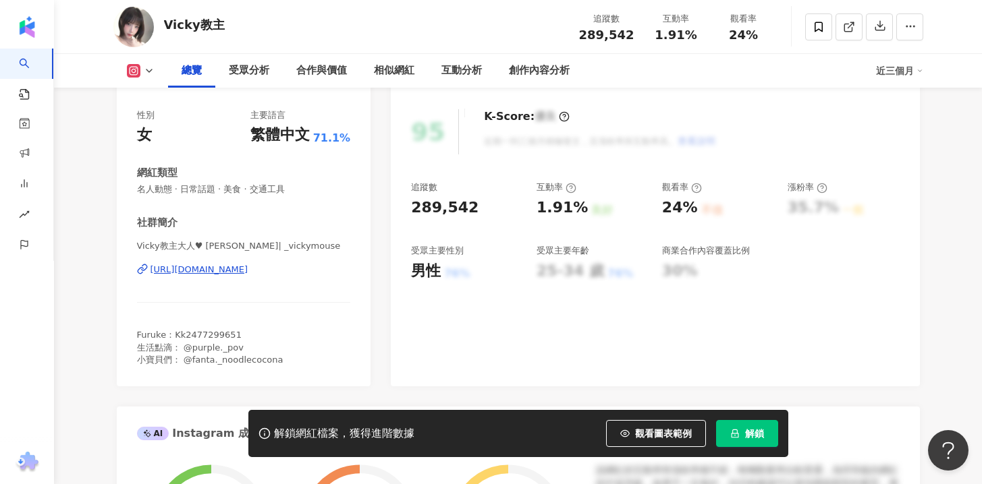
click at [729, 430] on button "解鎖" at bounding box center [747, 433] width 62 height 27
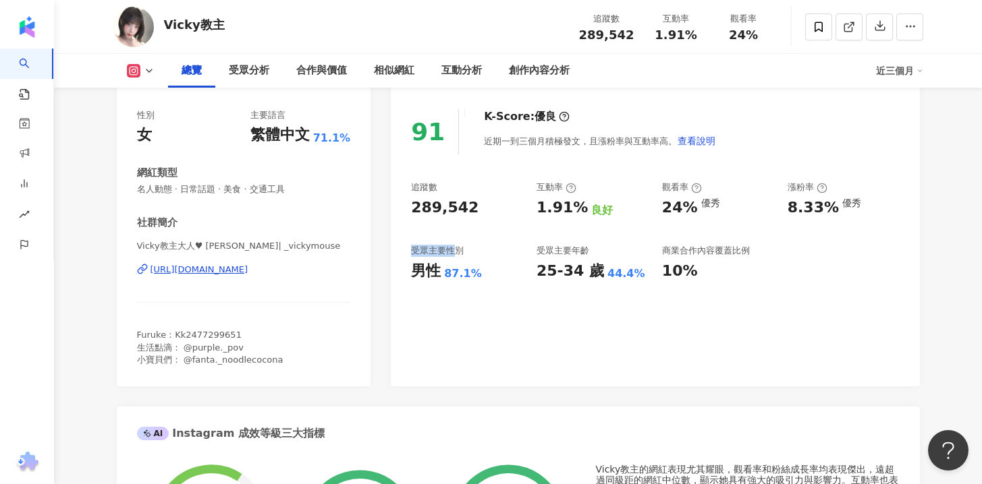
drag, startPoint x: 400, startPoint y: 252, endPoint x: 798, endPoint y: 276, distance: 398.8
click at [680, 291] on div "91 K-Score : 優良 近期一到三個月積極發文，且漲粉率與互動率高。 查看說明 追蹤數 289,542 互動率 1.91% 良好 觀看率 24% 優秀…" at bounding box center [655, 241] width 528 height 291
click at [798, 276] on div "追蹤數 289,542 互動率 1.91% 良好 觀看率 24% 優秀 漲粉率 8.33% 優秀 受眾主要性別 男性 87.1% 受眾主要年齡 25-34 歲…" at bounding box center [655, 231] width 488 height 100
click at [492, 248] on div "追蹤數 289,542 互動率 1.91% 良好 觀看率 24% 優秀 漲粉率 8.33% 優秀 受眾主要性別 男性 87.1% 受眾主要年齡 25-34 歲…" at bounding box center [655, 231] width 488 height 100
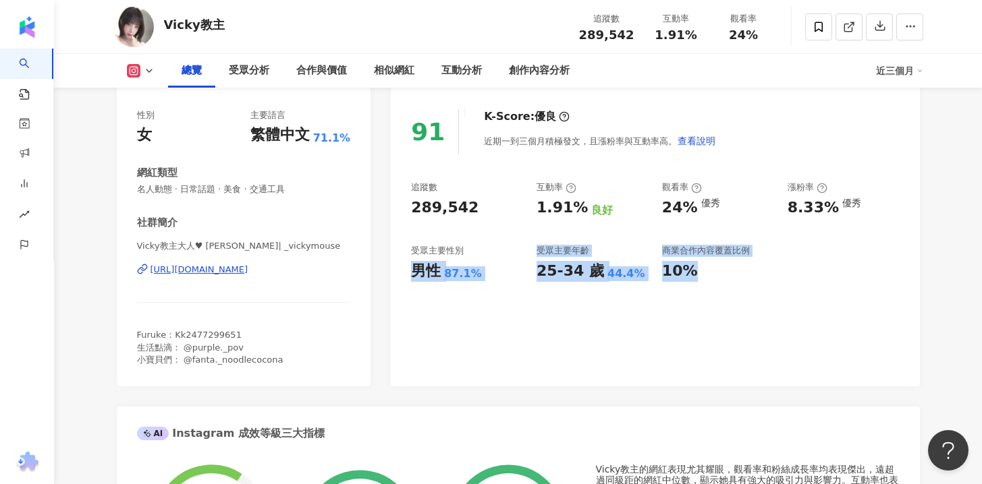
click at [449, 254] on div "受眾主要性別" at bounding box center [437, 251] width 53 height 12
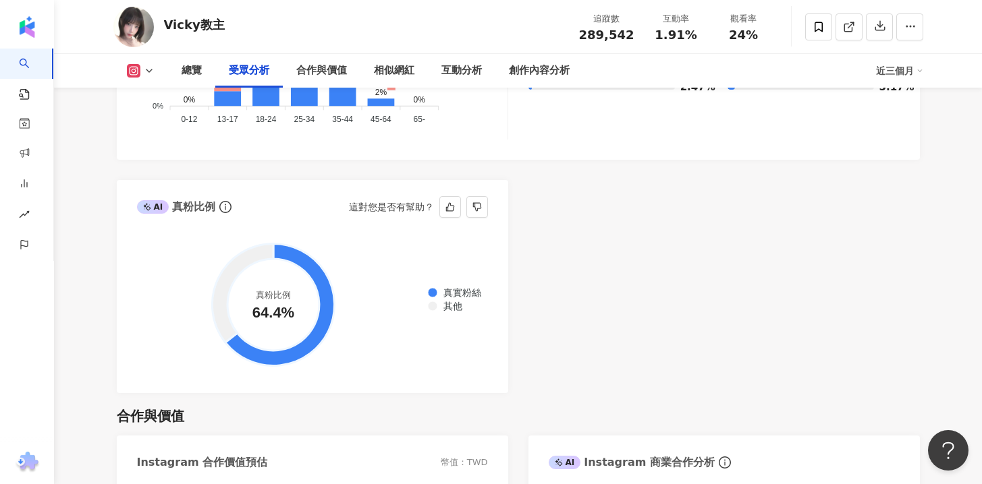
scroll to position [1700, 0]
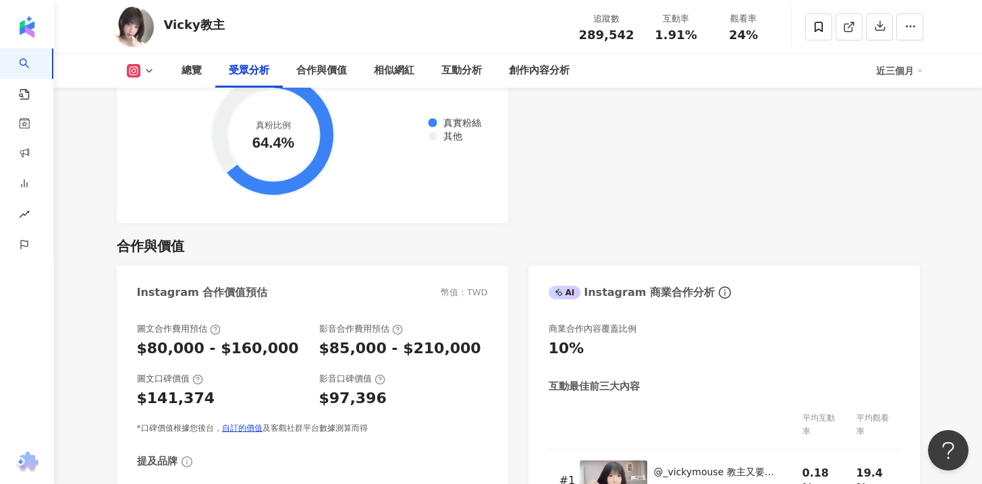
drag, startPoint x: 217, startPoint y: 347, endPoint x: 362, endPoint y: 373, distance: 147.4
click at [355, 371] on div "圖文合作費用預估 $80,000 - $160,000 影音合作費用預估 $85,000 - $210,000 圖文口碑價值 $141,374 影音口碑價值 …" at bounding box center [312, 453] width 391 height 287
click at [403, 378] on div "影音口碑價值" at bounding box center [403, 379] width 169 height 12
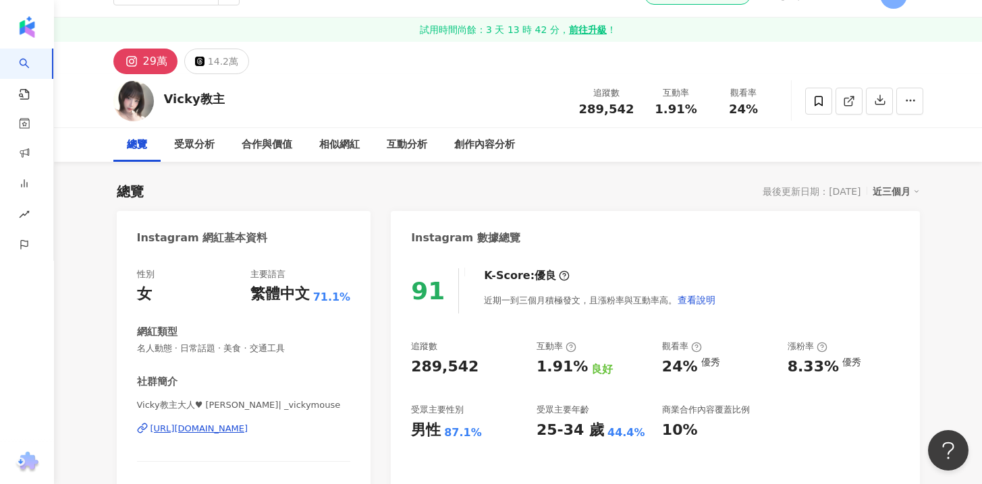
scroll to position [0, 0]
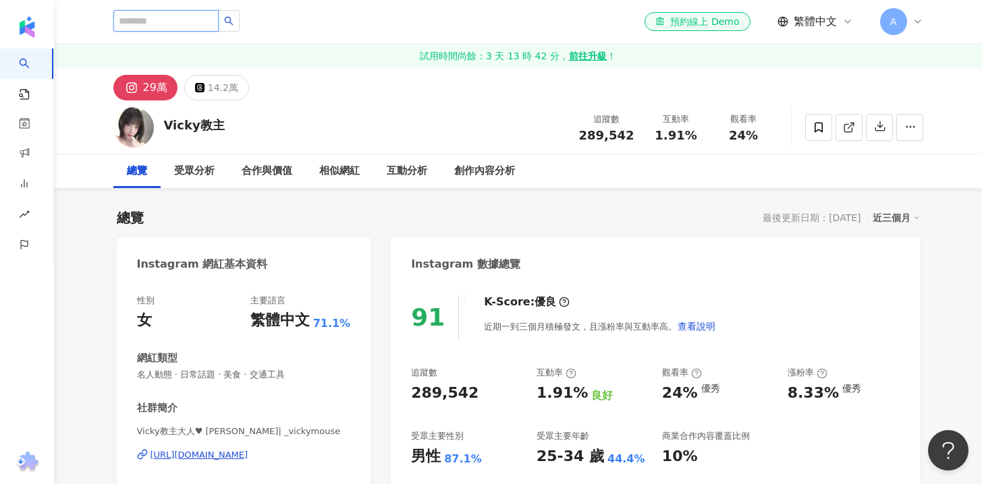
click at [188, 11] on input "search" at bounding box center [165, 21] width 105 height 22
drag, startPoint x: 861, startPoint y: 218, endPoint x: 728, endPoint y: 212, distance: 133.0
click at [747, 212] on div "總覽 最後更新日期：2025/8/16 近三個月" at bounding box center [518, 217] width 803 height 19
copy div "最後更新日期：2025/8/16"
click at [193, 38] on div "el-icon-cs 預約線上 Demo 繁體中文 A" at bounding box center [518, 21] width 810 height 43
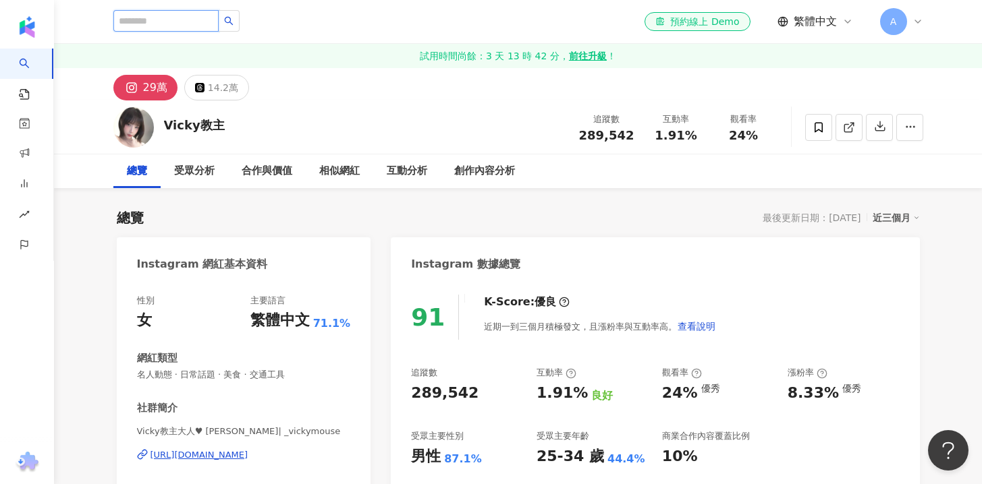
click at [192, 24] on input "search" at bounding box center [165, 21] width 105 height 22
paste input "**********"
type input "**********"
click at [173, 28] on input "search" at bounding box center [171, 21] width 116 height 22
click at [176, 24] on input "search" at bounding box center [171, 21] width 116 height 22
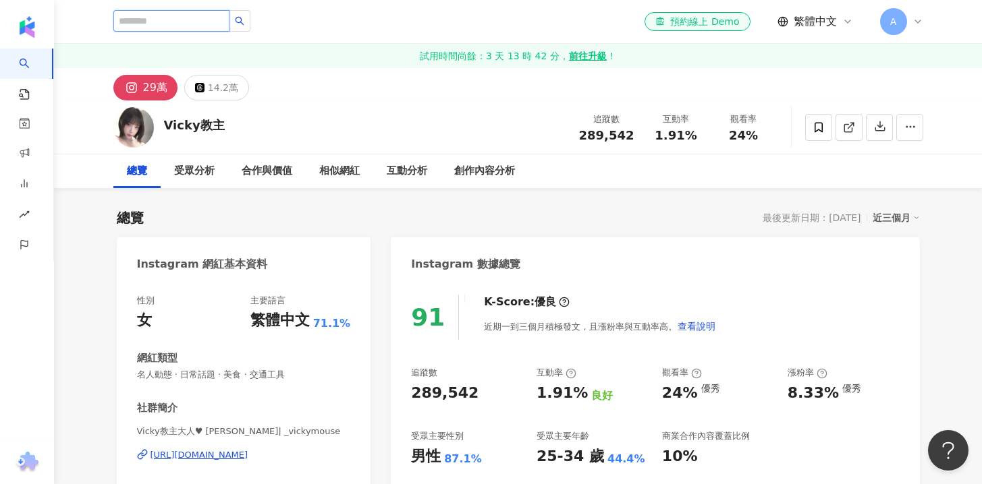
paste input "*********"
type input "*********"
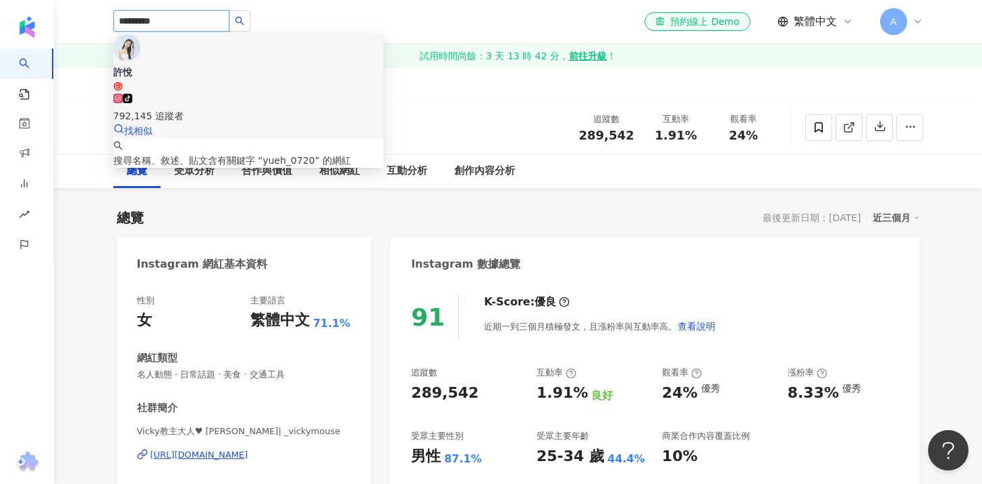
click at [223, 65] on span "許悅" at bounding box center [248, 78] width 270 height 26
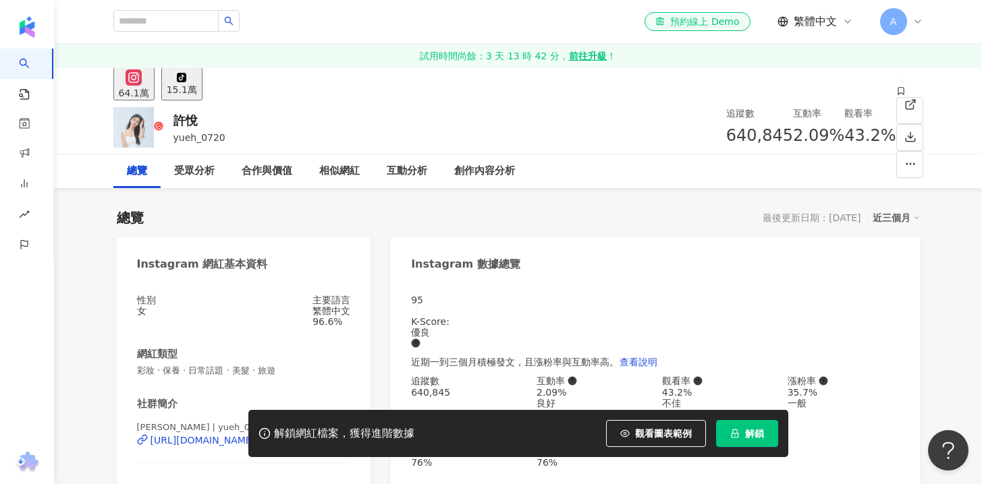
click at [756, 437] on span "解鎖" at bounding box center [754, 433] width 19 height 11
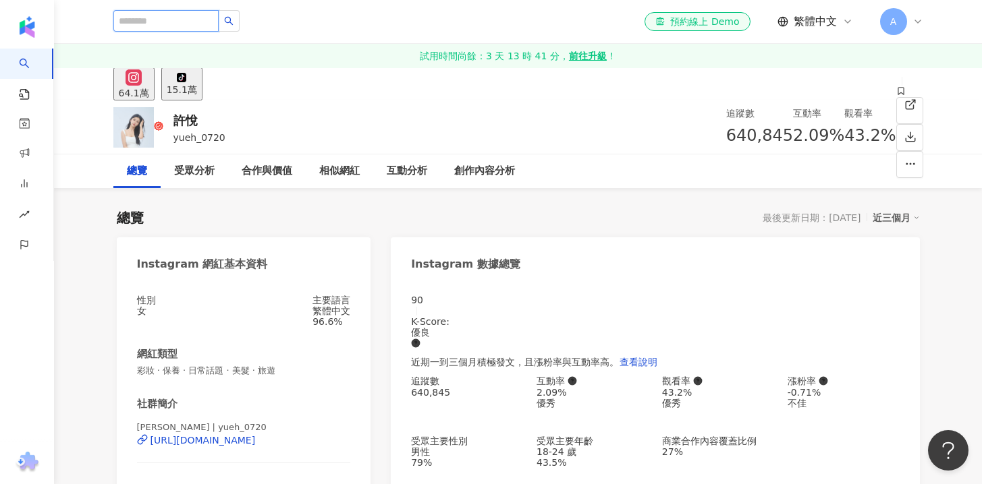
click at [152, 16] on input "search" at bounding box center [165, 21] width 105 height 22
click at [157, 18] on input "search" at bounding box center [165, 21] width 105 height 22
paste input "*********"
type input "*********"
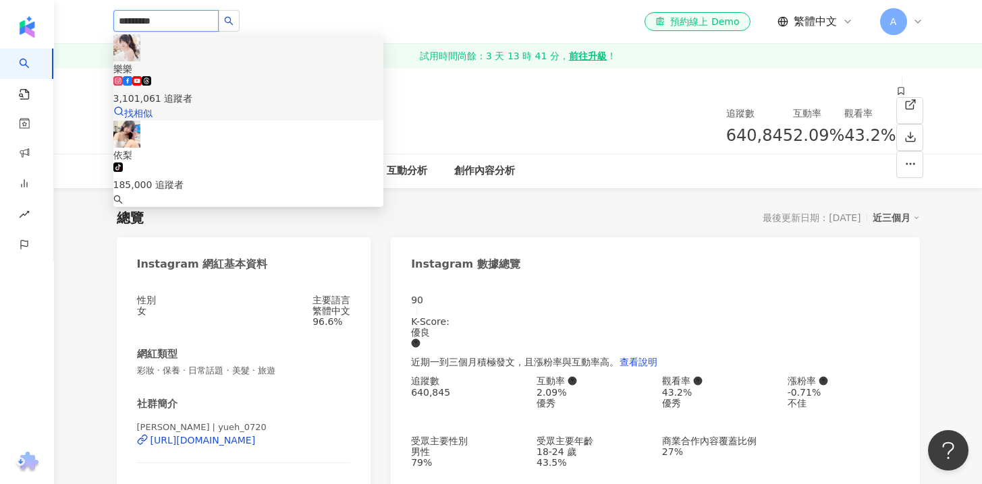
click at [200, 61] on span "樂樂" at bounding box center [248, 68] width 270 height 15
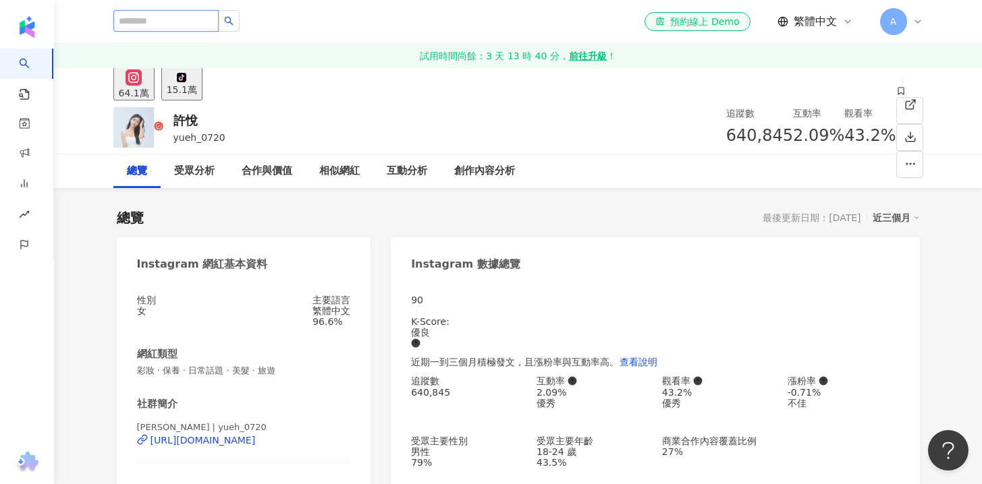
click at [184, 22] on input "search" at bounding box center [165, 21] width 105 height 22
paste input "********"
type input "********"
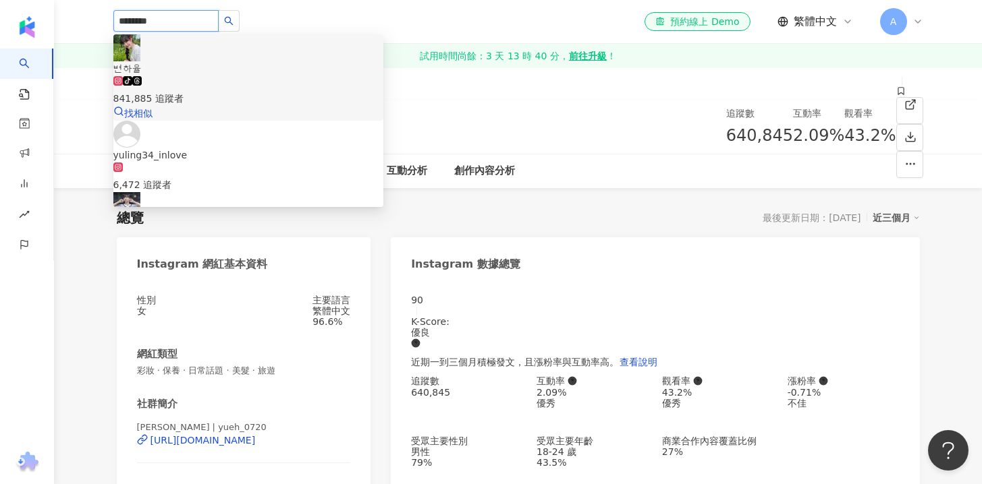
click at [227, 61] on span "변하율" at bounding box center [248, 68] width 270 height 15
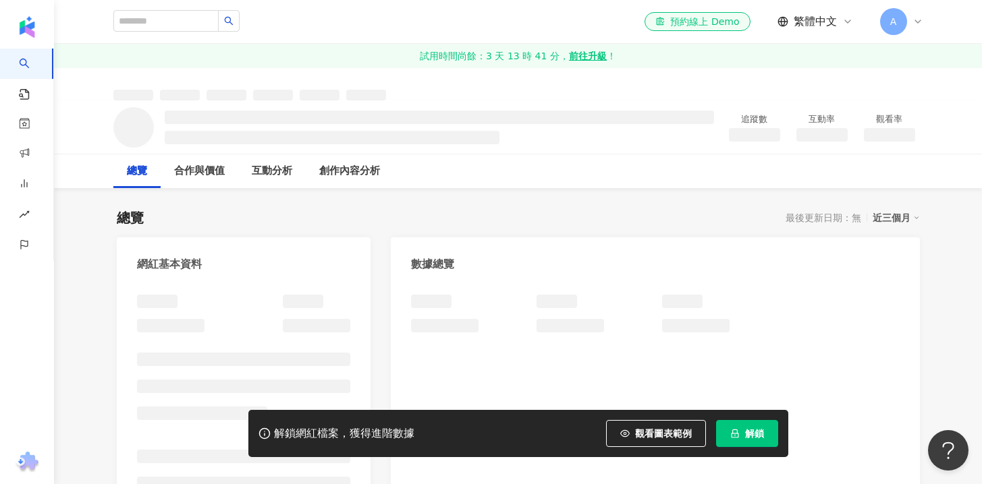
click at [749, 435] on span "解鎖" at bounding box center [754, 433] width 19 height 11
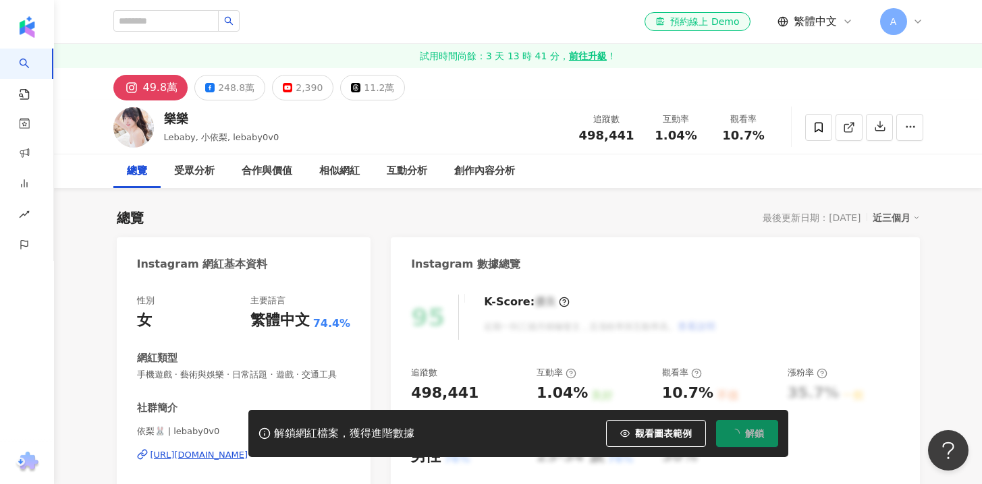
scroll to position [1639, 0]
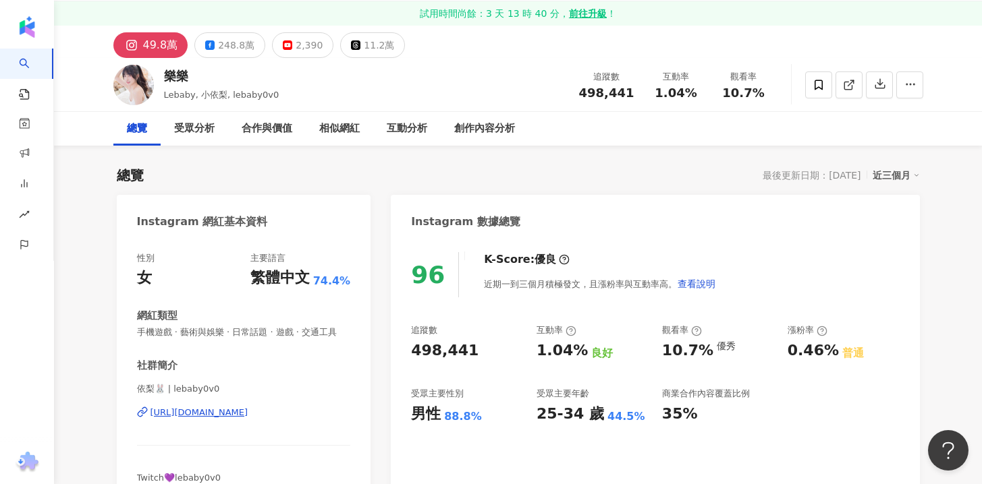
scroll to position [210, 0]
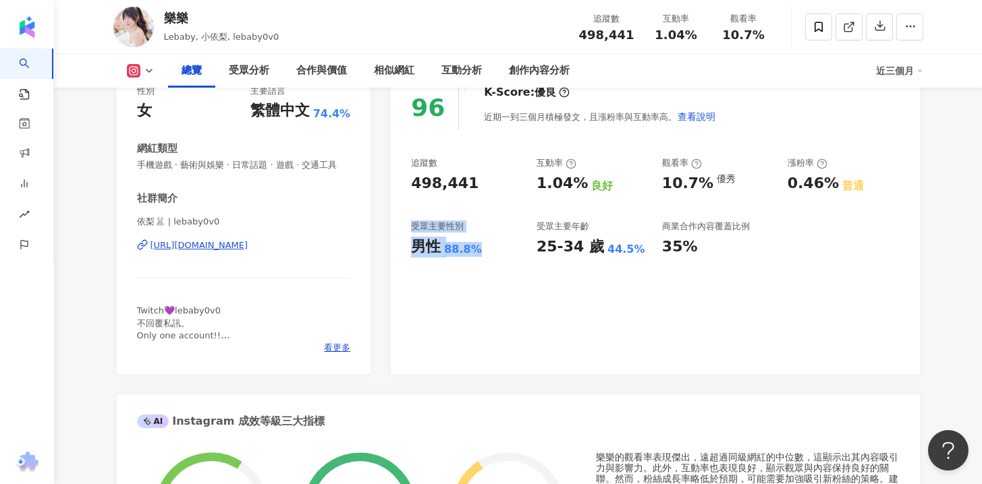
drag, startPoint x: 424, startPoint y: 236, endPoint x: 529, endPoint y: 268, distance: 109.9
click at [513, 266] on div "96 K-Score : 優良 近期一到三個月積極發文，且漲粉率與互動率高。 查看說明 追蹤數 498,441 互動率 1.04% 良好 觀看率 10.7% …" at bounding box center [655, 223] width 528 height 303
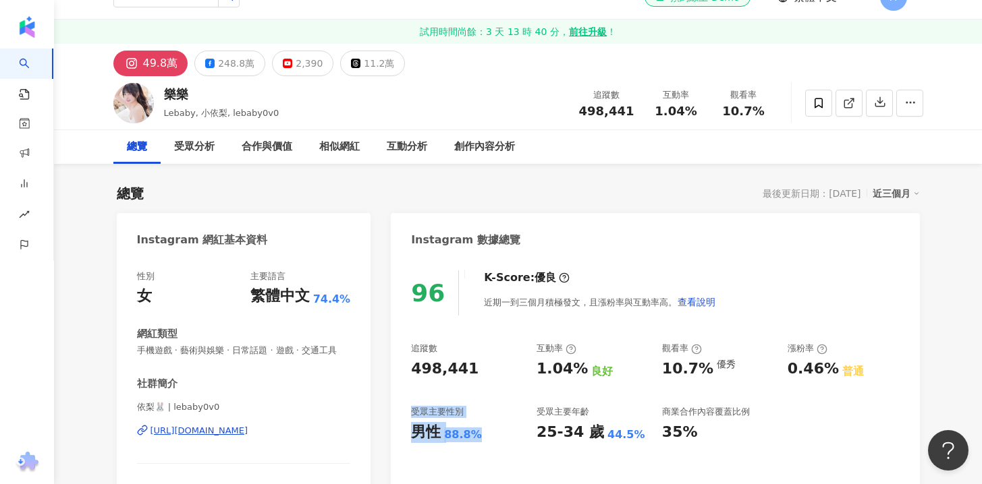
scroll to position [0, 0]
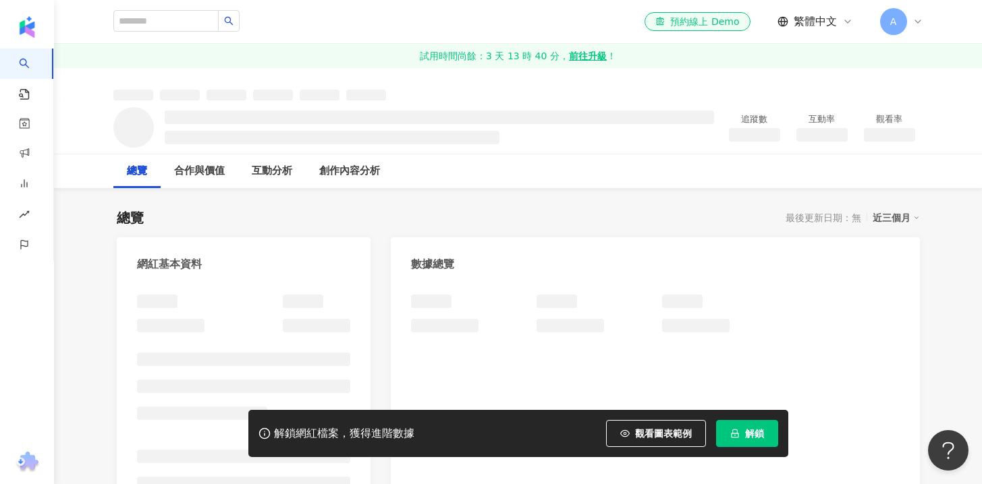
click at [749, 427] on button "解鎖" at bounding box center [747, 433] width 62 height 27
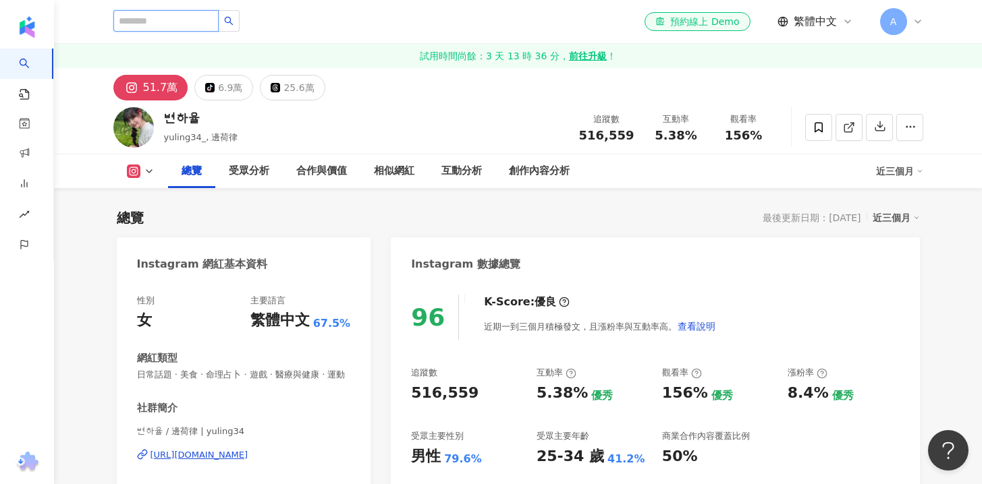
click at [153, 17] on input "search" at bounding box center [165, 21] width 105 height 22
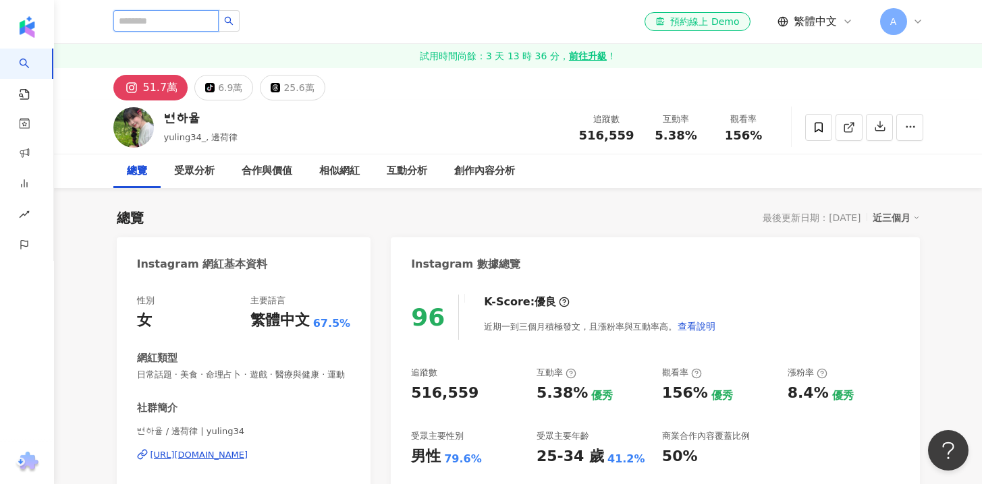
paste input "*******"
type input "*******"
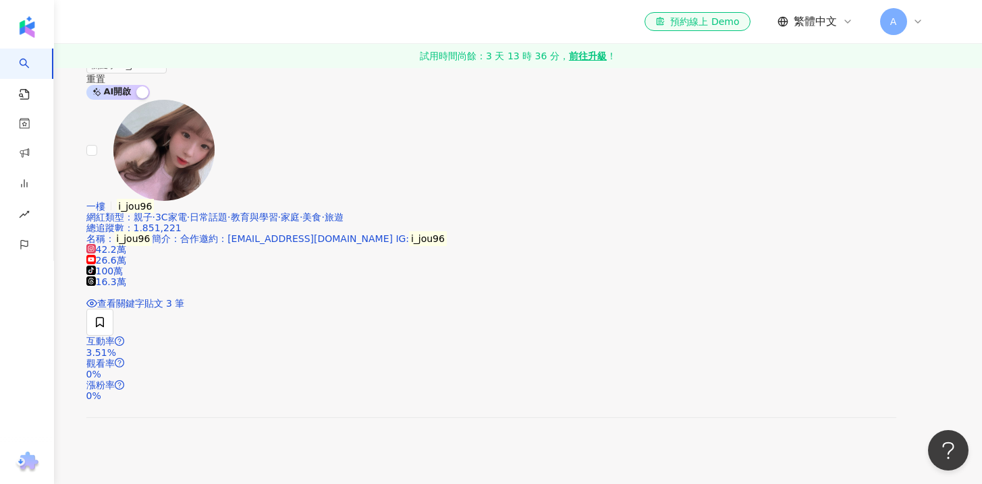
scroll to position [225, 0]
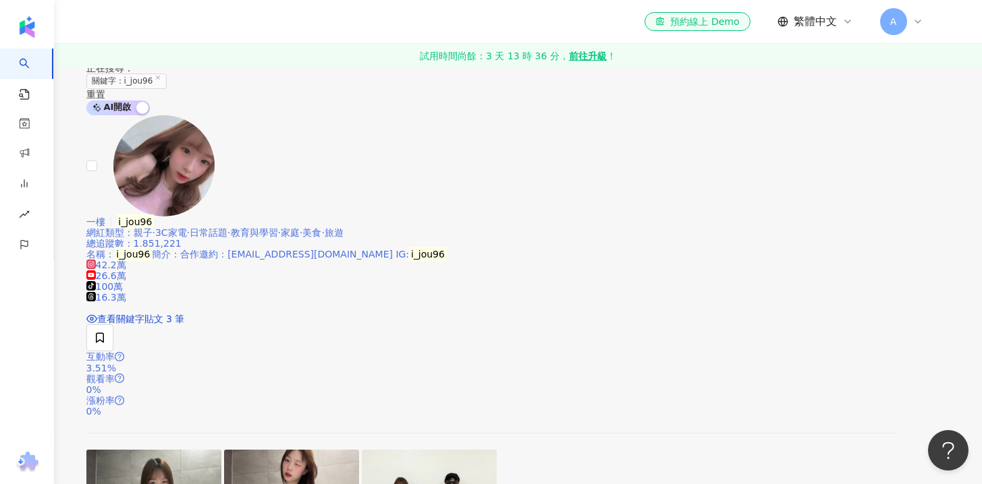
click at [105, 217] on span "一樓" at bounding box center [95, 222] width 19 height 11
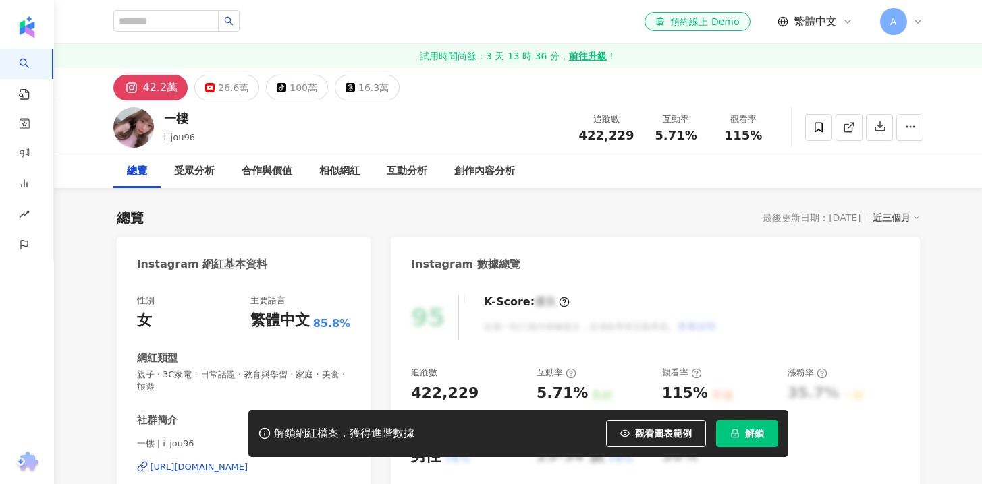
click at [740, 427] on button "解鎖" at bounding box center [747, 433] width 62 height 27
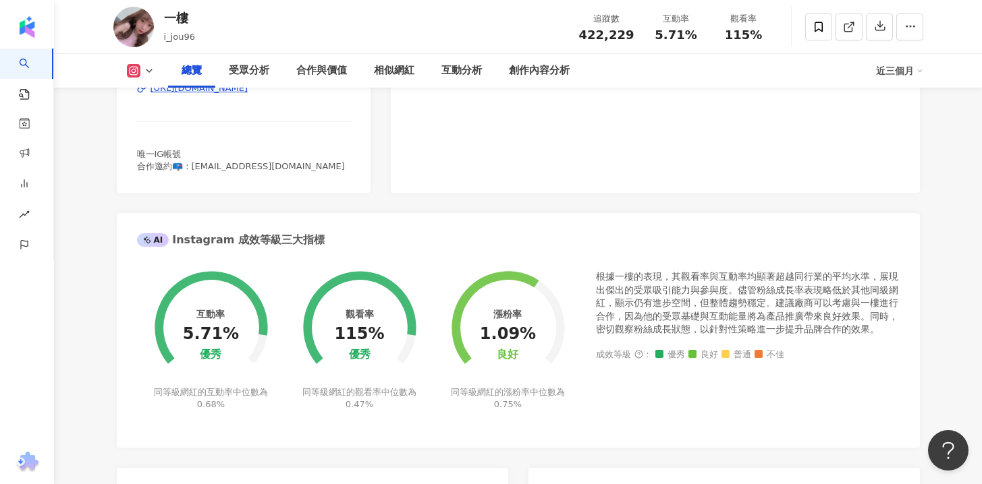
scroll to position [382, 0]
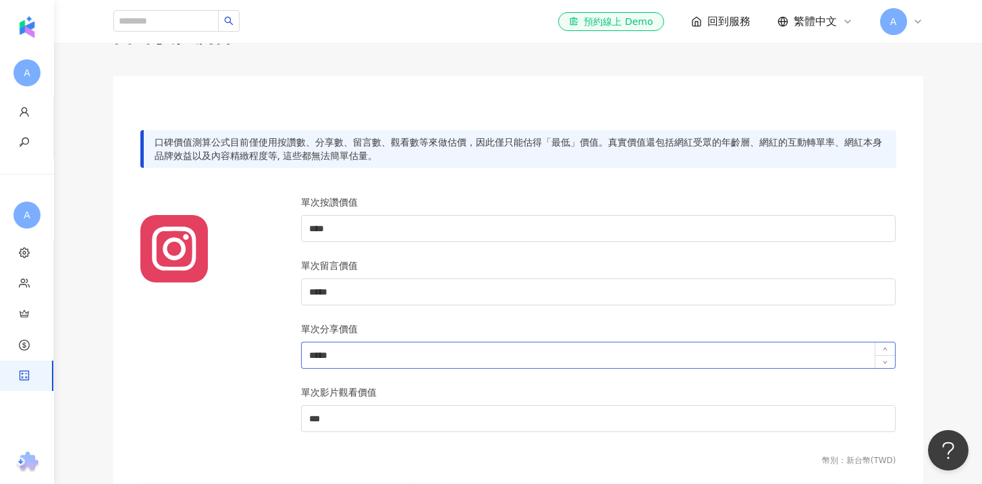
scroll to position [51, 0]
